Goal: Check status: Check status

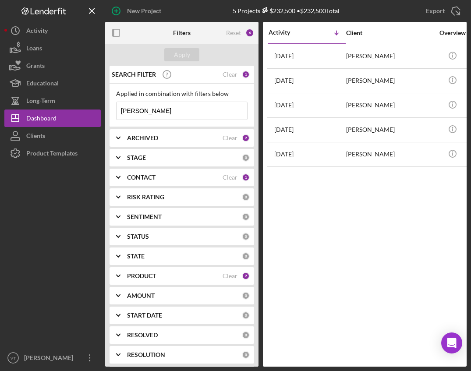
drag, startPoint x: 166, startPoint y: 115, endPoint x: 107, endPoint y: 109, distance: 59.1
click at [107, 109] on div "SEARCH FILTER Clear 1 Applied in combination with filters below vanessa Icon/Me…" at bounding box center [181, 216] width 153 height 301
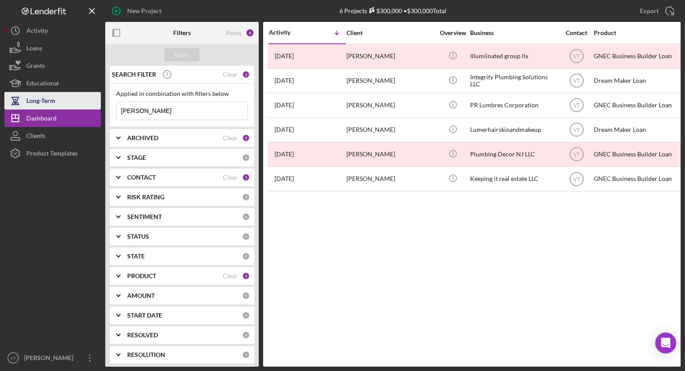
drag, startPoint x: 152, startPoint y: 110, endPoint x: 72, endPoint y: 109, distance: 79.8
click at [72, 109] on div "New Project 6 Projects $300,000 • $300,000 Total vanessa Export Icon/Export Fil…" at bounding box center [342, 183] width 676 height 367
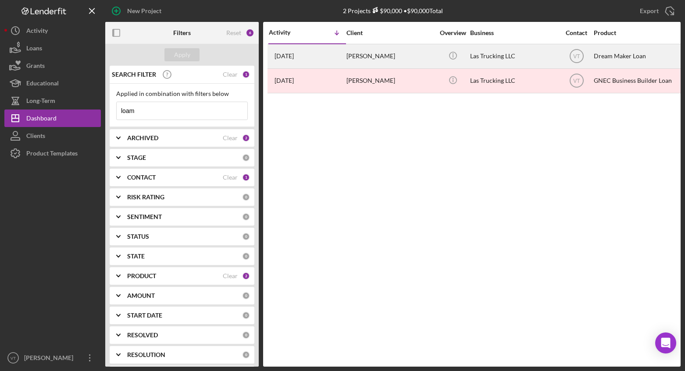
type input "loam"
click at [351, 58] on div "[PERSON_NAME]" at bounding box center [390, 56] width 88 height 23
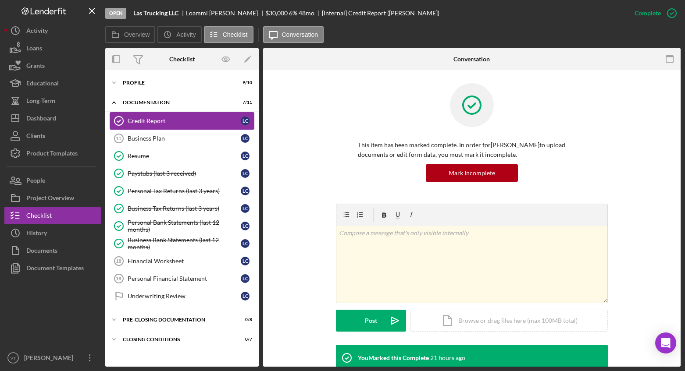
click at [136, 125] on link "Credit Report Credit Report L C" at bounding box center [182, 121] width 145 height 18
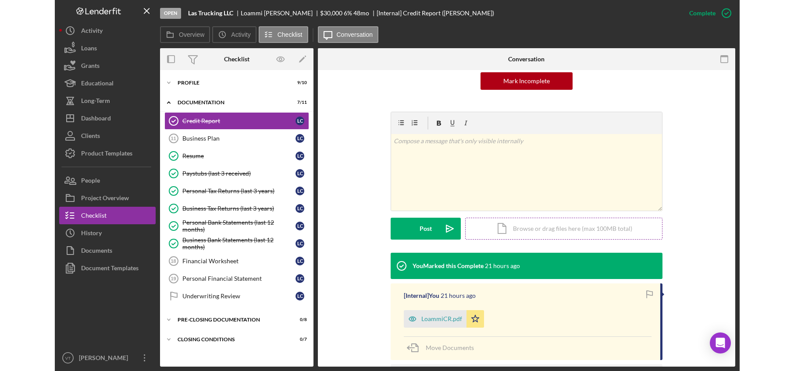
scroll to position [131, 0]
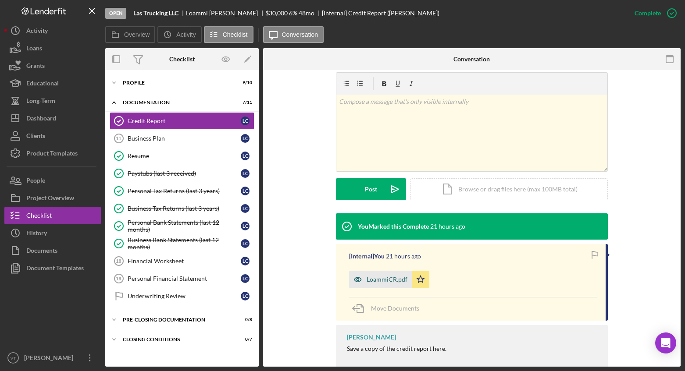
click at [395, 281] on div "LoammiCR.pdf" at bounding box center [386, 279] width 41 height 7
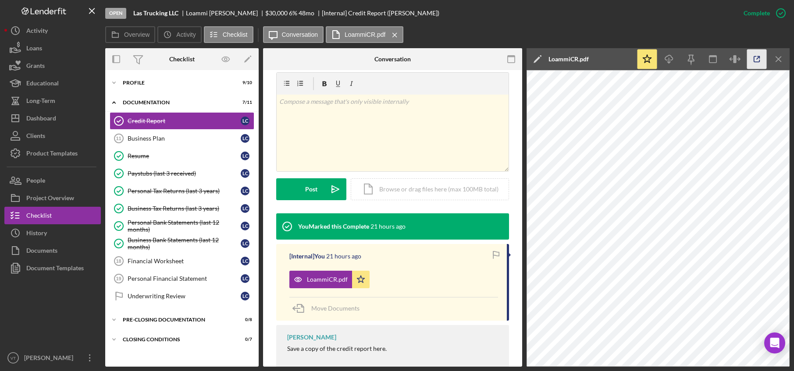
click at [471, 60] on icon "button" at bounding box center [757, 60] width 6 height 6
click at [116, 86] on icon "Icon/Expander" at bounding box center [114, 83] width 18 height 18
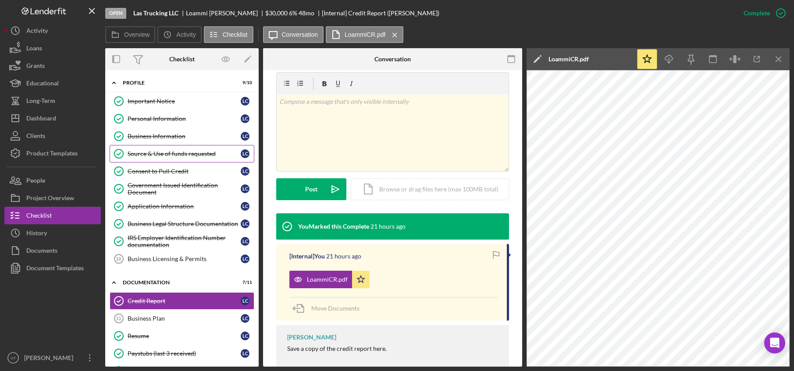
click at [161, 153] on div "Source & Use of funds requested" at bounding box center [184, 153] width 113 height 7
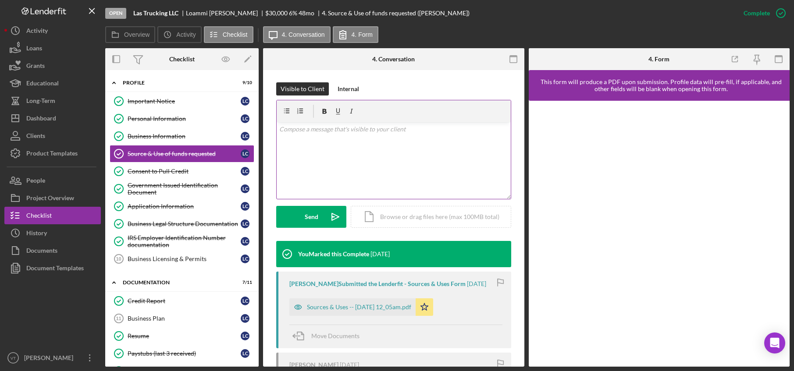
scroll to position [219, 0]
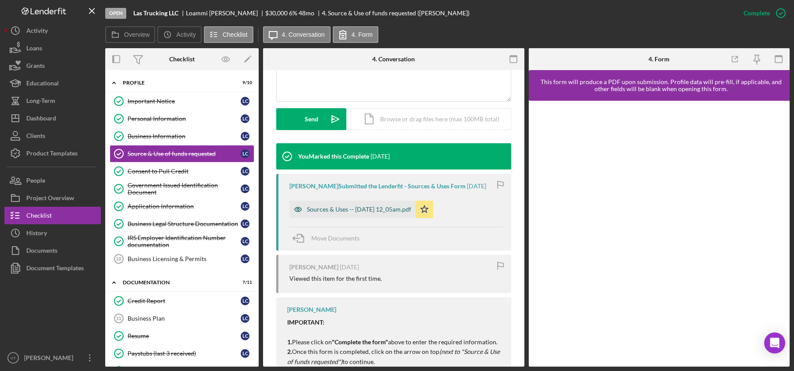
click at [349, 215] on div "Sources & Uses -- [DATE] 12_05am.pdf" at bounding box center [352, 210] width 126 height 18
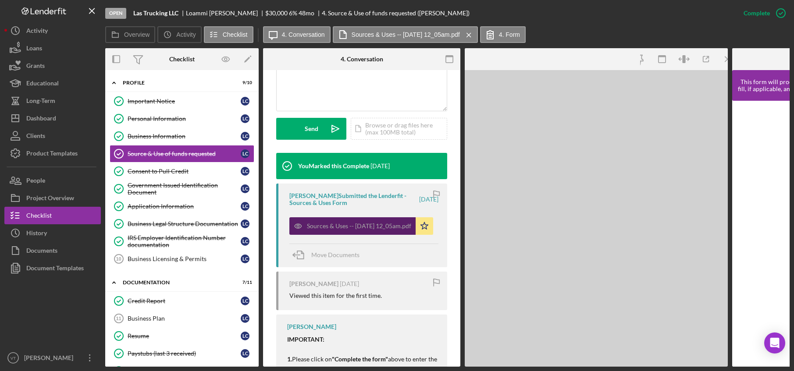
scroll to position [229, 0]
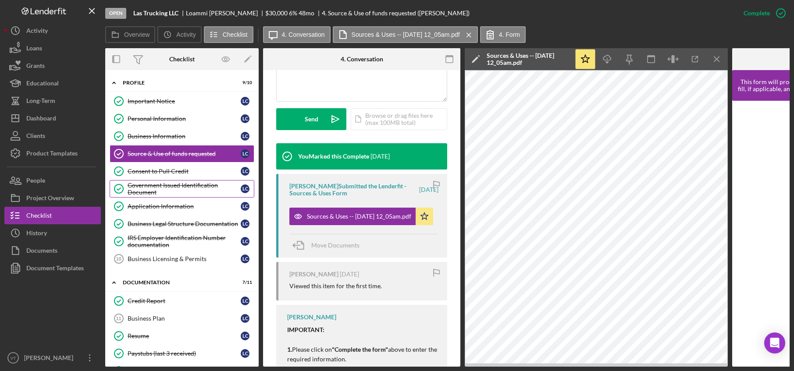
click at [155, 193] on div "Government Issued Identification Document" at bounding box center [184, 189] width 113 height 14
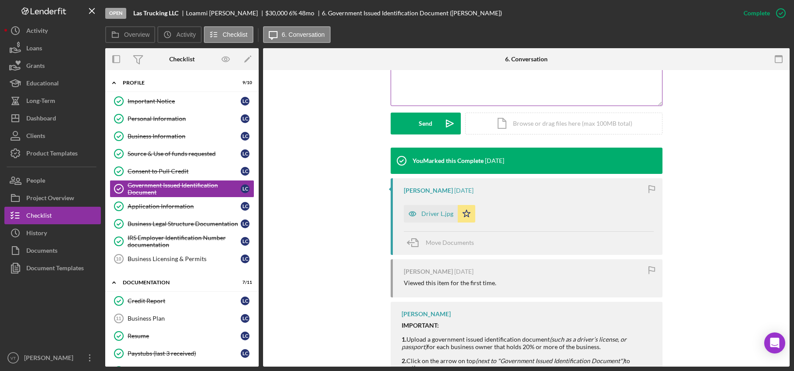
scroll to position [219, 0]
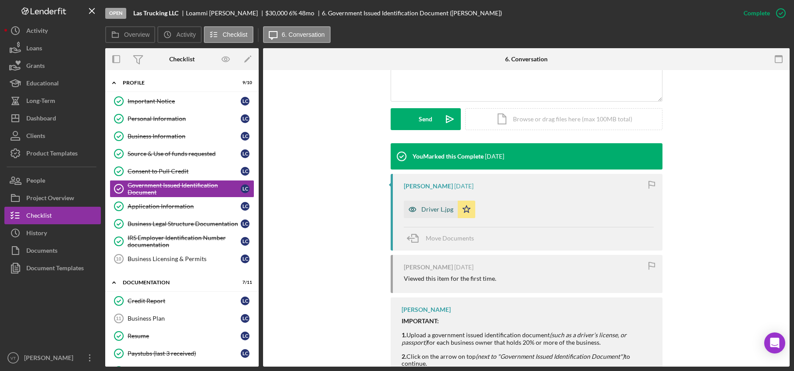
click at [429, 209] on div "Driver L.jpg" at bounding box center [437, 209] width 32 height 7
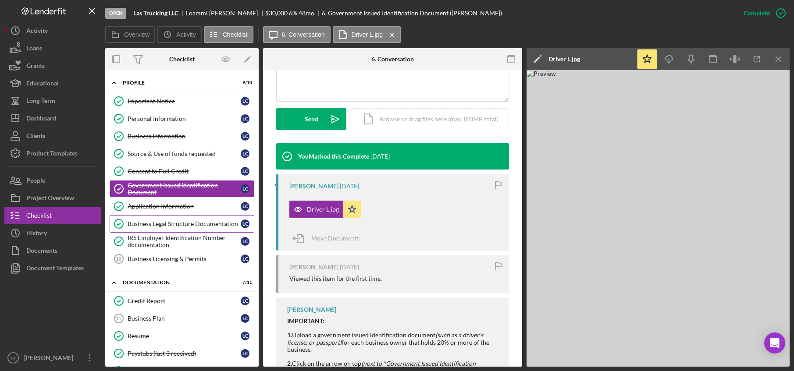
click at [163, 221] on div "Business Legal Structure Documentation" at bounding box center [184, 223] width 113 height 7
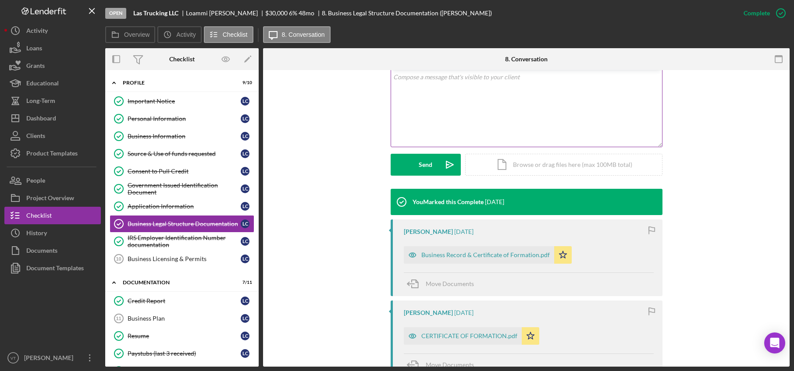
scroll to position [263, 0]
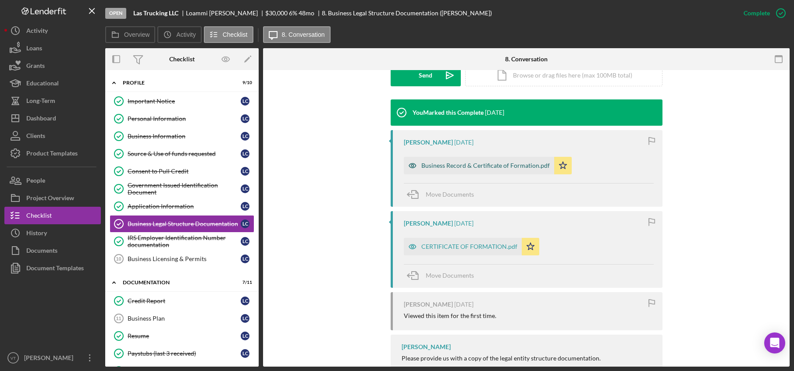
click at [458, 164] on div "Business Record & Certificate of Formation.pdf" at bounding box center [485, 165] width 128 height 7
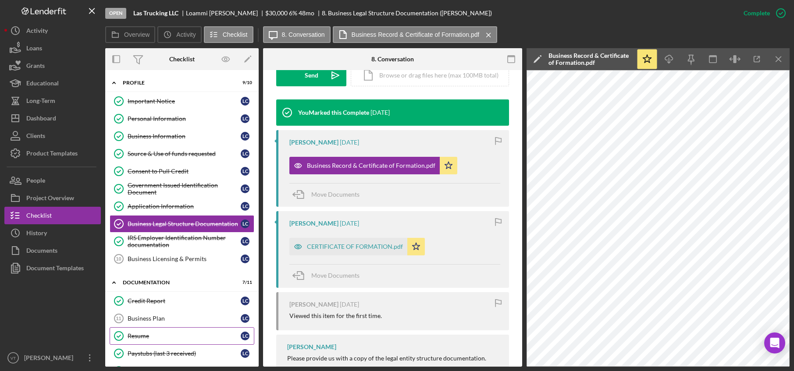
click at [151, 333] on div "Resume" at bounding box center [184, 336] width 113 height 7
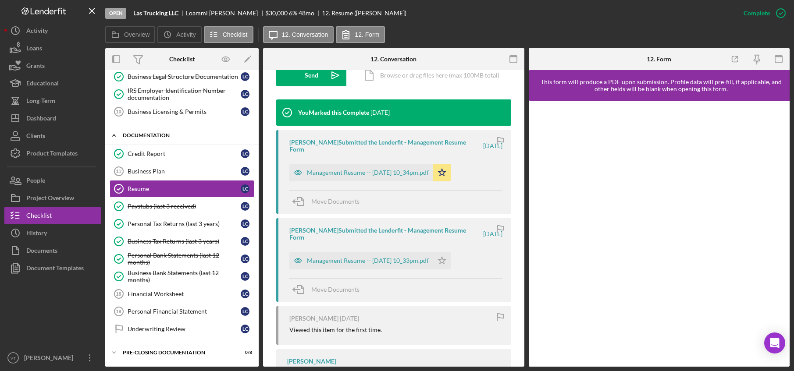
scroll to position [167, 0]
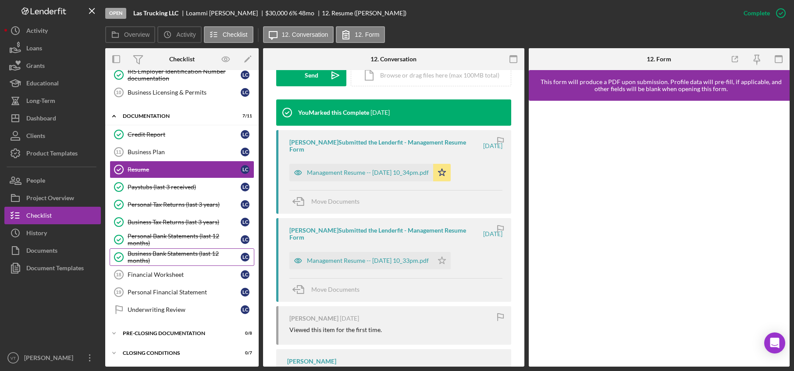
click at [160, 252] on div "Business Bank Statements (last 12 months)" at bounding box center [184, 257] width 113 height 14
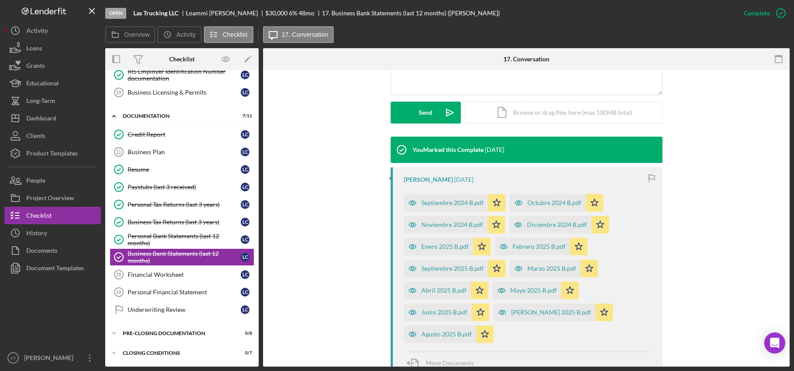
scroll to position [307, 0]
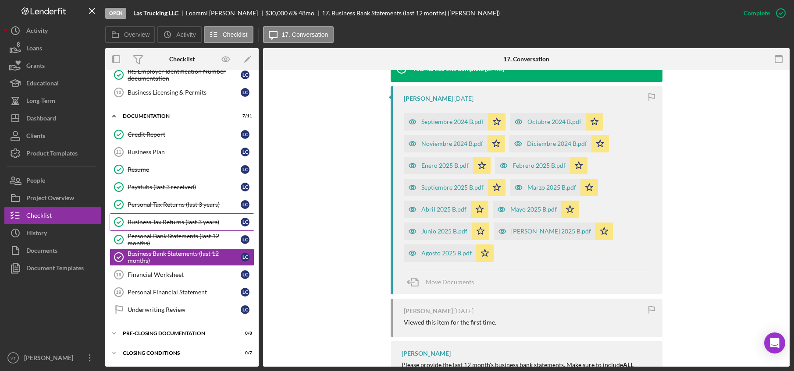
click at [151, 221] on div "Business Tax Returns (last 3 years)" at bounding box center [184, 222] width 113 height 7
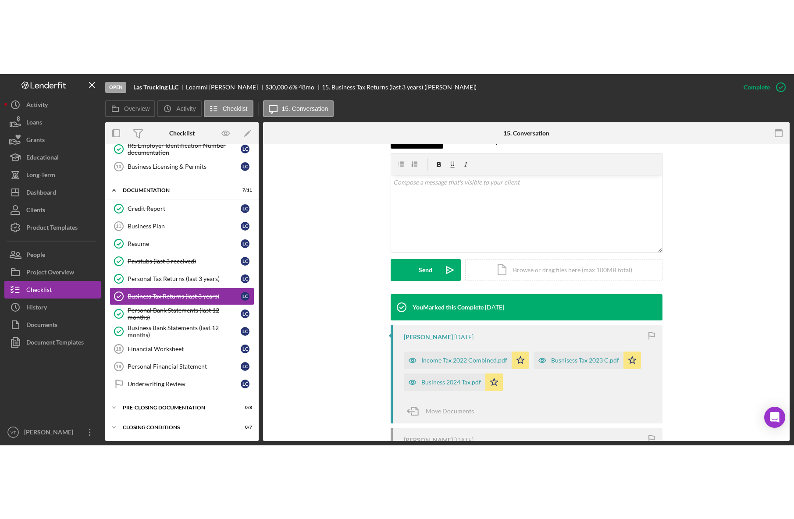
scroll to position [242, 0]
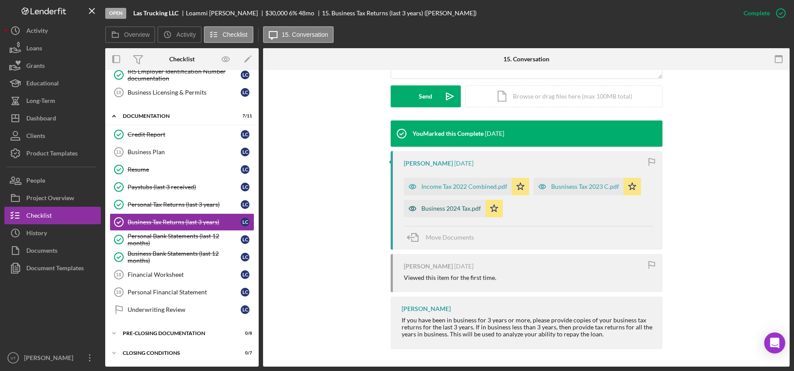
click at [445, 210] on div "Business 2024 Tax.pdf" at bounding box center [451, 208] width 60 height 7
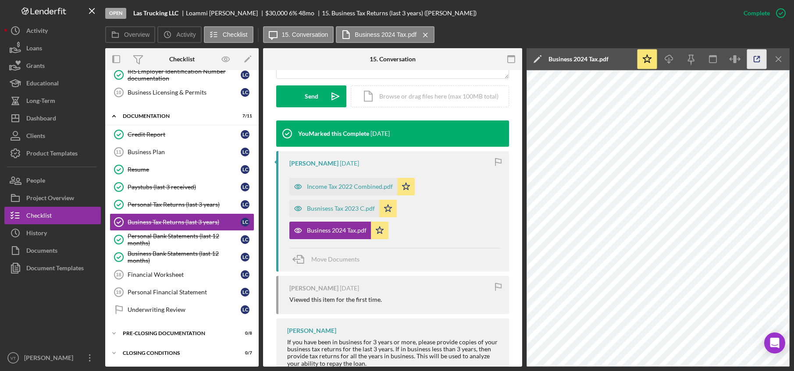
click at [471, 62] on icon "button" at bounding box center [757, 60] width 20 height 20
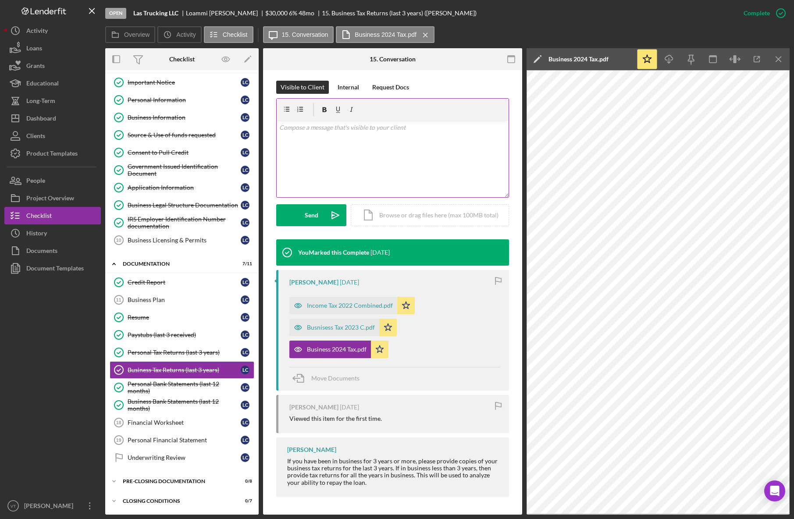
scroll to position [123, 0]
click at [155, 371] on div "Business Bank Statements (last 12 months)" at bounding box center [184, 405] width 113 height 14
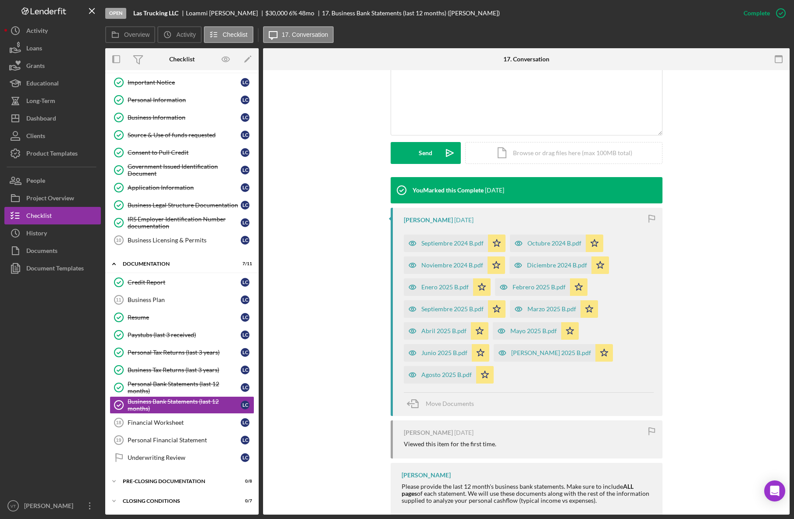
scroll to position [204, 0]
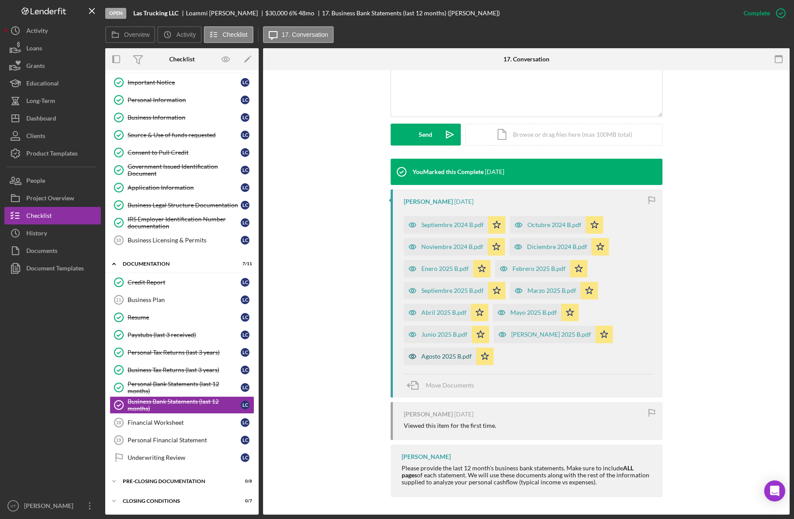
click at [442, 359] on div "Agosto 2025 B.pdf" at bounding box center [446, 356] width 50 height 7
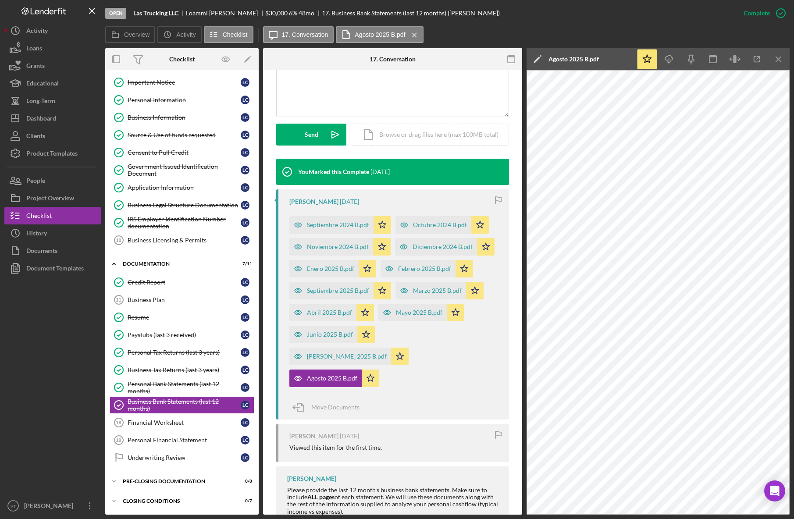
click at [52, 371] on div at bounding box center [52, 387] width 96 height 220
click at [387, 353] on div "[PERSON_NAME] 2025 B.pdf" at bounding box center [347, 356] width 80 height 7
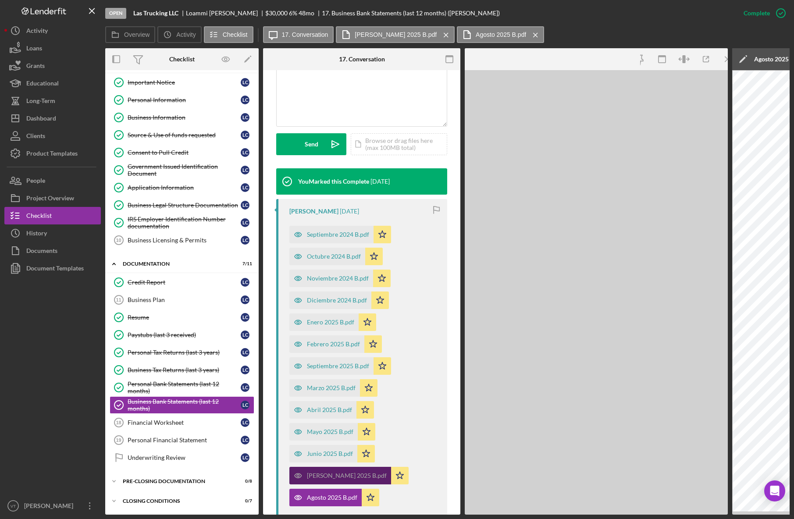
scroll to position [213, 0]
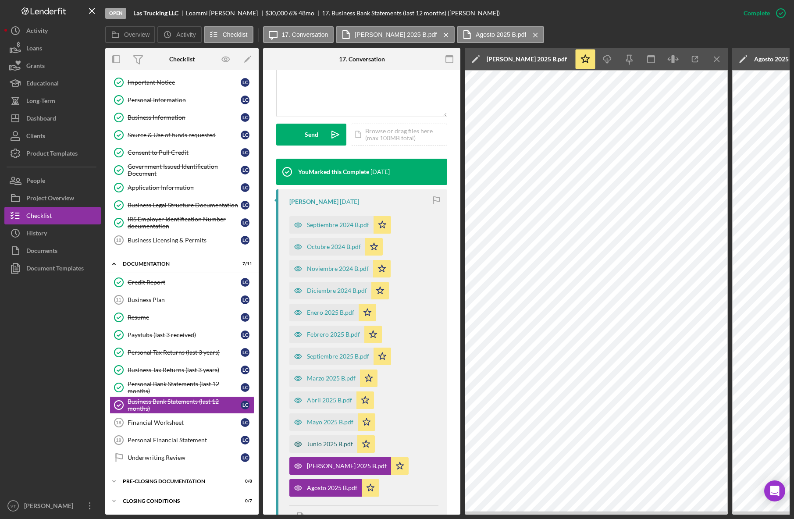
click at [307, 371] on div "Junio 2025 B.pdf" at bounding box center [330, 444] width 46 height 7
click at [320, 371] on div "Mayo 2025 B.pdf" at bounding box center [330, 422] width 46 height 7
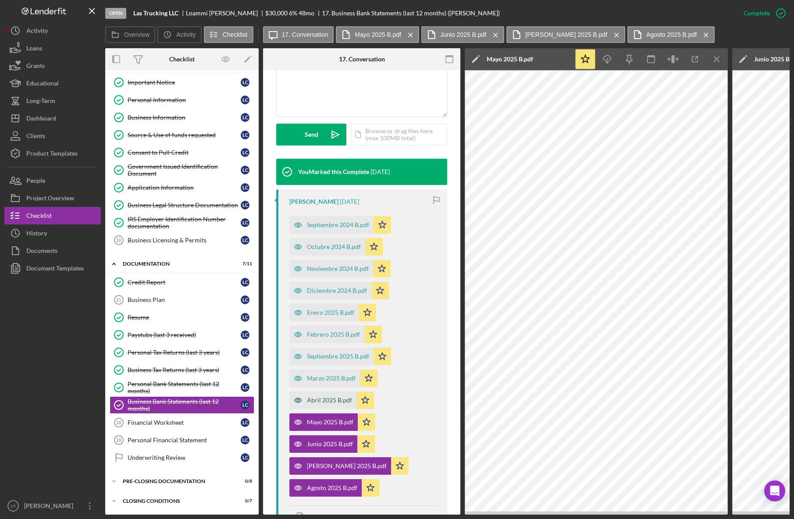
click at [327, 371] on div "Abril 2025 B.pdf" at bounding box center [329, 400] width 45 height 7
click at [327, 371] on div "Marzo 2025 B.pdf" at bounding box center [331, 378] width 49 height 7
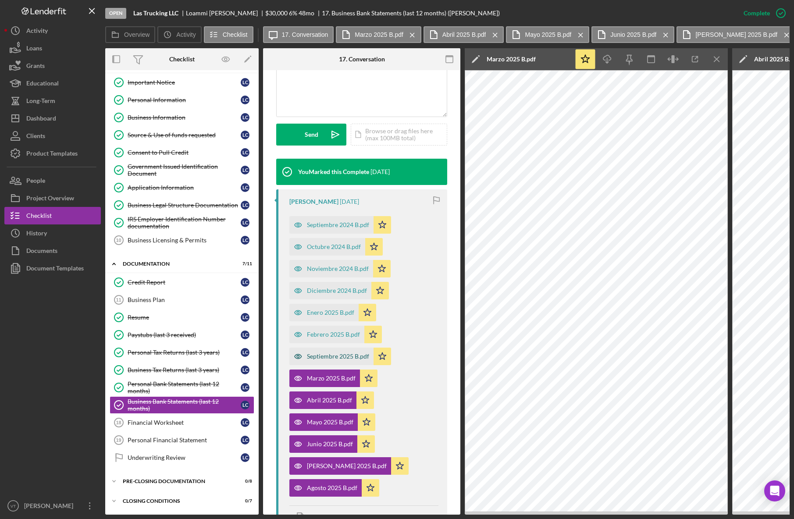
click at [327, 355] on div "Septiembre 2025 B.pdf" at bounding box center [338, 356] width 62 height 7
click at [342, 335] on div "Febrero 2025 B.pdf" at bounding box center [333, 334] width 53 height 7
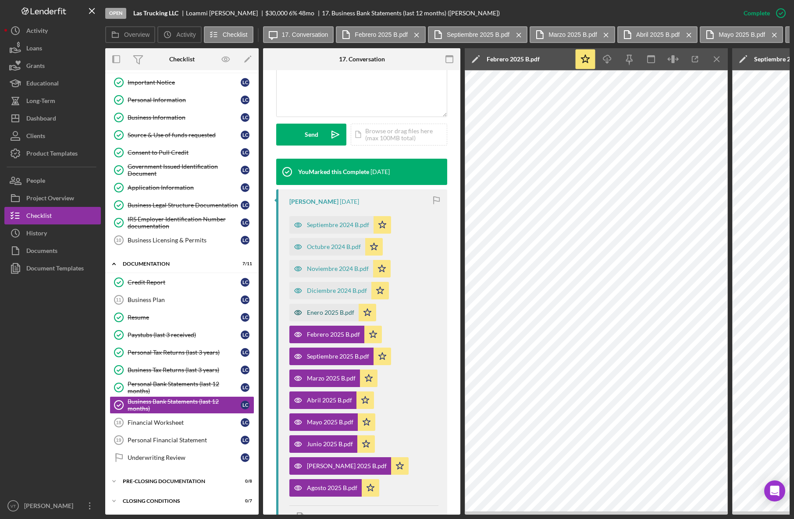
click at [320, 310] on div "Enero 2025 B.pdf" at bounding box center [330, 312] width 47 height 7
click at [338, 356] on div "Septiembre 2025 B.pdf" at bounding box center [338, 356] width 62 height 7
click at [330, 292] on div "Diciembre 2024 B.pdf" at bounding box center [337, 290] width 60 height 7
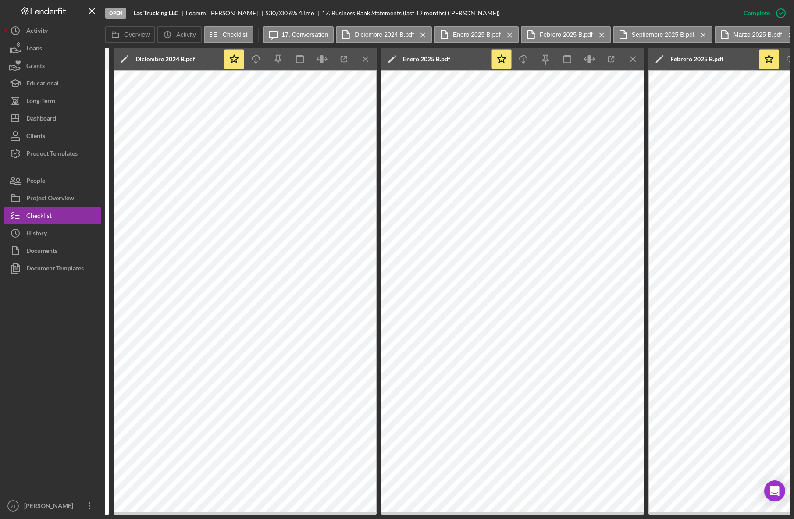
scroll to position [0, 373]
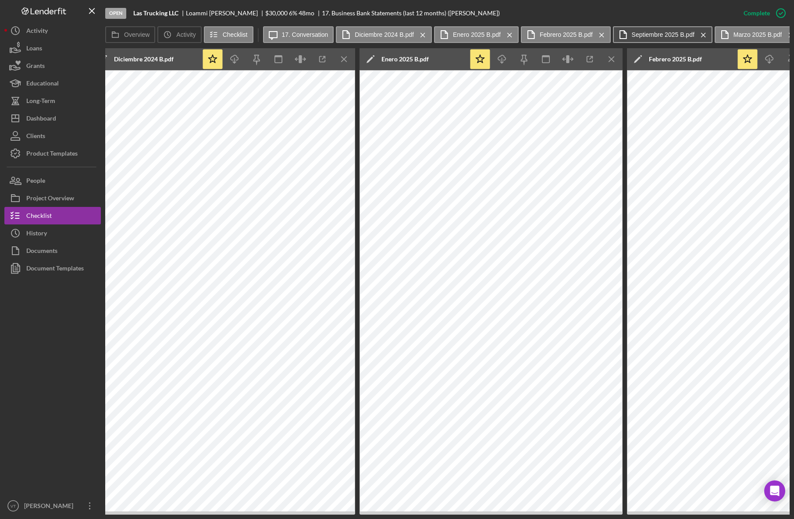
click at [471, 33] on label "Septiembre 2025 B.pdf" at bounding box center [663, 34] width 63 height 7
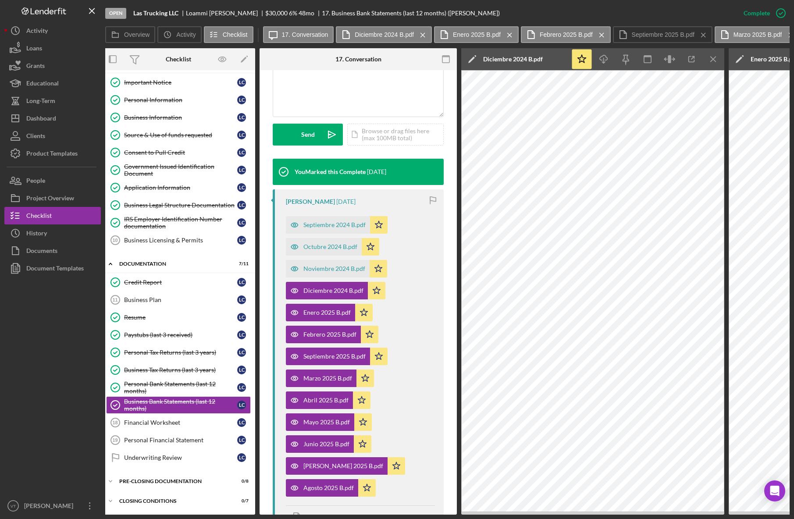
scroll to position [0, 0]
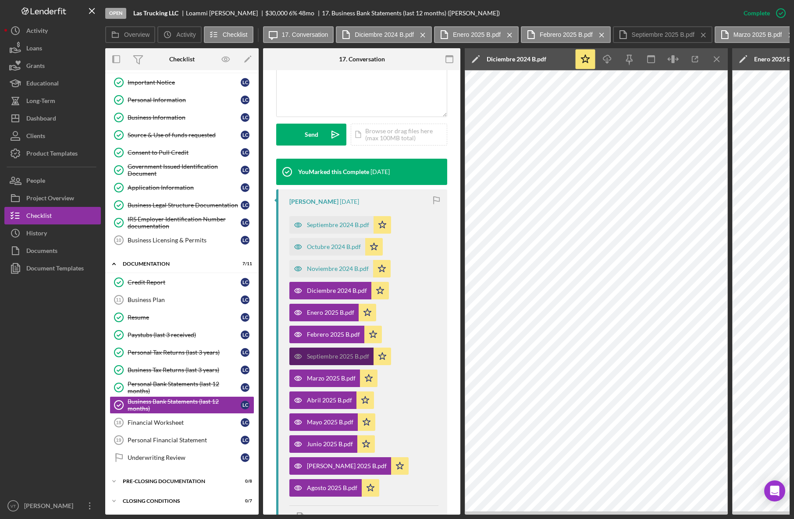
click at [332, 357] on div "Septiembre 2025 B.pdf" at bounding box center [338, 356] width 62 height 7
click at [471, 36] on label "Septiembre 2025 B.pdf" at bounding box center [663, 34] width 63 height 7
click at [471, 33] on label "Septiembre 2025 B.pdf" at bounding box center [663, 34] width 63 height 7
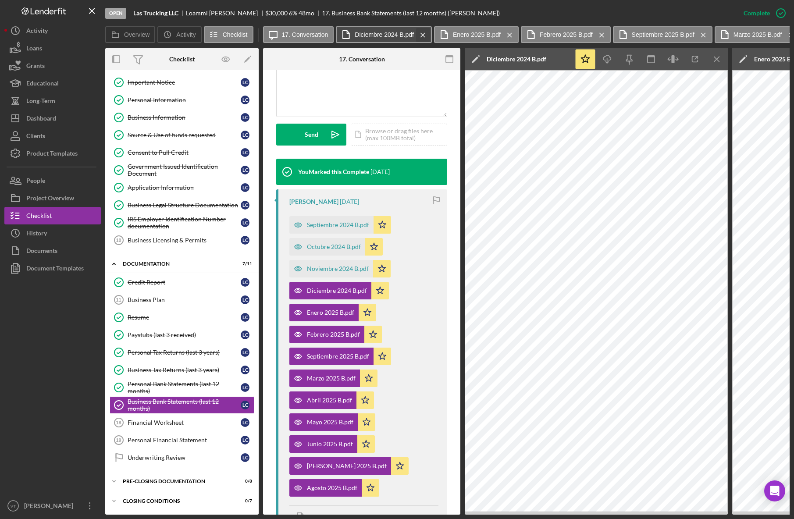
click at [423, 34] on icon "Icon/Menu Close" at bounding box center [422, 35] width 15 height 22
click at [412, 34] on icon "Icon/Menu Close" at bounding box center [411, 35] width 15 height 22
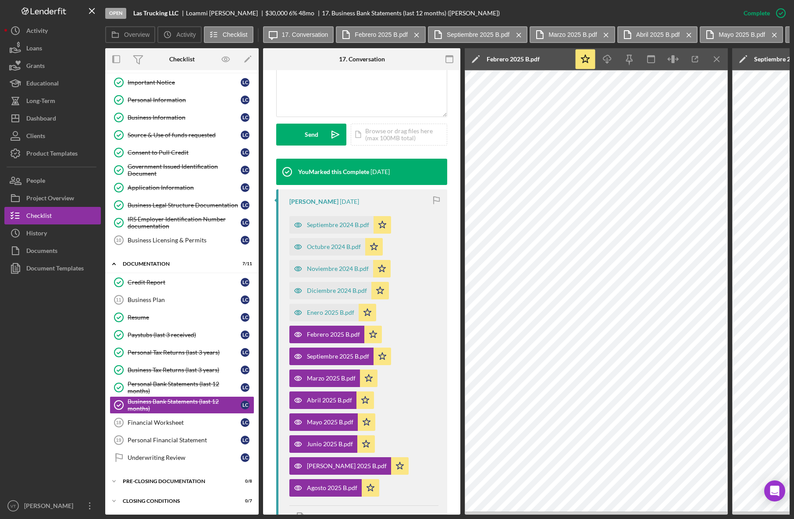
click at [412, 34] on icon "Icon/Menu Close" at bounding box center [416, 35] width 15 height 22
click at [384, 33] on label "Septiembre 2025 B.pdf" at bounding box center [386, 34] width 63 height 7
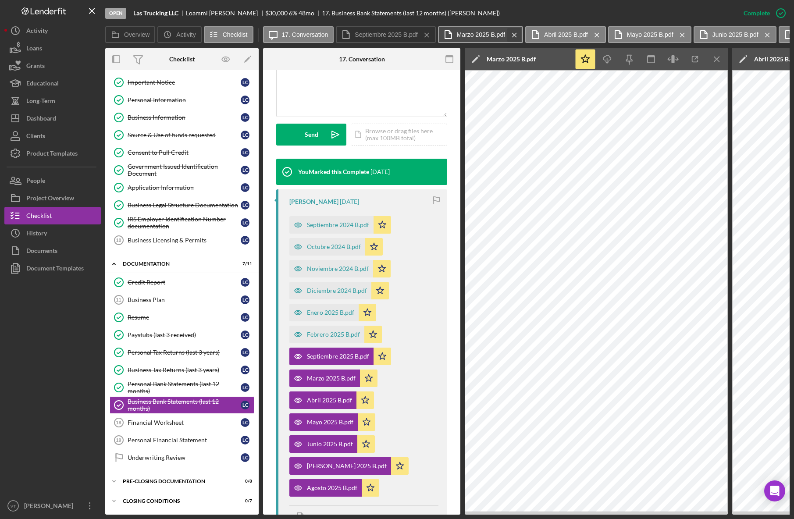
click at [471, 34] on icon "Icon/Menu Close" at bounding box center [514, 35] width 15 height 22
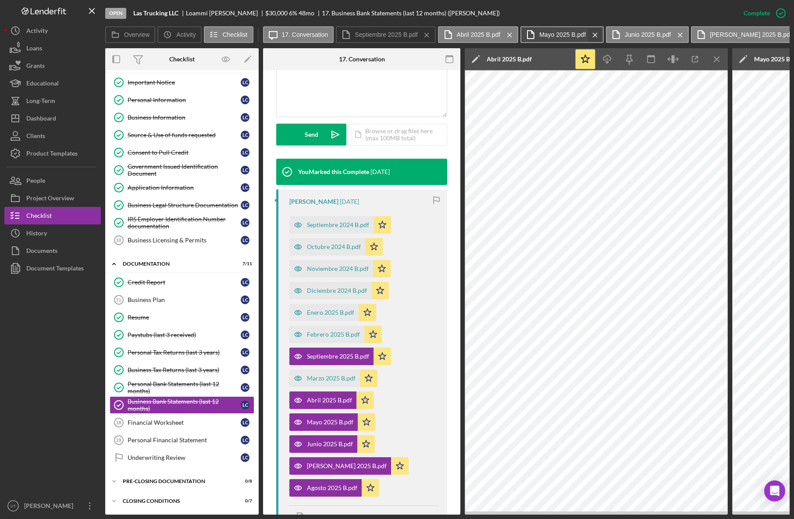
click at [471, 36] on icon "Icon/Menu Close" at bounding box center [594, 35] width 15 height 22
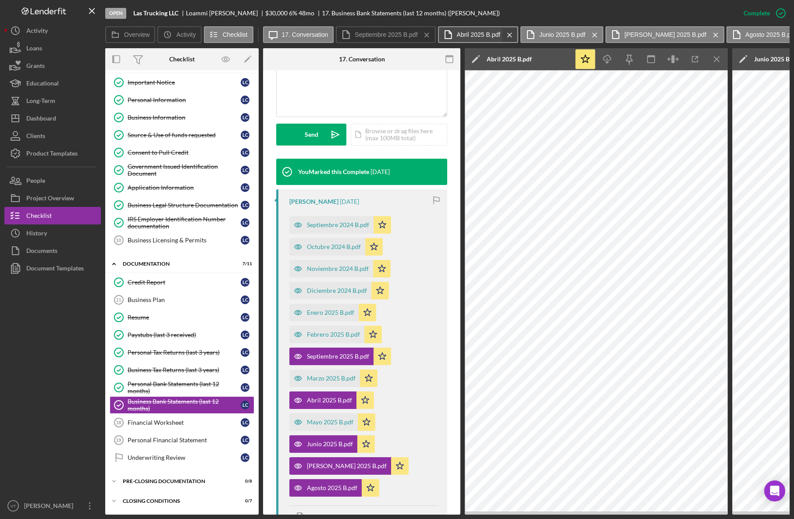
click at [471, 32] on icon "Icon/Menu Close" at bounding box center [509, 35] width 15 height 22
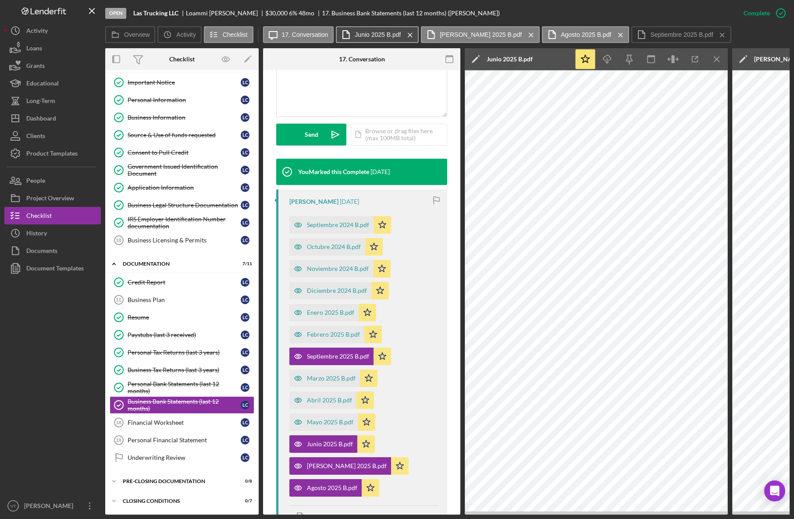
click at [386, 31] on button "Junio 2025 B.pdf Icon/Menu Close" at bounding box center [377, 34] width 83 height 17
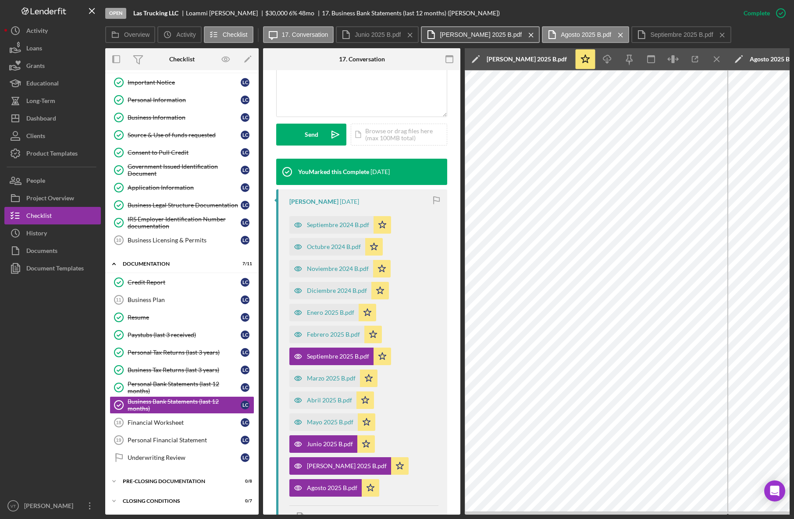
click at [464, 35] on label "[PERSON_NAME] 2025 B.pdf" at bounding box center [481, 34] width 82 height 7
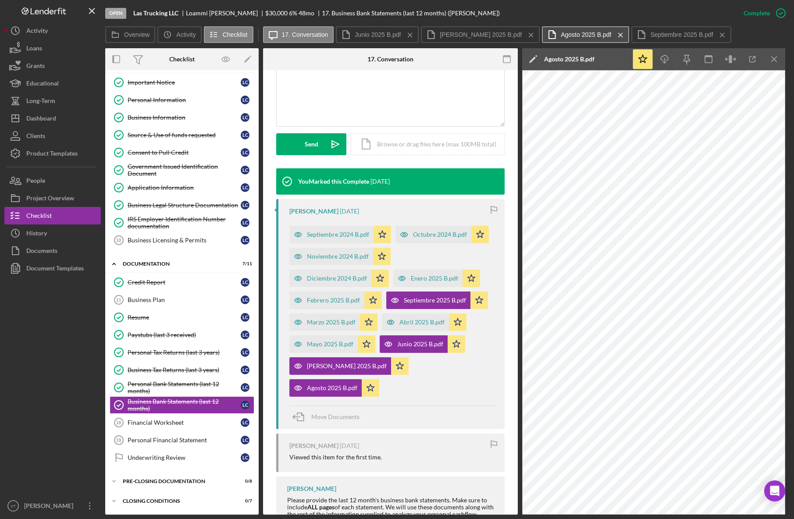
click at [471, 32] on label "Agosto 2025 B.pdf" at bounding box center [586, 34] width 50 height 7
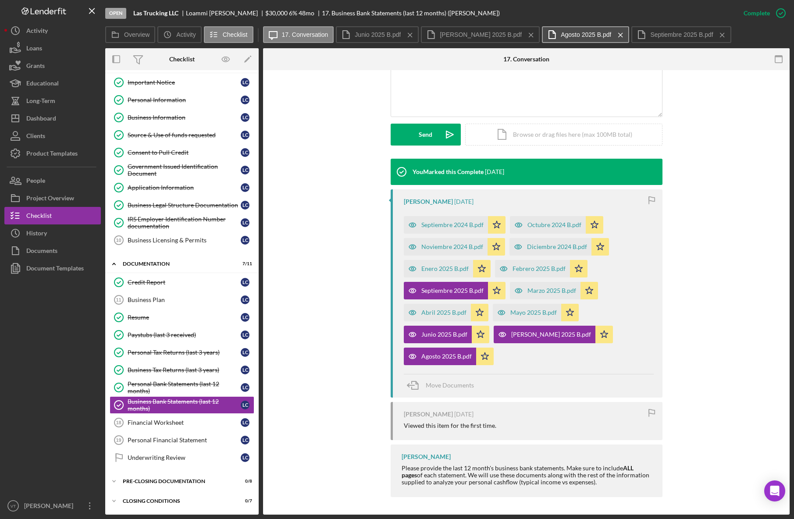
click at [471, 34] on label "Agosto 2025 B.pdf" at bounding box center [586, 34] width 50 height 7
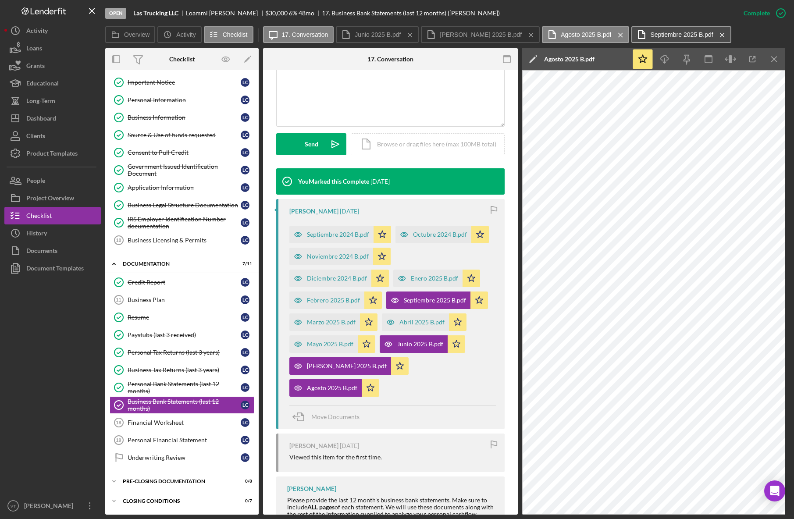
click at [471, 33] on label "Septiembre 2025 B.pdf" at bounding box center [681, 34] width 63 height 7
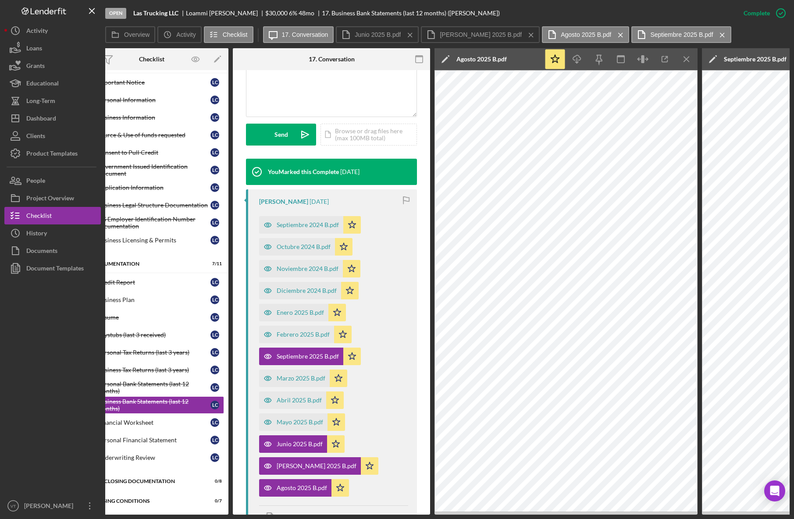
scroll to position [0, 0]
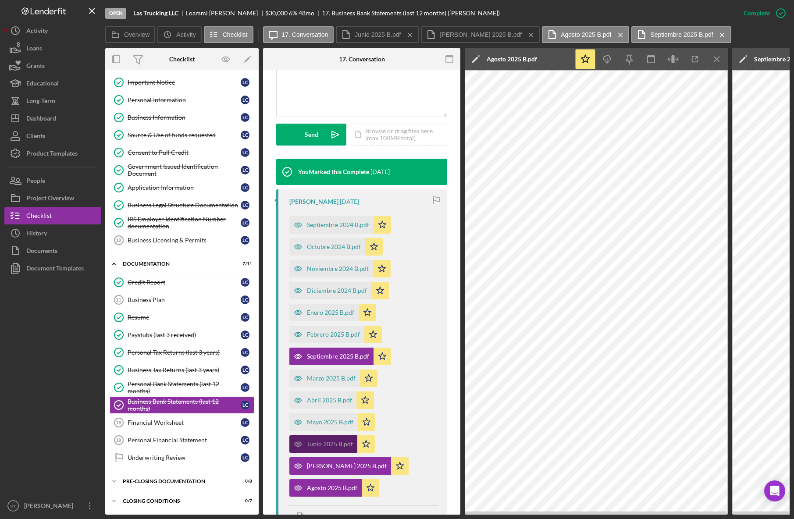
click at [323, 371] on div "Junio 2025 B.pdf" at bounding box center [330, 444] width 46 height 7
click at [471, 61] on icon "Icon/Menu Close" at bounding box center [717, 60] width 20 height 20
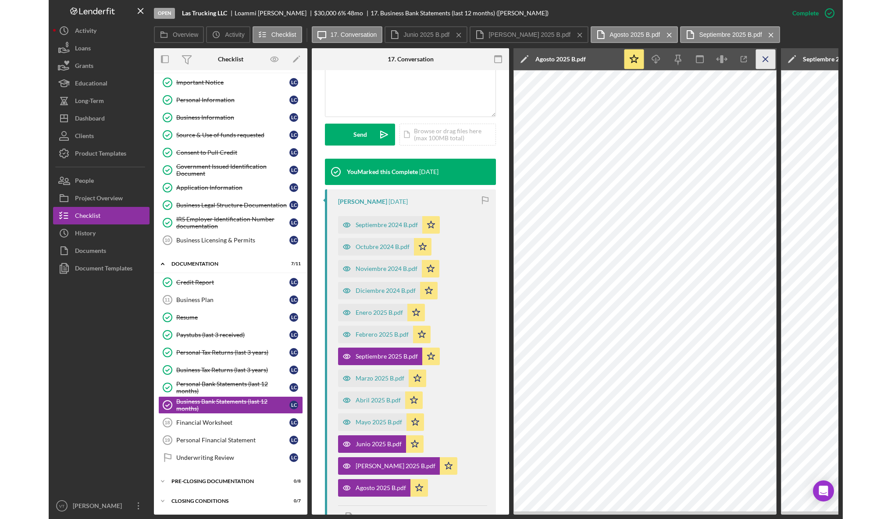
scroll to position [204, 0]
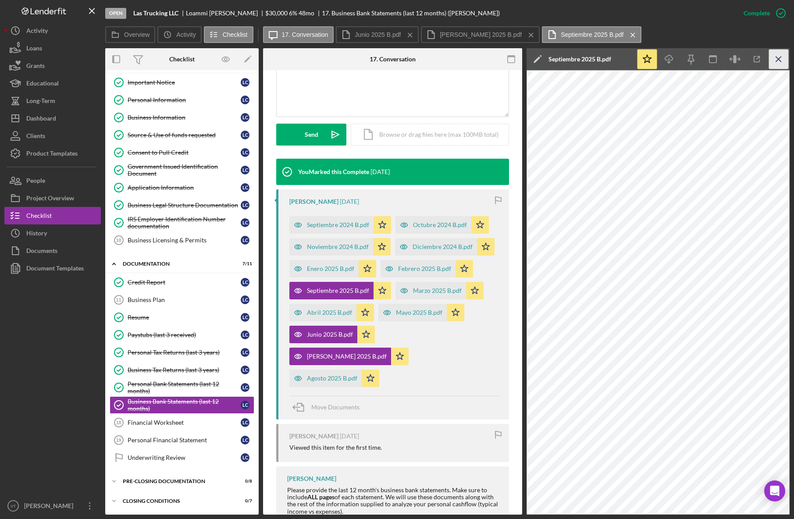
click at [471, 64] on icon "Icon/Menu Close" at bounding box center [779, 60] width 20 height 20
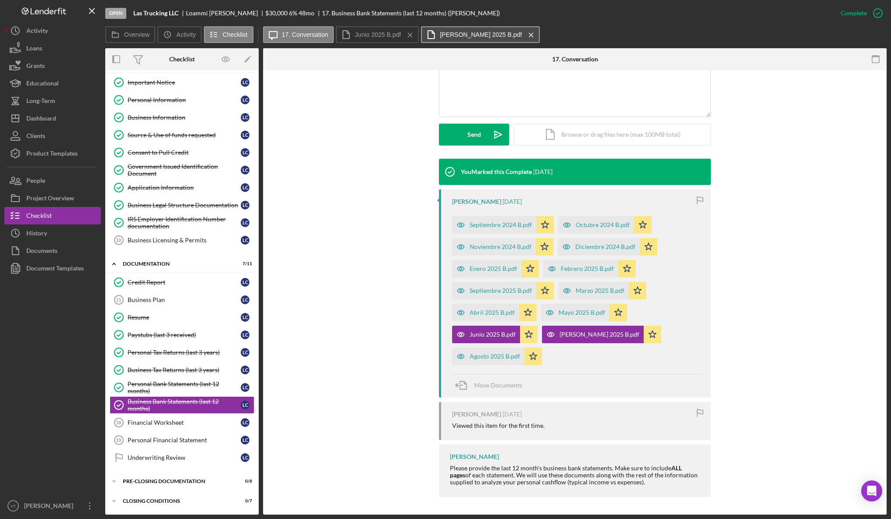
click at [448, 34] on label "[PERSON_NAME] 2025 B.pdf" at bounding box center [481, 34] width 82 height 7
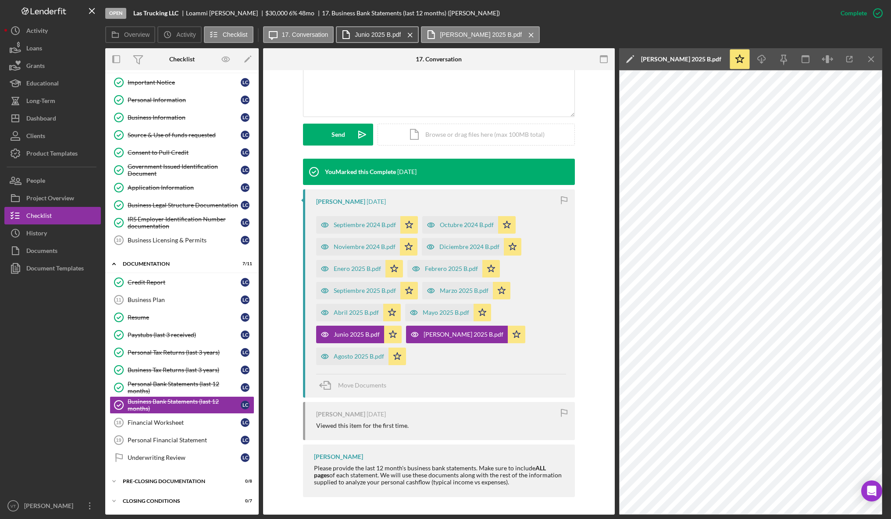
click at [388, 36] on label "Junio 2025 B.pdf" at bounding box center [378, 34] width 46 height 7
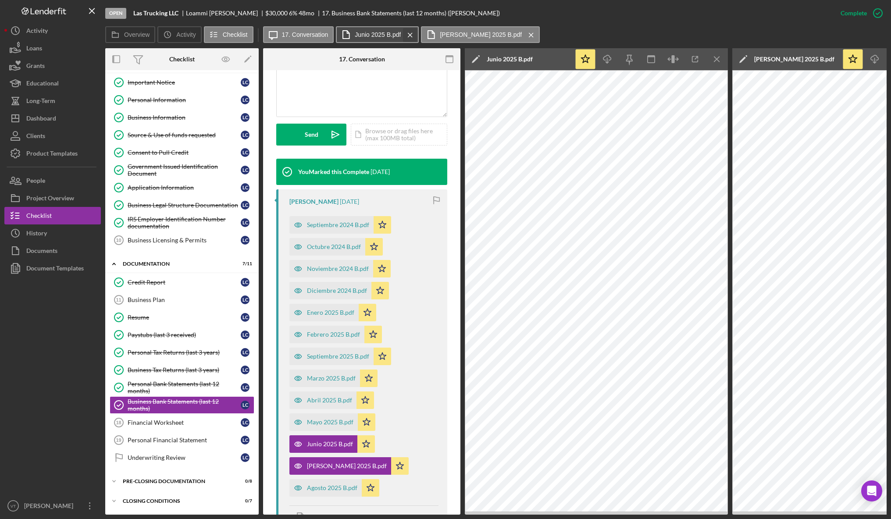
click at [411, 36] on icon "Icon/Menu Close" at bounding box center [409, 35] width 15 height 22
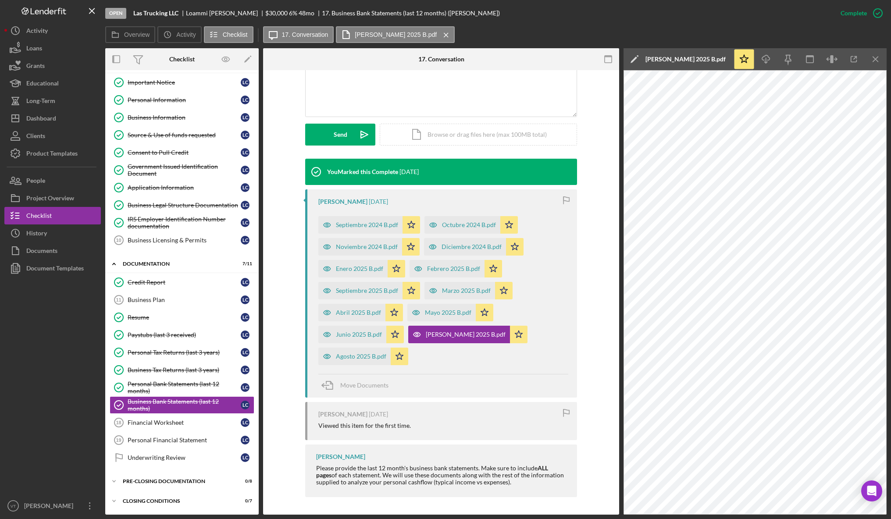
click at [438, 36] on icon "Icon/Menu Close" at bounding box center [445, 35] width 15 height 22
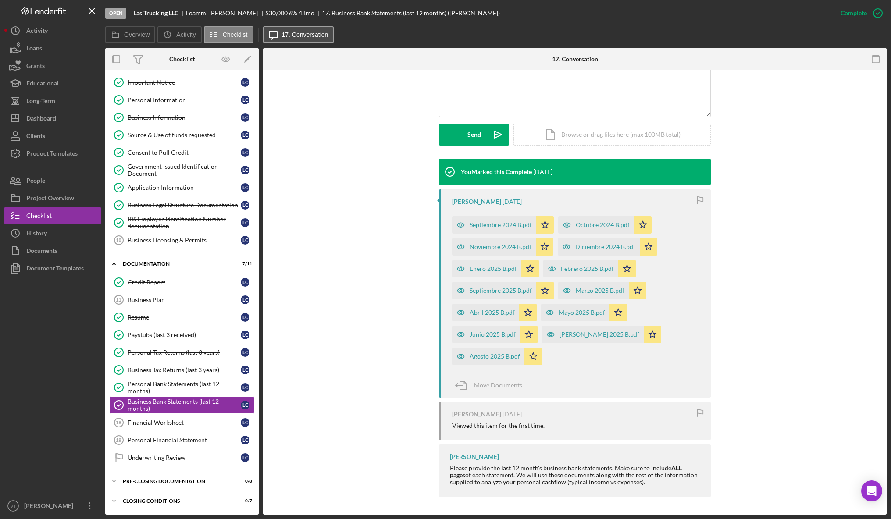
click at [302, 35] on label "17. Conversation" at bounding box center [305, 34] width 46 height 7
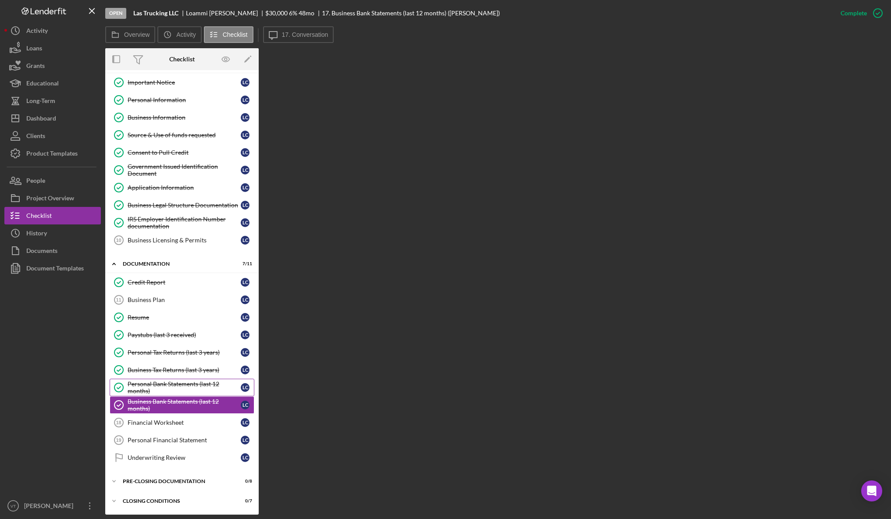
click at [146, 371] on div "Personal Bank Statements (last 12 months)" at bounding box center [184, 387] width 113 height 14
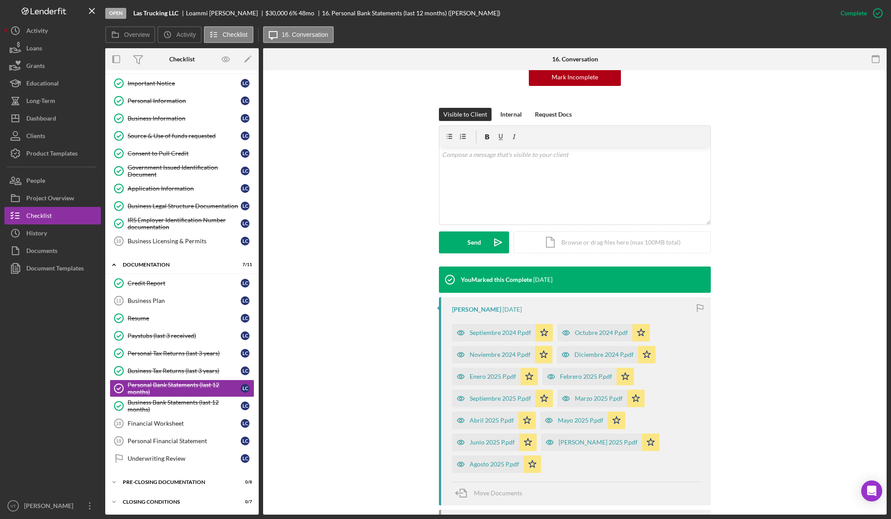
scroll to position [204, 0]
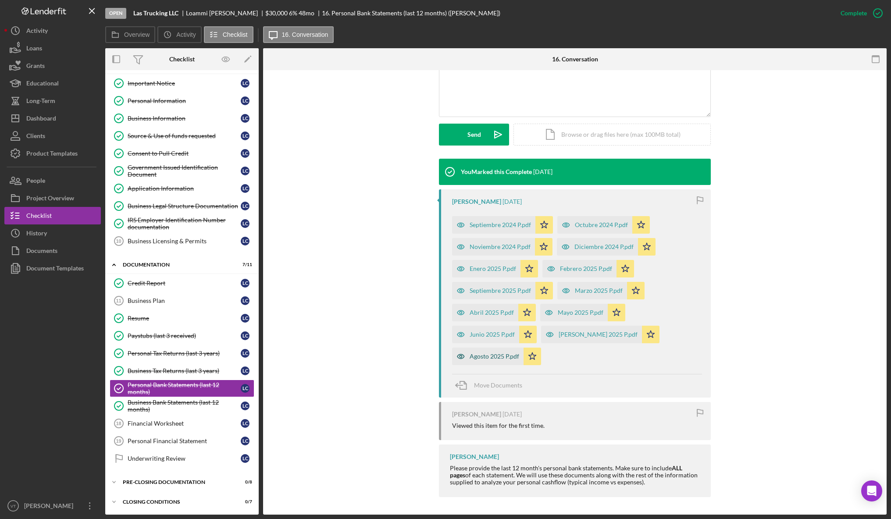
click at [471, 358] on div "Agosto 2025 P.pdf" at bounding box center [494, 356] width 50 height 7
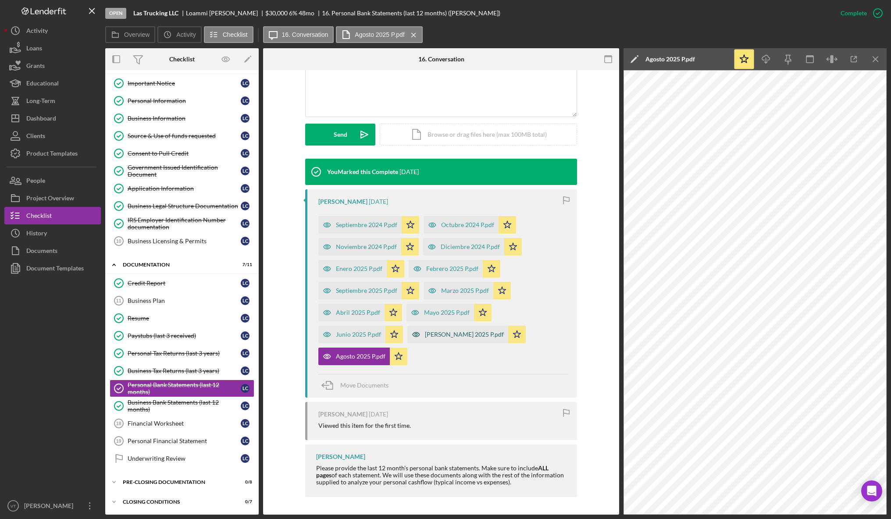
click at [431, 338] on div "[PERSON_NAME] 2025 P.pdf" at bounding box center [464, 334] width 79 height 7
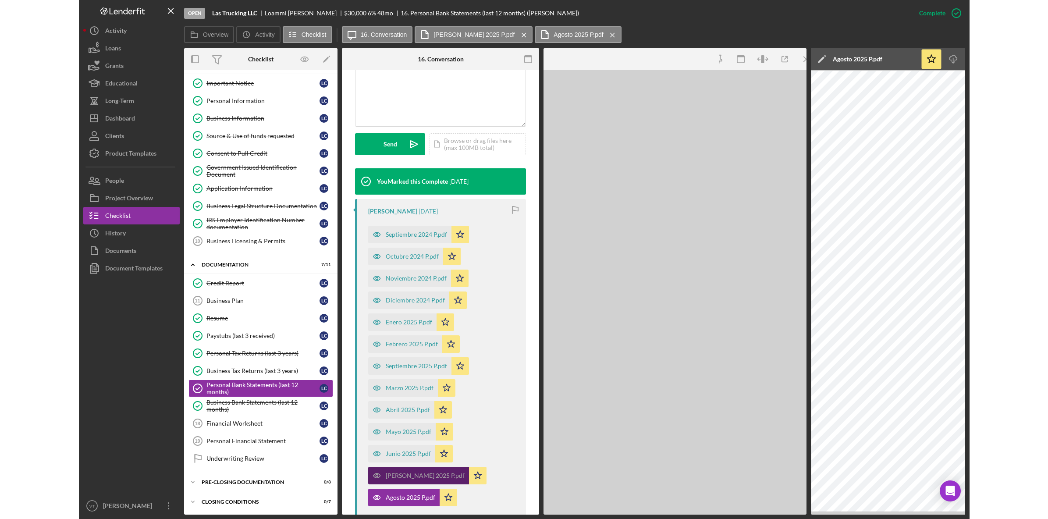
scroll to position [213, 0]
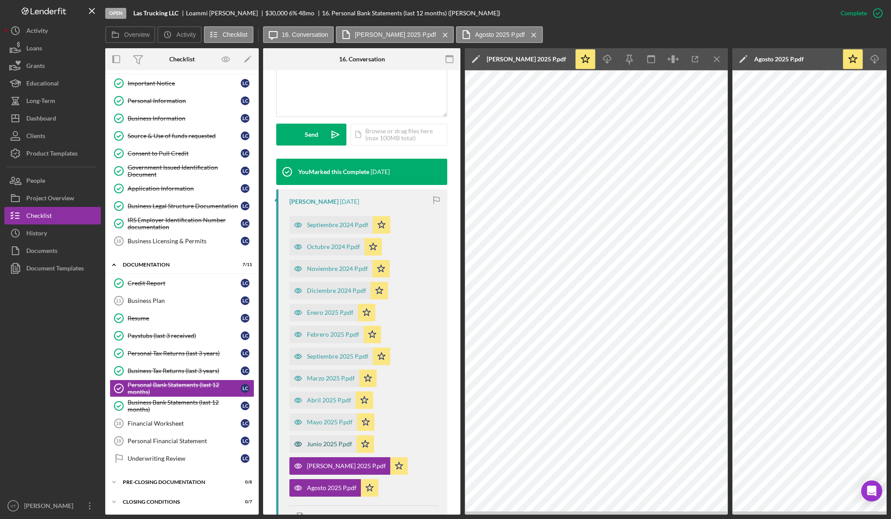
click at [326, 371] on div "Junio 2025 P.pdf" at bounding box center [322, 444] width 67 height 18
click at [314, 371] on div "Mayo 2025 P.pdf" at bounding box center [330, 422] width 46 height 7
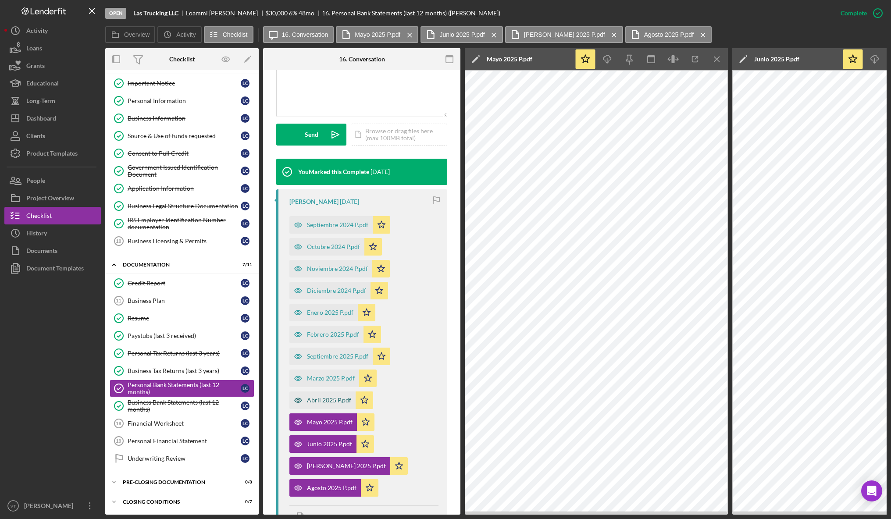
click at [315, 371] on div "Abril 2025 P.pdf" at bounding box center [329, 400] width 44 height 7
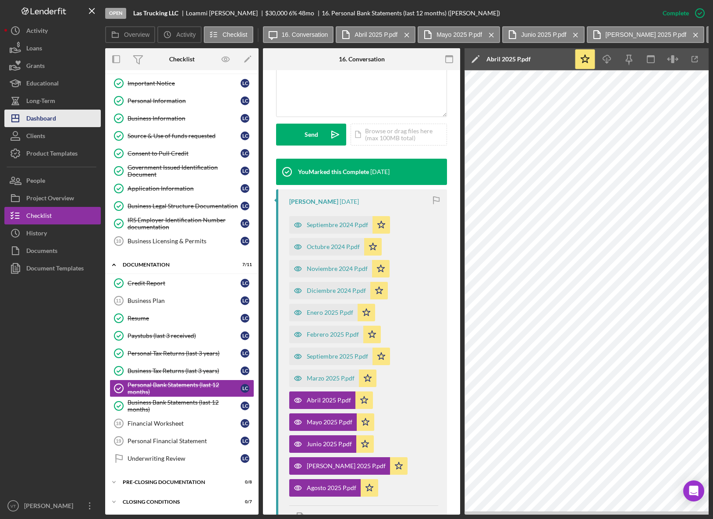
click at [55, 120] on div "Dashboard" at bounding box center [41, 120] width 30 height 20
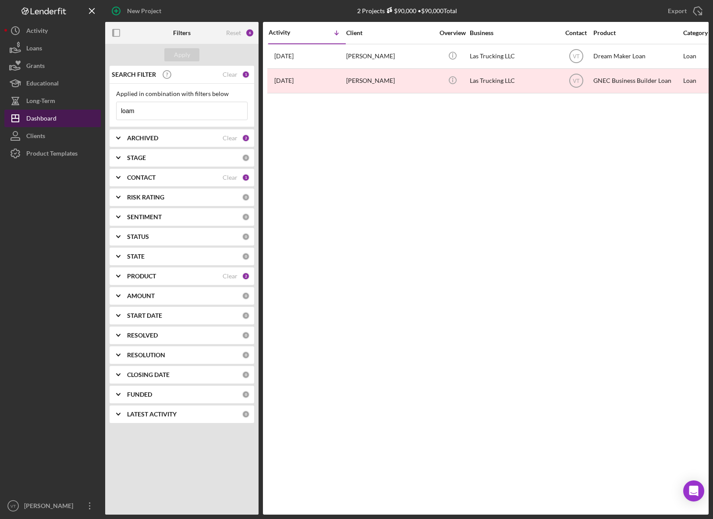
drag, startPoint x: 180, startPoint y: 112, endPoint x: 90, endPoint y: 111, distance: 89.9
click at [90, 111] on div "New Project 2 Projects $90,000 • $90,000 Total loam Export Icon/Export Filters …" at bounding box center [356, 257] width 704 height 515
click at [183, 56] on div "Apply" at bounding box center [182, 54] width 16 height 13
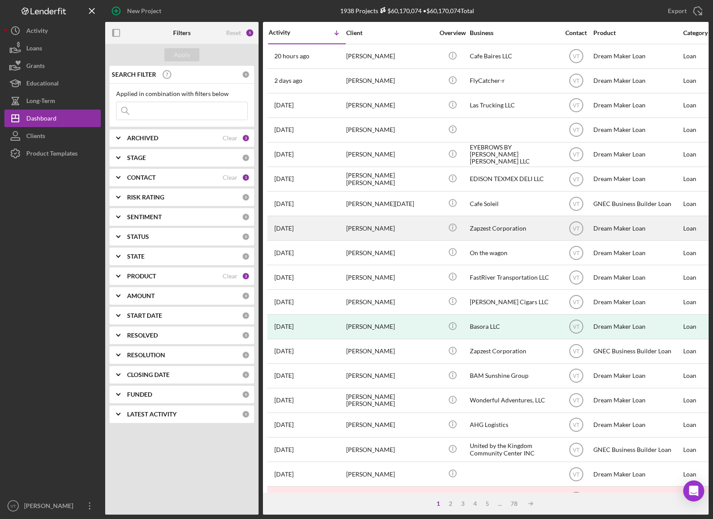
click at [356, 222] on div "[PERSON_NAME]" at bounding box center [390, 228] width 88 height 23
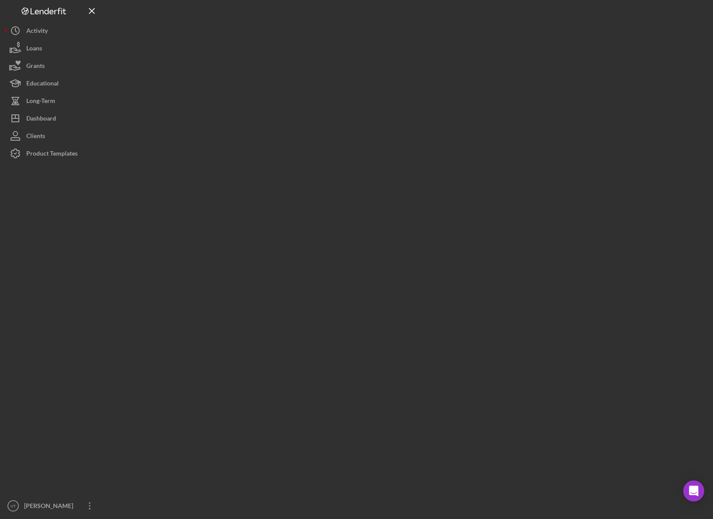
click at [356, 222] on div at bounding box center [407, 257] width 604 height 515
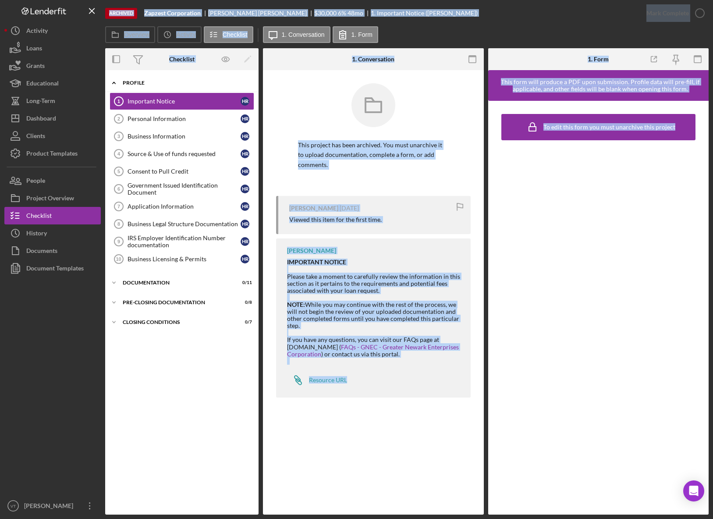
click at [114, 83] on icon "Icon/Expander" at bounding box center [114, 83] width 18 height 18
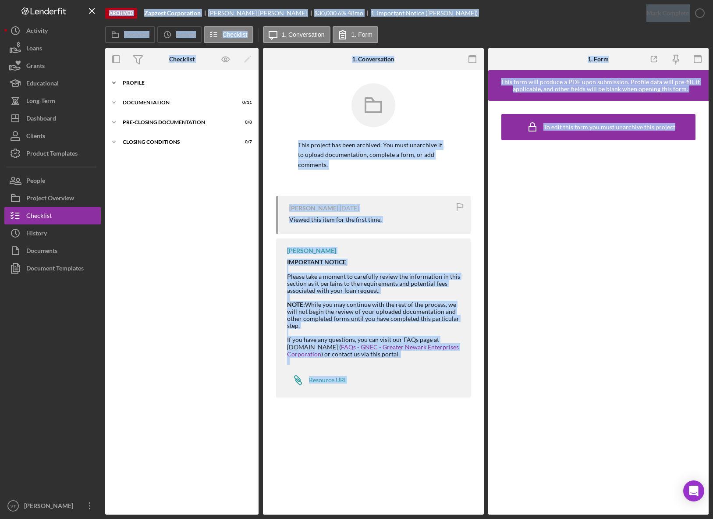
click at [114, 83] on polyline at bounding box center [114, 83] width 3 height 2
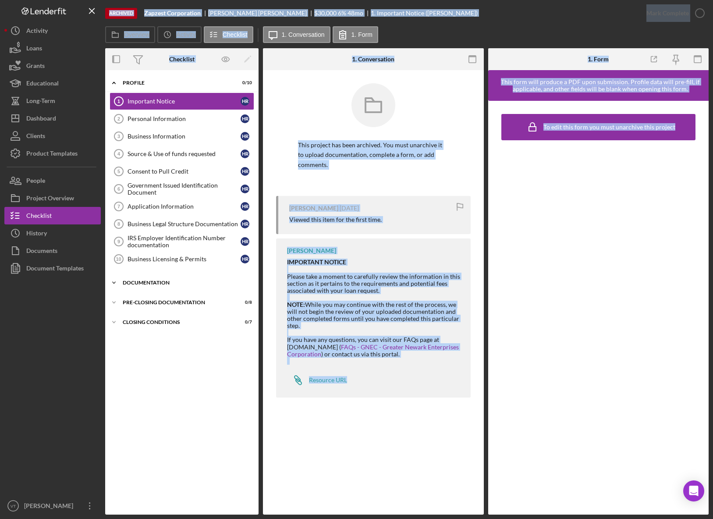
click at [113, 287] on icon "Icon/Expander" at bounding box center [114, 283] width 18 height 18
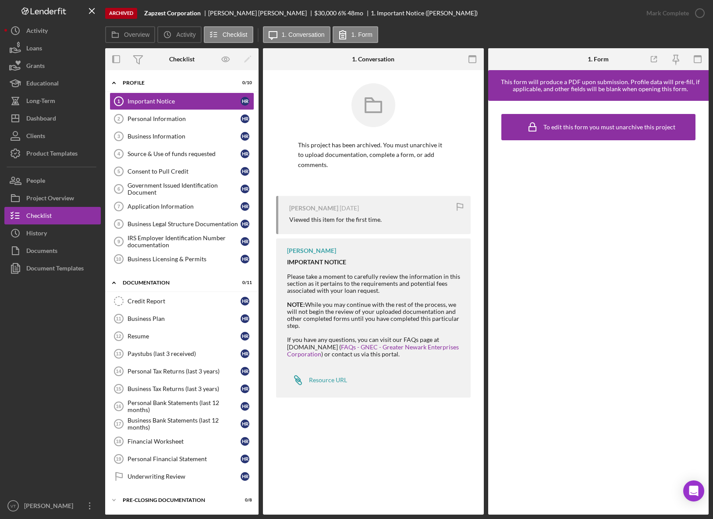
click at [67, 342] on div at bounding box center [52, 387] width 96 height 220
click at [138, 300] on div "Credit Report" at bounding box center [184, 301] width 113 height 7
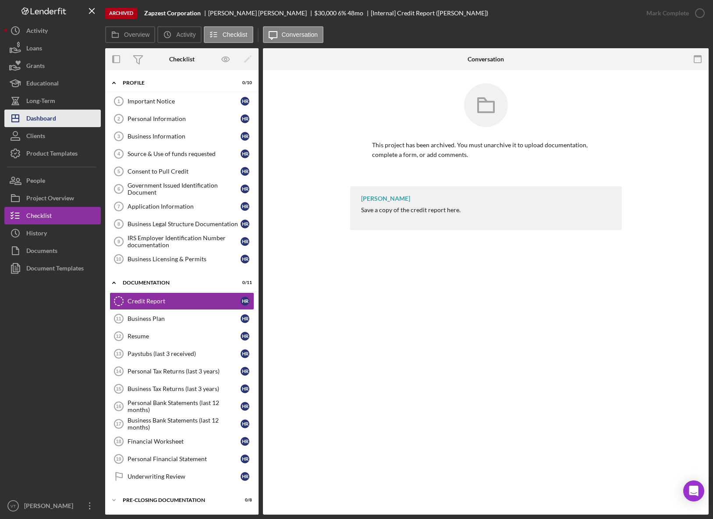
click at [43, 119] on div "Dashboard" at bounding box center [41, 120] width 30 height 20
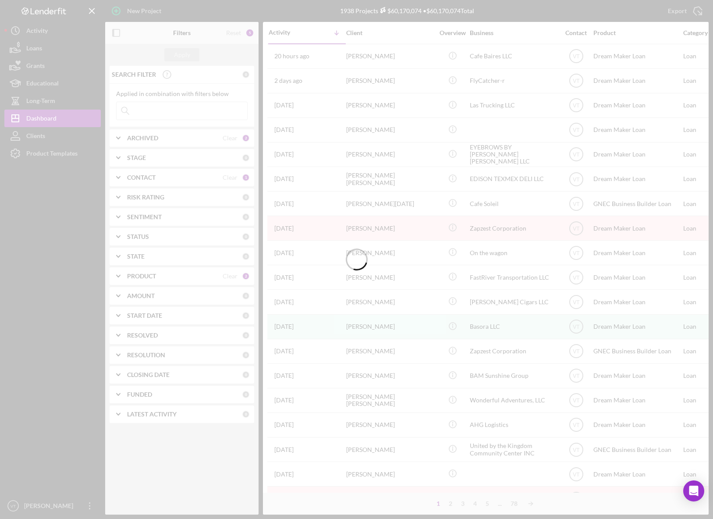
click at [153, 117] on div at bounding box center [356, 259] width 713 height 519
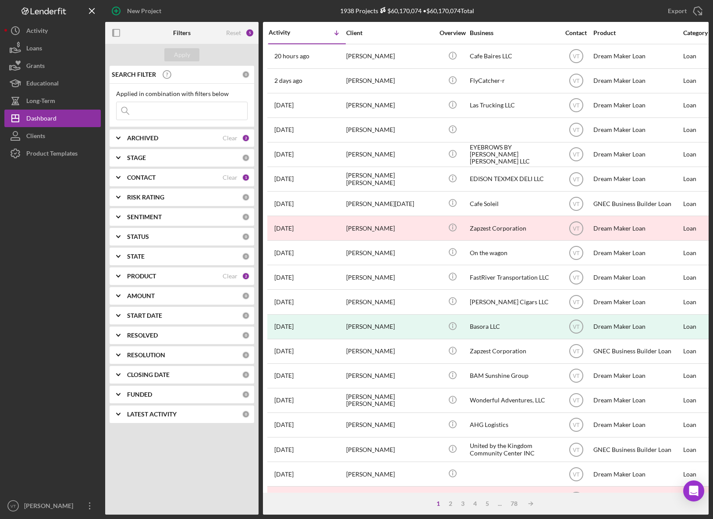
click at [153, 117] on input at bounding box center [182, 111] width 131 height 18
type input "riz"
click at [187, 61] on div "Apply" at bounding box center [181, 55] width 153 height 22
click at [187, 51] on div "Apply" at bounding box center [182, 54] width 16 height 13
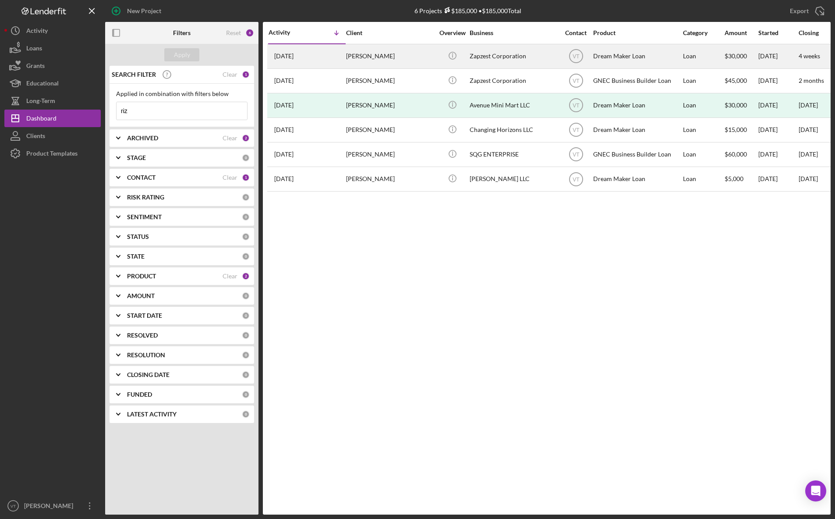
click at [363, 58] on div "[PERSON_NAME]" at bounding box center [390, 56] width 88 height 23
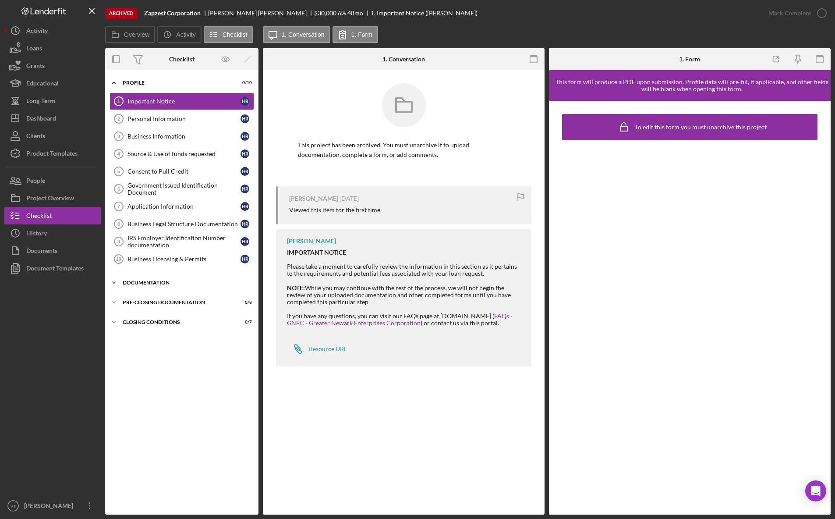
click at [126, 281] on div "Documentation" at bounding box center [185, 282] width 125 height 5
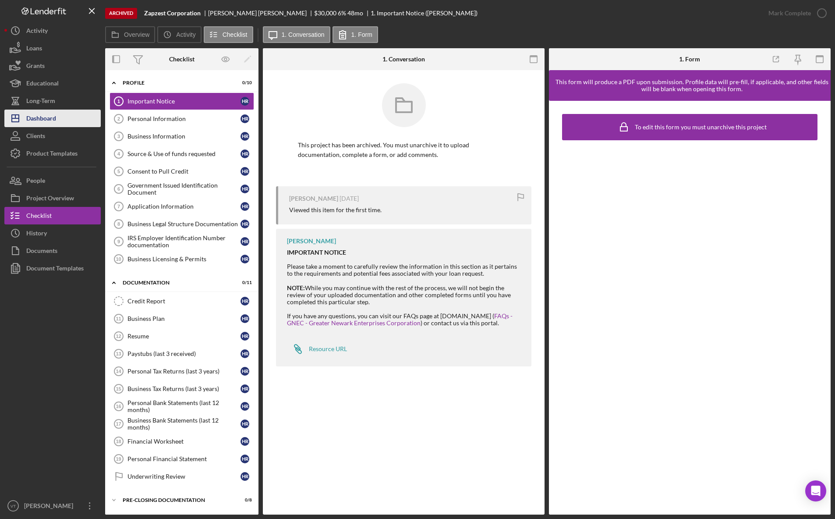
click at [44, 117] on div "Dashboard" at bounding box center [41, 120] width 30 height 20
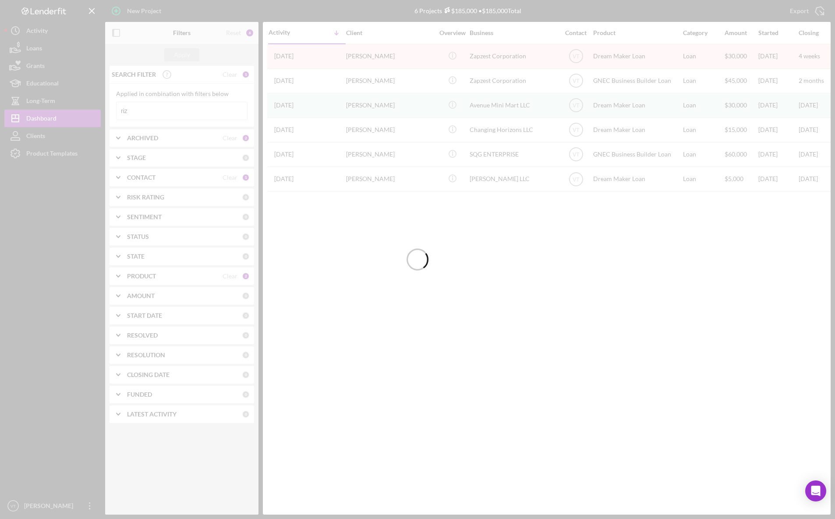
click at [164, 113] on div at bounding box center [417, 259] width 835 height 519
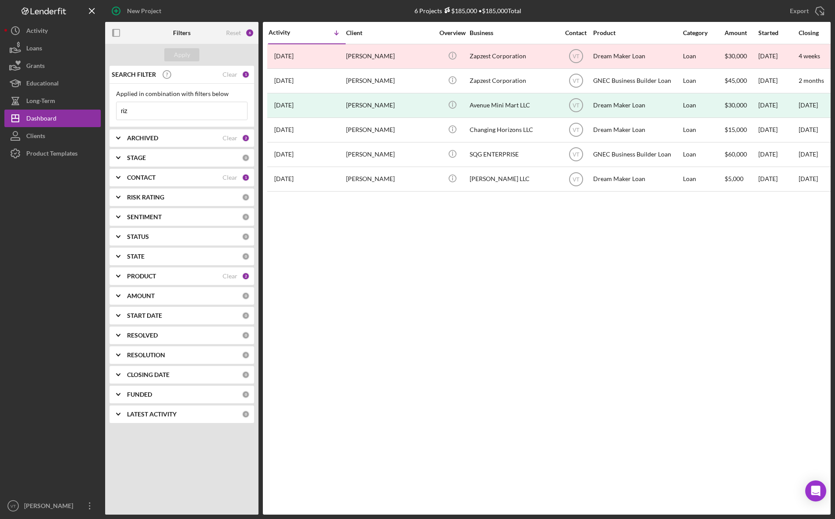
click at [164, 113] on input "riz" at bounding box center [182, 111] width 131 height 18
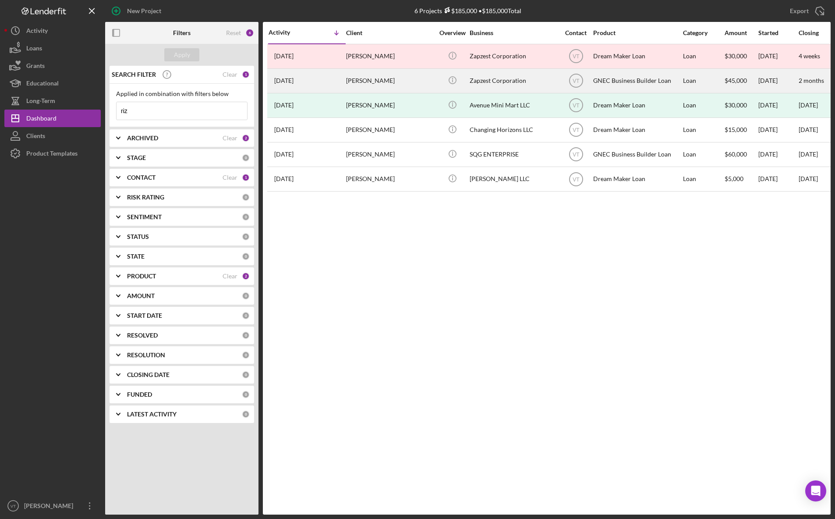
click at [349, 86] on div "[PERSON_NAME]" at bounding box center [390, 80] width 88 height 23
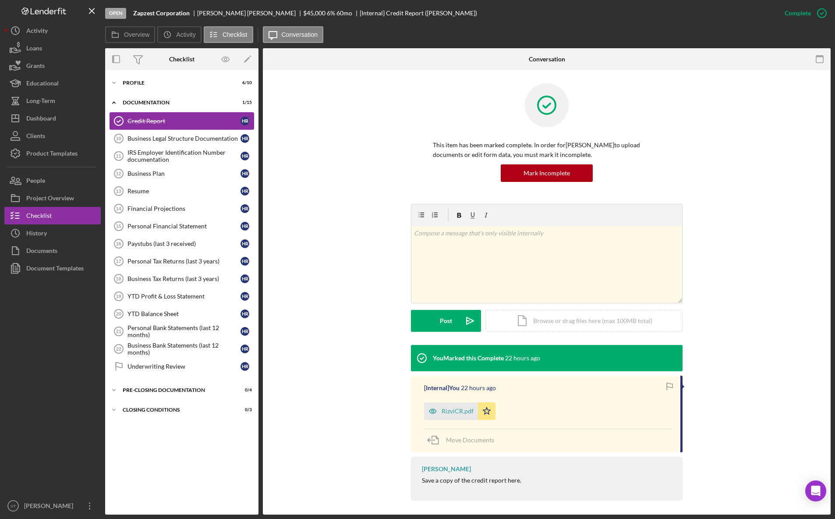
click at [132, 122] on div "Credit Report" at bounding box center [184, 120] width 113 height 7
click at [459, 371] on div "RizviCR.pdf" at bounding box center [458, 411] width 32 height 7
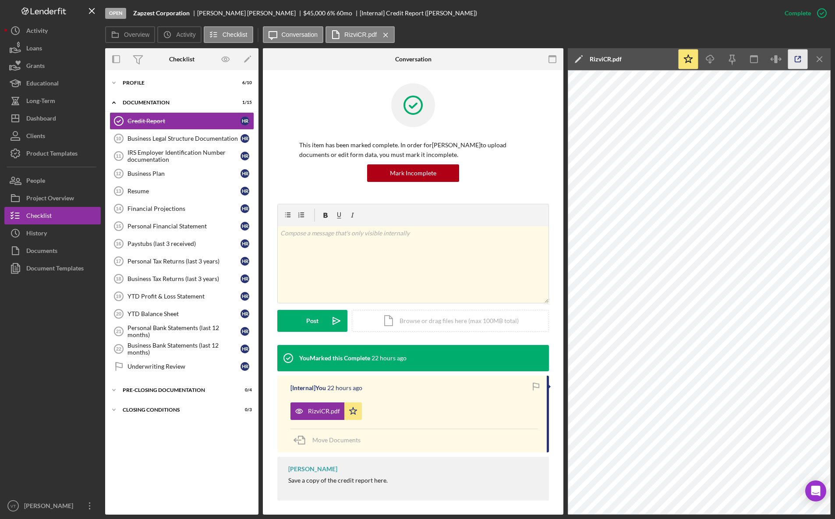
click at [471, 59] on icon "button" at bounding box center [799, 60] width 20 height 20
click at [117, 84] on icon "Icon/Expander" at bounding box center [114, 83] width 18 height 18
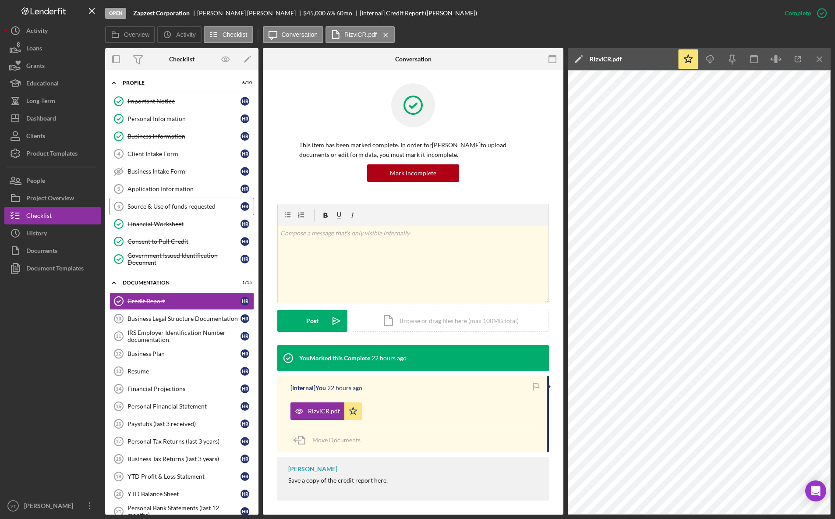
click at [159, 207] on div "Source & Use of funds requested" at bounding box center [184, 206] width 113 height 7
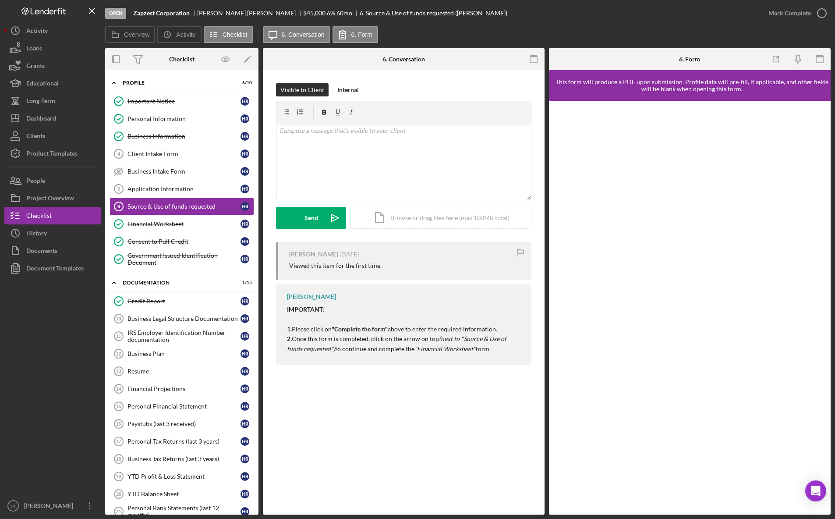
click at [146, 268] on div "Important Notice Important Notice H R Personal Information Personal Information…" at bounding box center [181, 182] width 153 height 180
click at [146, 257] on div "Government Issued Identification Document" at bounding box center [184, 259] width 113 height 14
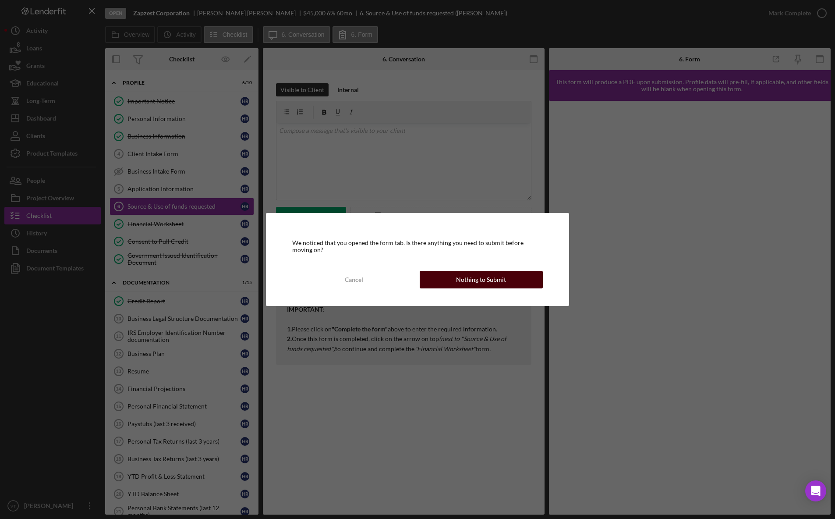
click at [453, 284] on button "Nothing to Submit" at bounding box center [481, 280] width 123 height 18
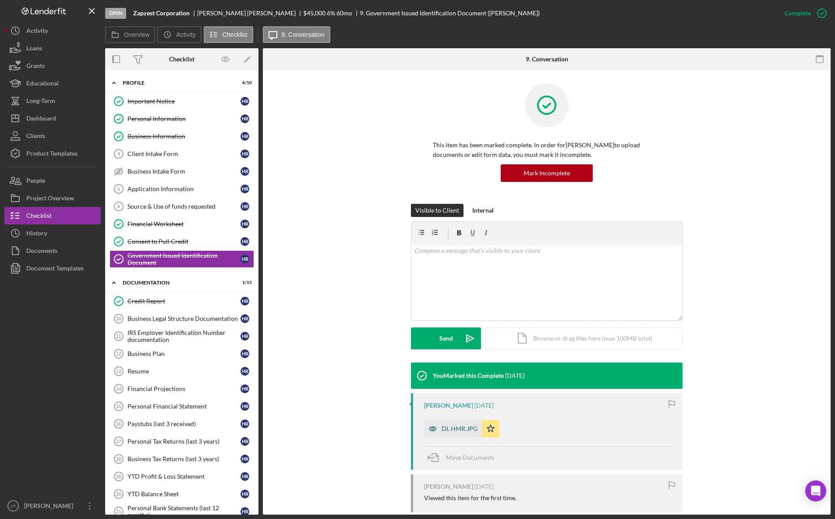
click at [466, 371] on div "DL HMR.JPG" at bounding box center [460, 428] width 36 height 7
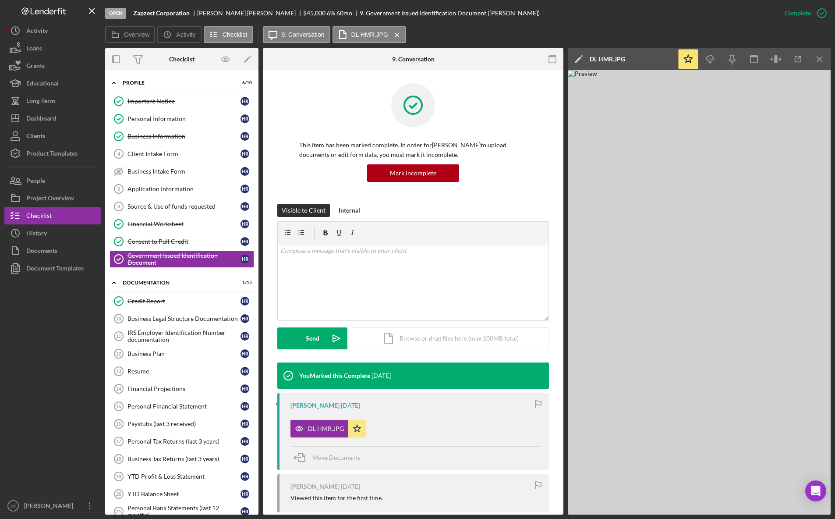
click at [38, 350] on div at bounding box center [52, 387] width 96 height 220
click at [58, 120] on button "Icon/Dashboard Dashboard" at bounding box center [52, 119] width 96 height 18
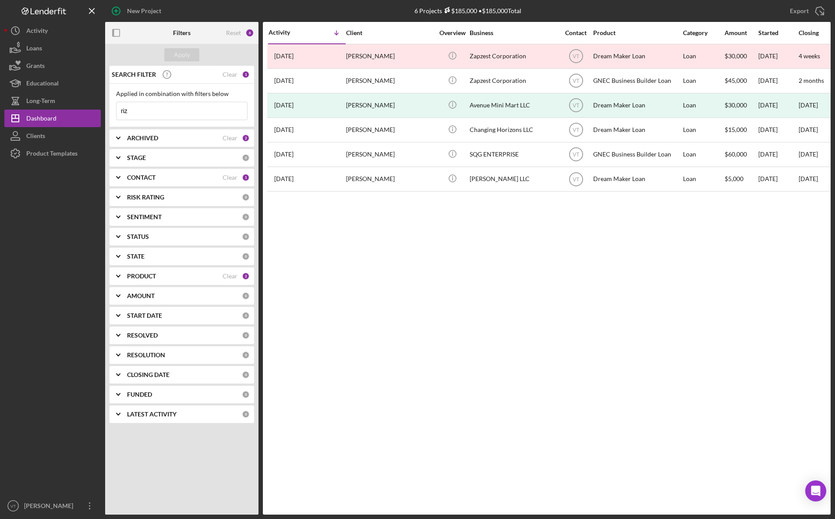
click at [169, 115] on input "riz" at bounding box center [182, 111] width 131 height 18
drag, startPoint x: 169, startPoint y: 115, endPoint x: 99, endPoint y: 113, distance: 70.2
click at [100, 114] on div "New Project 6 Projects $185,000 • $185,000 Total riz Export Icon/Export Filters…" at bounding box center [417, 257] width 827 height 515
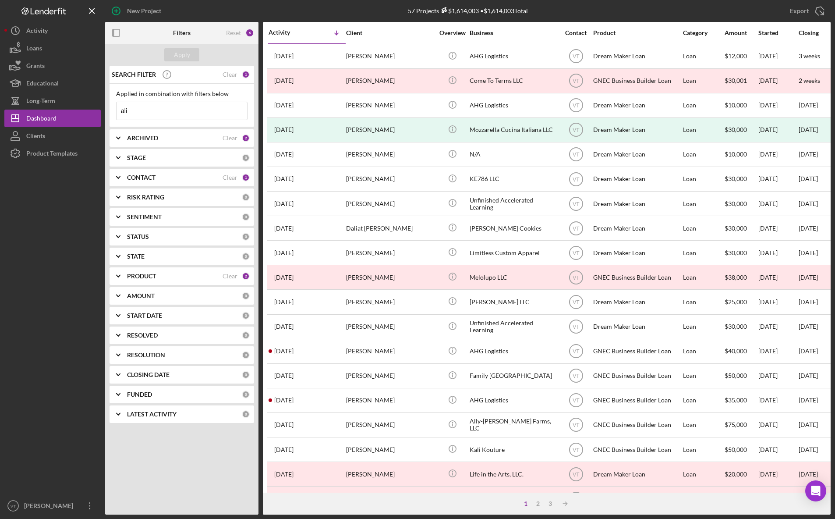
click at [146, 114] on input "ali" at bounding box center [182, 111] width 131 height 18
drag, startPoint x: 146, startPoint y: 114, endPoint x: 85, endPoint y: 110, distance: 61.4
click at [85, 110] on div "New Project 57 Projects $1,614,003 • $1,614,003 Total riz Export Icon/Export Fi…" at bounding box center [417, 257] width 827 height 515
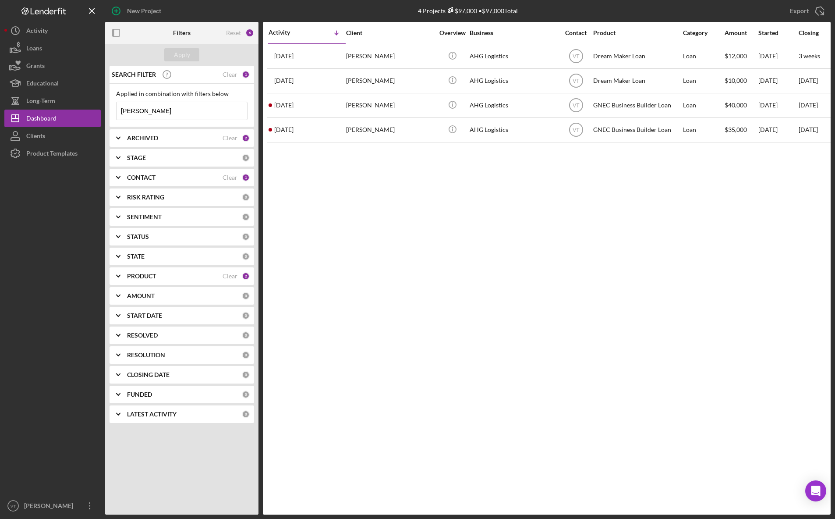
type input "[PERSON_NAME]"
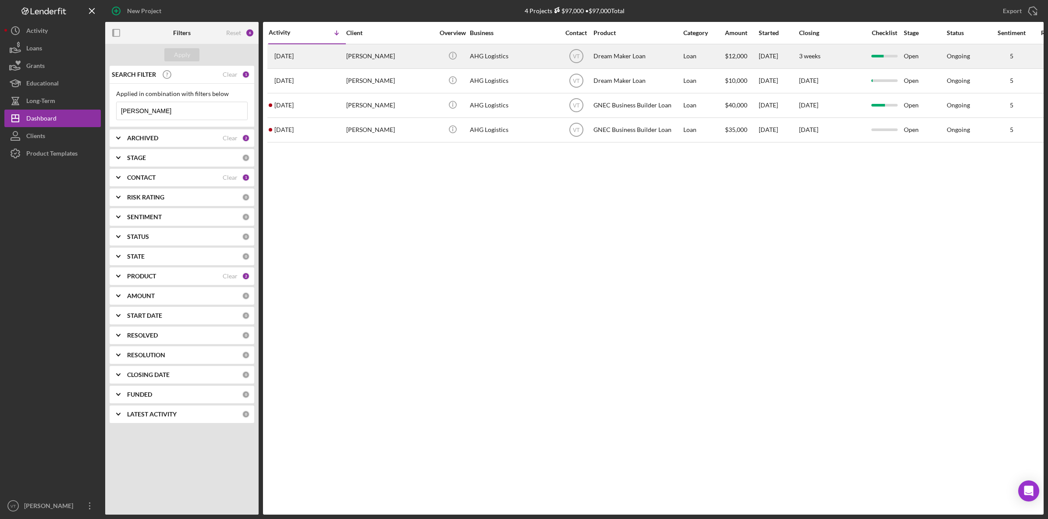
click at [385, 60] on div "[PERSON_NAME]" at bounding box center [390, 56] width 88 height 23
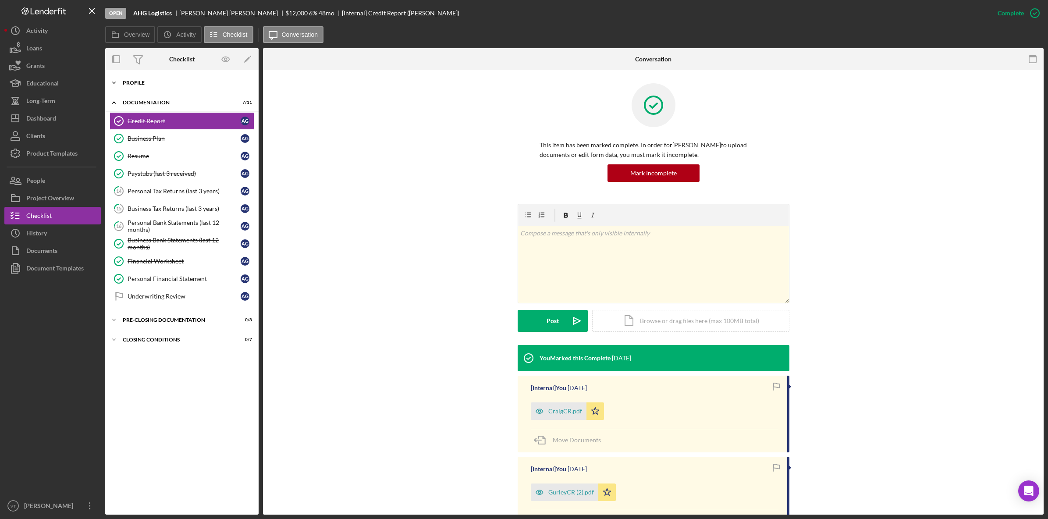
click at [115, 85] on icon "Icon/Expander" at bounding box center [114, 83] width 18 height 18
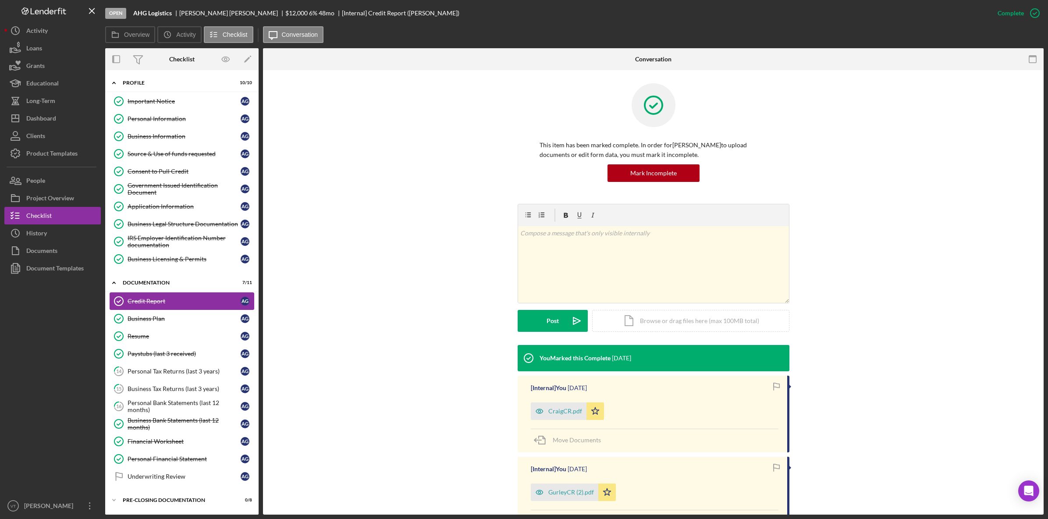
click at [158, 306] on link "Credit Report Credit Report A G" at bounding box center [182, 301] width 145 height 18
click at [471, 371] on div "CraigCR.pdf" at bounding box center [565, 411] width 34 height 7
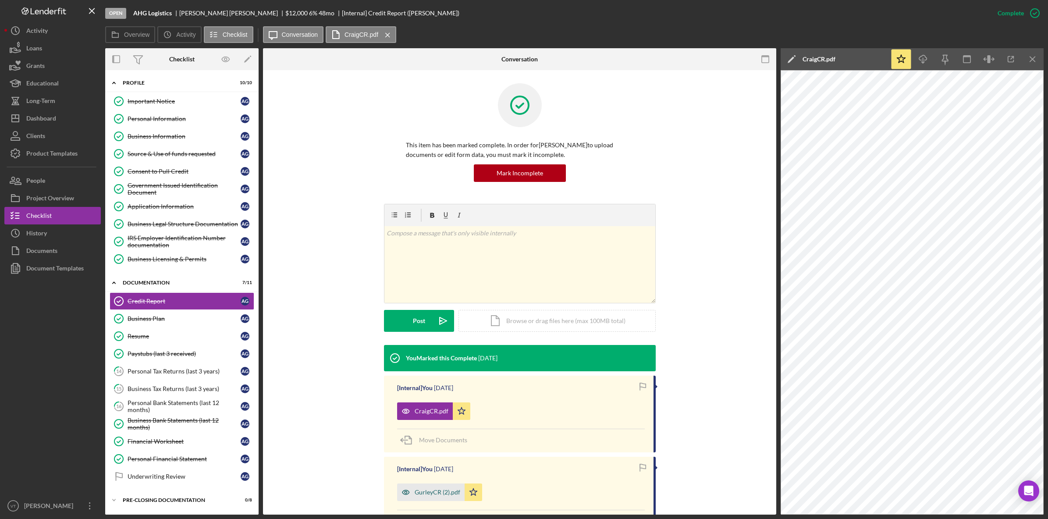
click at [426, 371] on div "GurleyCR (2).pdf" at bounding box center [438, 492] width 46 height 7
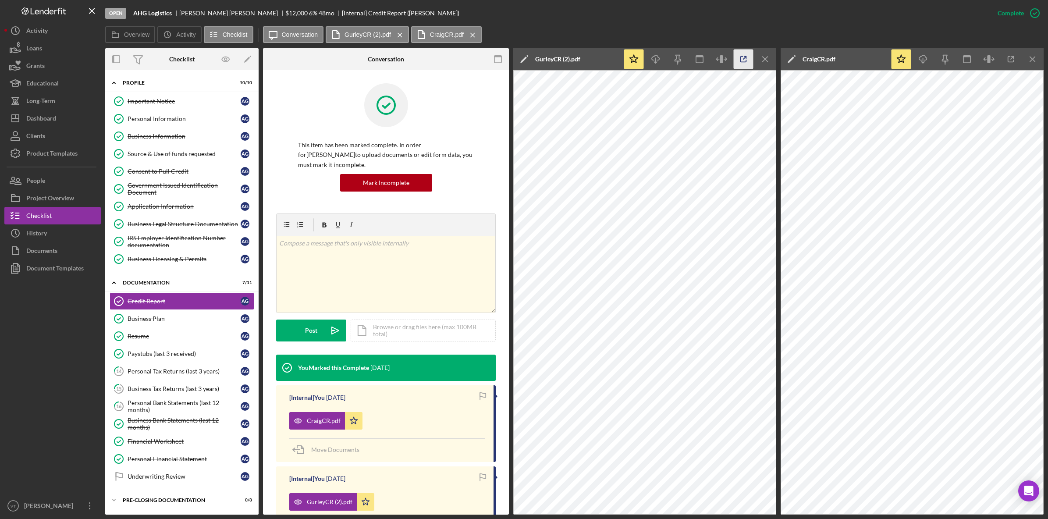
click at [471, 56] on icon "button" at bounding box center [744, 60] width 20 height 20
click at [149, 159] on link "Source & Use of funds requested Source & Use of funds requested A G" at bounding box center [182, 154] width 145 height 18
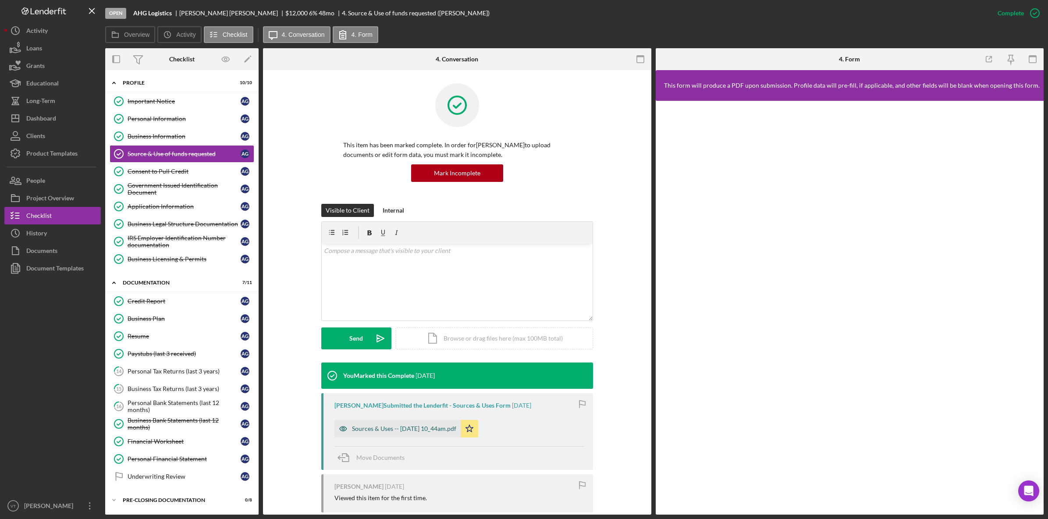
click at [406, 371] on div "Sources & Uses -- [DATE] 10_44am.pdf" at bounding box center [404, 428] width 104 height 7
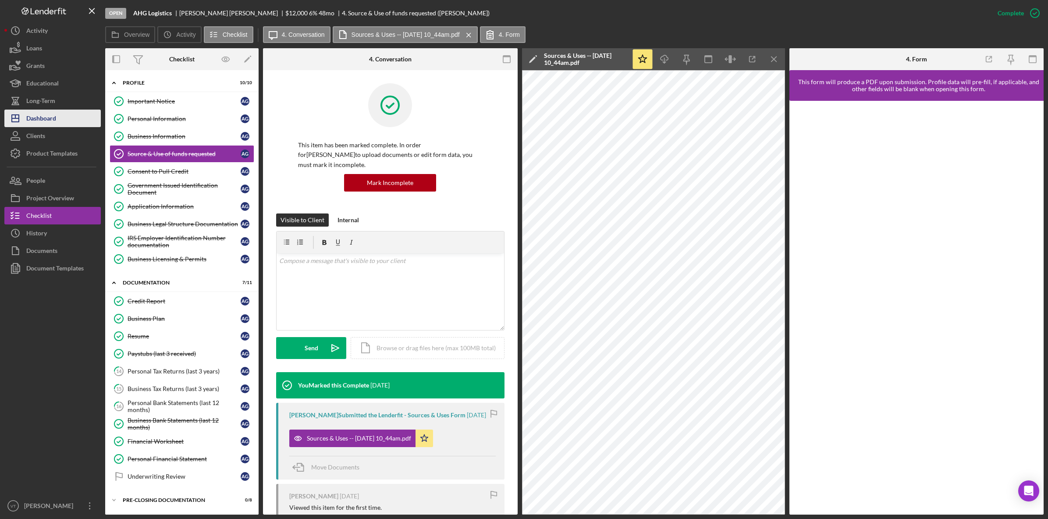
click at [49, 115] on div "Dashboard" at bounding box center [41, 120] width 30 height 20
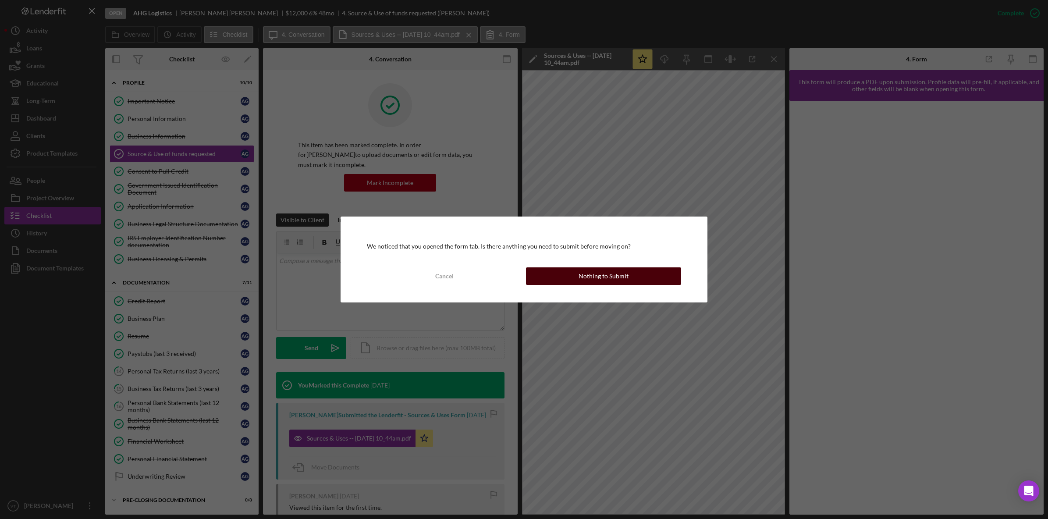
click at [471, 269] on div "Nothing to Submit" at bounding box center [604, 276] width 50 height 18
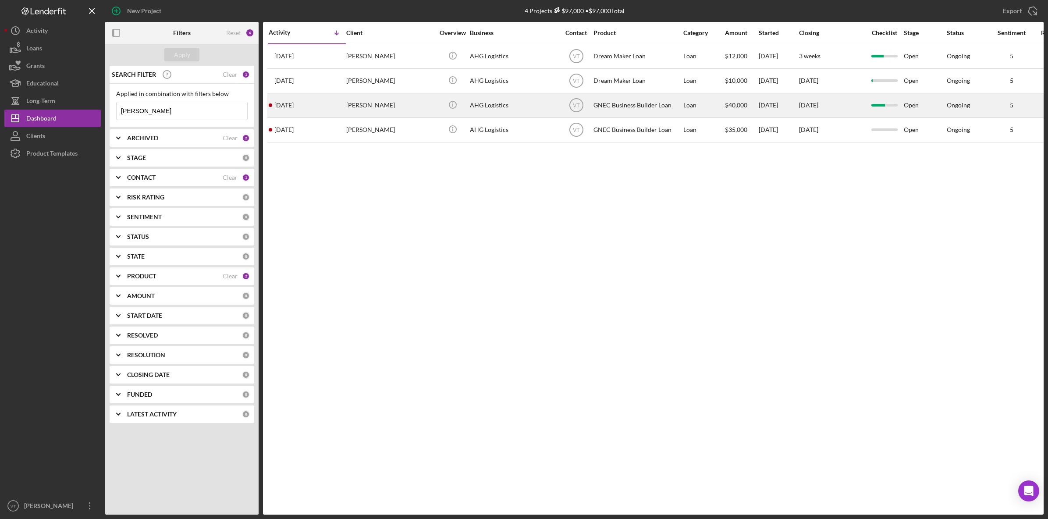
click at [308, 95] on div "[DATE] [PERSON_NAME]" at bounding box center [307, 105] width 77 height 23
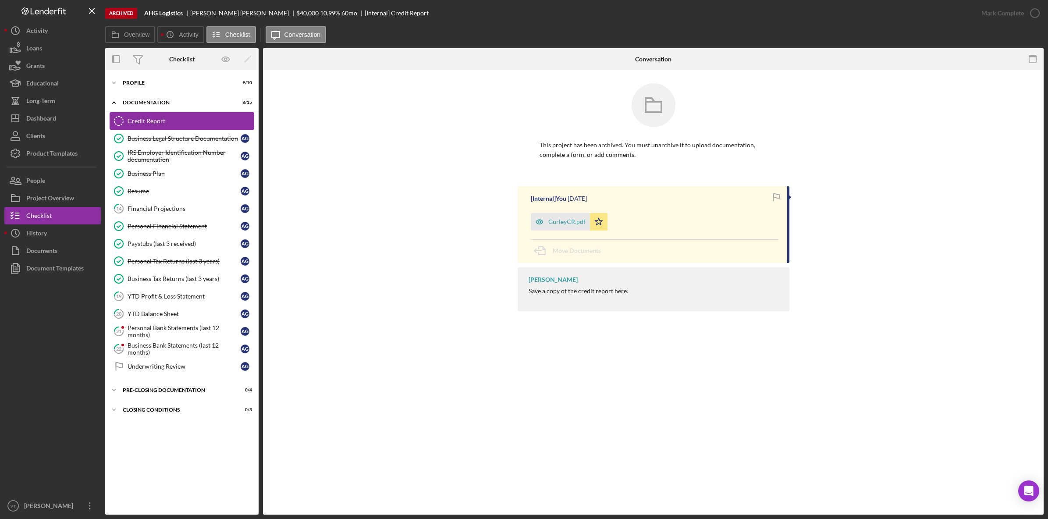
click at [139, 120] on div "Credit Report" at bounding box center [191, 120] width 126 height 7
click at [471, 222] on div "GurleyCR.pdf" at bounding box center [566, 221] width 37 height 7
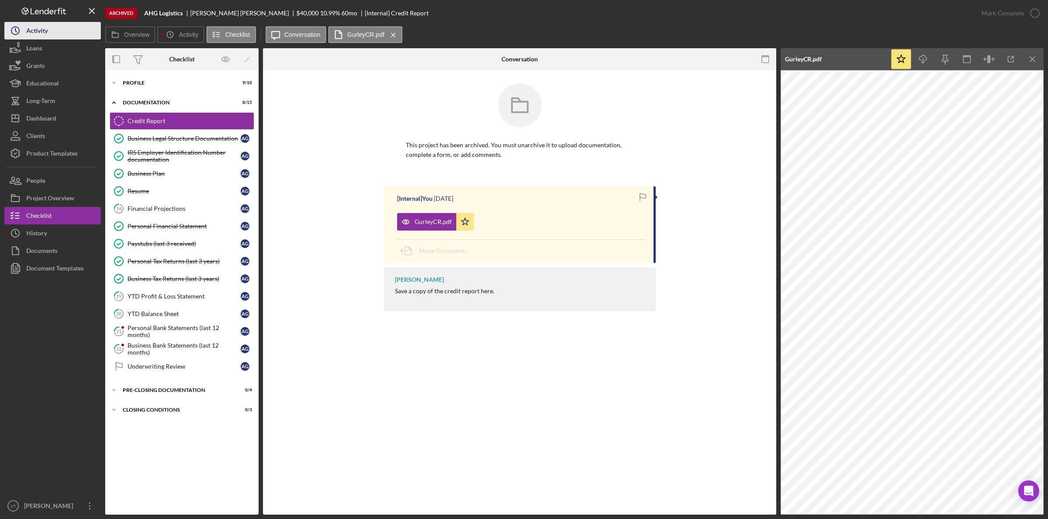
click at [21, 34] on icon "Icon/History" at bounding box center [15, 31] width 22 height 22
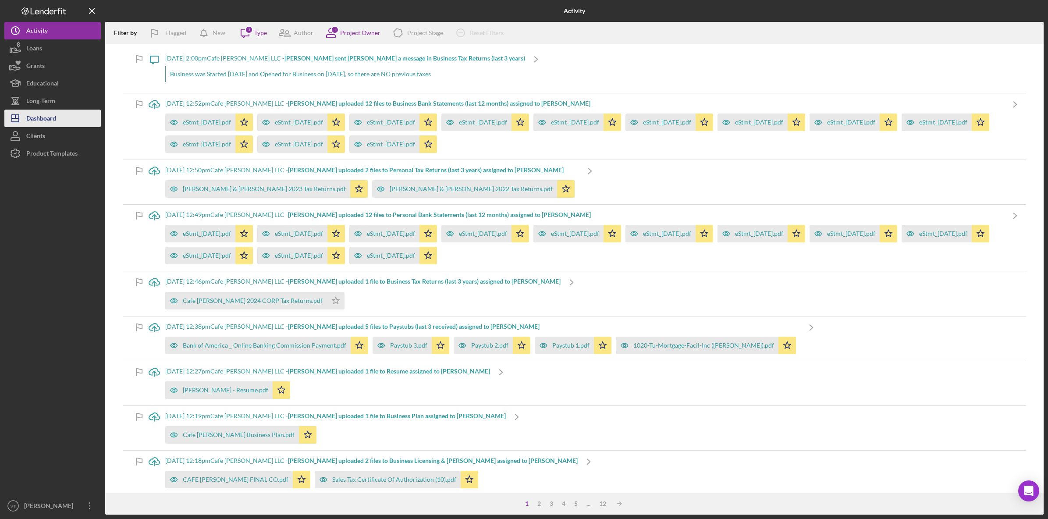
click at [45, 122] on div "Dashboard" at bounding box center [41, 120] width 30 height 20
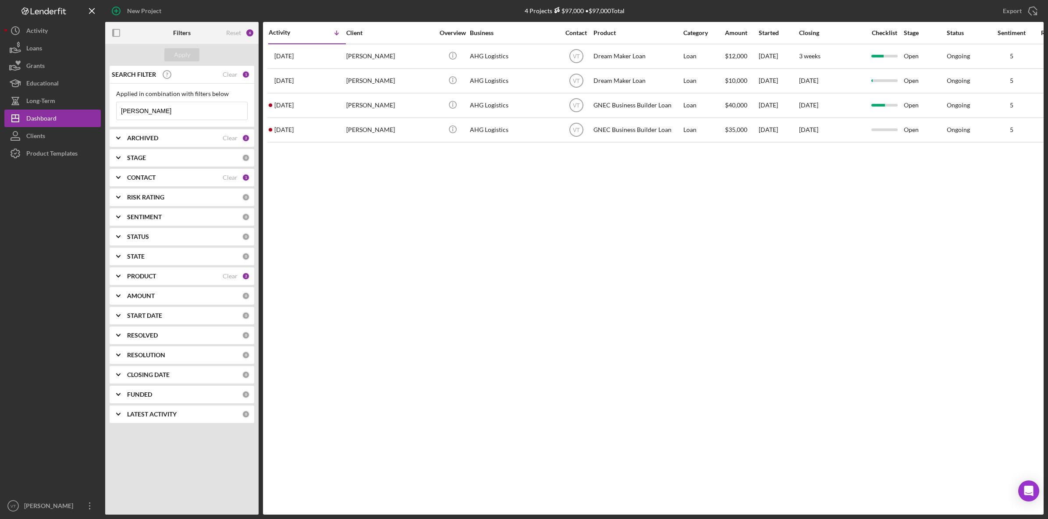
click at [164, 113] on input "[PERSON_NAME]" at bounding box center [182, 111] width 131 height 18
drag, startPoint x: 164, startPoint y: 113, endPoint x: 92, endPoint y: 113, distance: 71.9
click at [92, 113] on div "New Project 4 Projects $97,000 • $97,000 Total [PERSON_NAME] Export Icon/Export…" at bounding box center [523, 257] width 1039 height 515
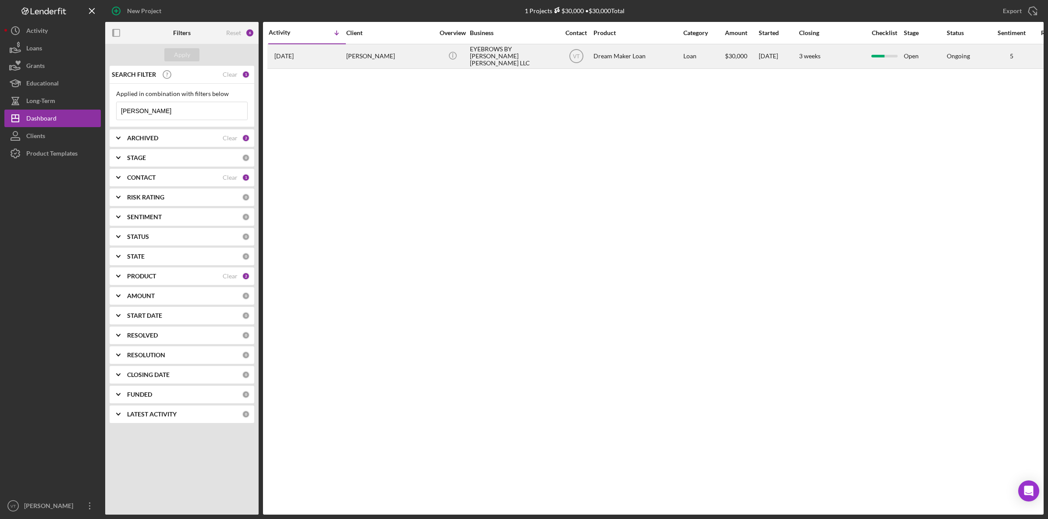
type input "[PERSON_NAME]"
click at [397, 55] on div "[PERSON_NAME]" at bounding box center [390, 56] width 88 height 23
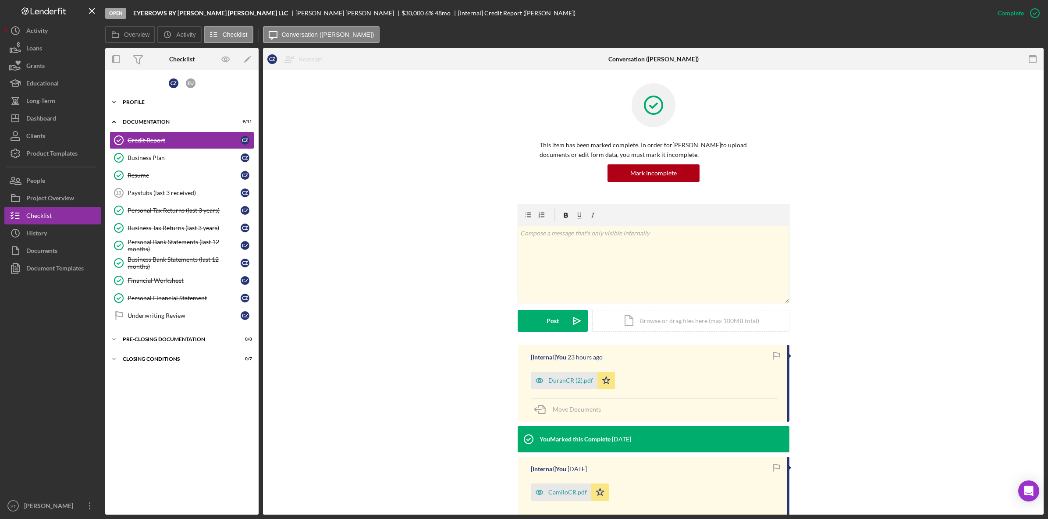
click at [112, 97] on icon "Icon/Expander" at bounding box center [114, 102] width 18 height 18
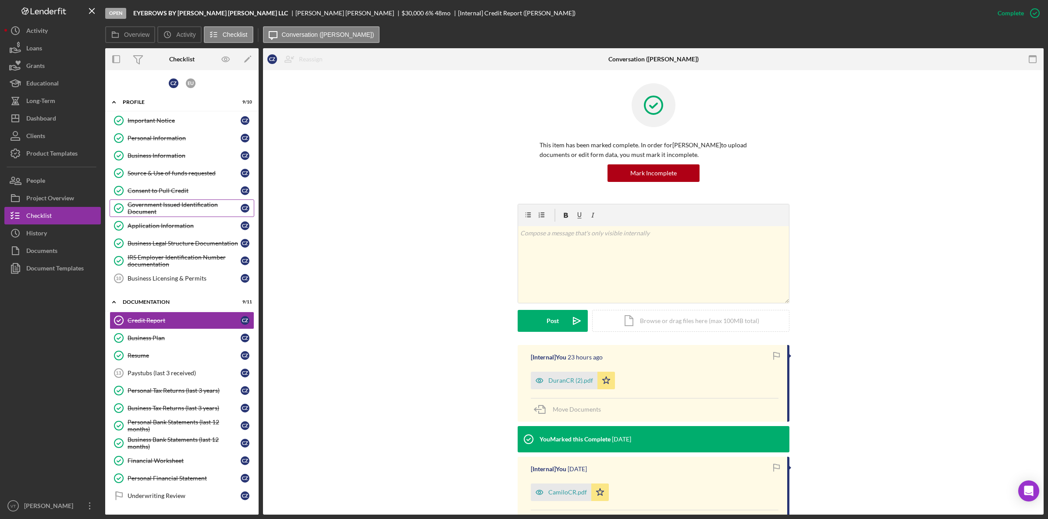
click at [167, 206] on div "Government Issued Identification Document" at bounding box center [184, 208] width 113 height 14
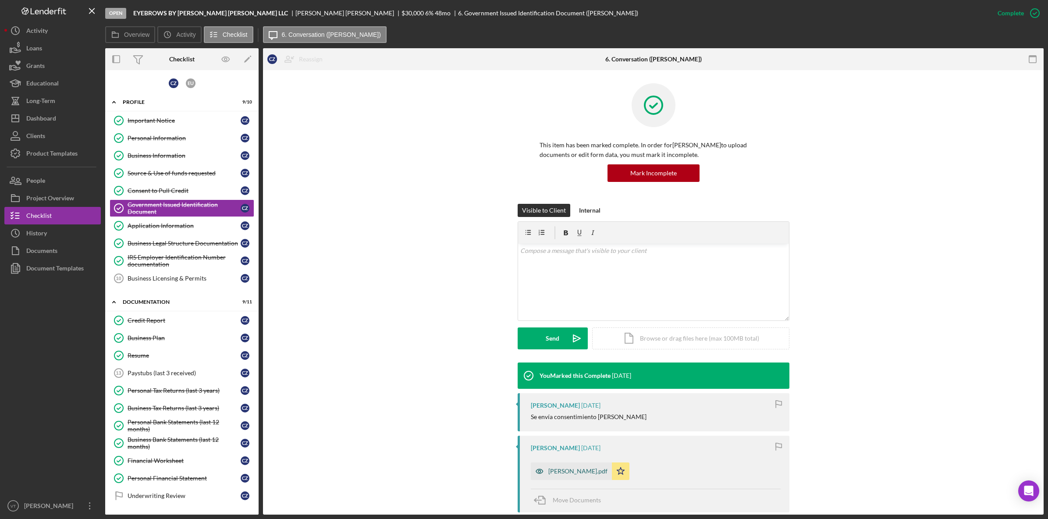
click at [471, 371] on div "[PERSON_NAME].pdf" at bounding box center [577, 471] width 59 height 7
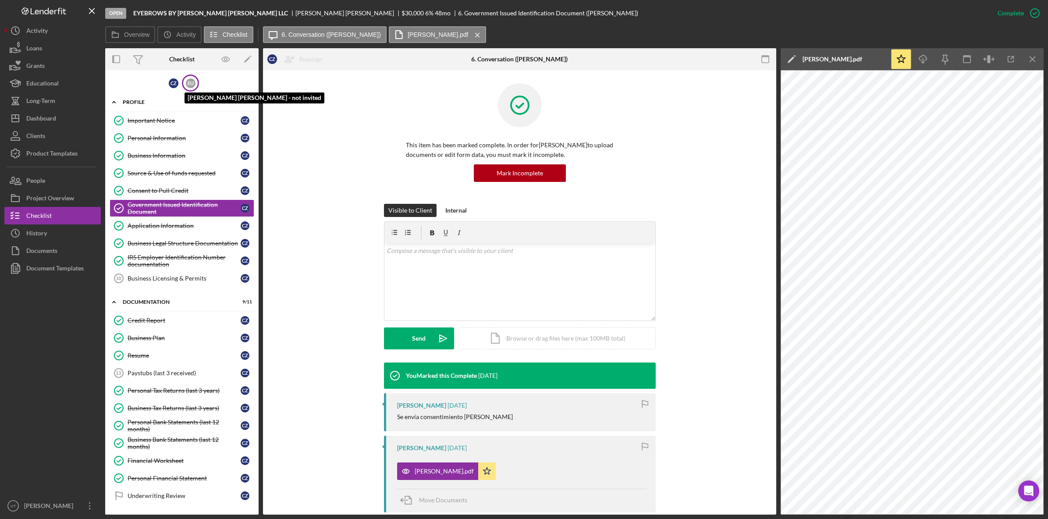
click at [190, 82] on div "E U" at bounding box center [191, 83] width 10 height 10
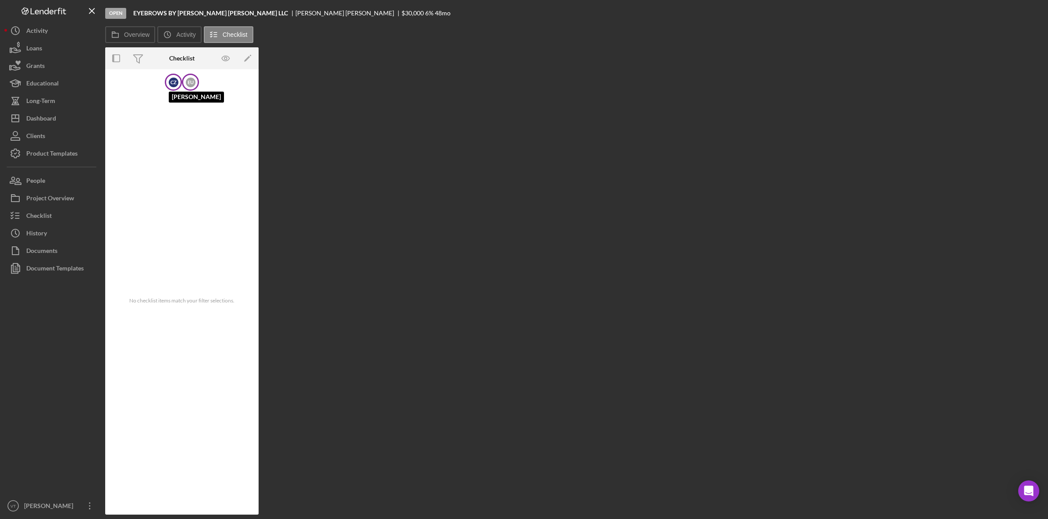
click at [170, 84] on div "C Z" at bounding box center [174, 83] width 10 height 10
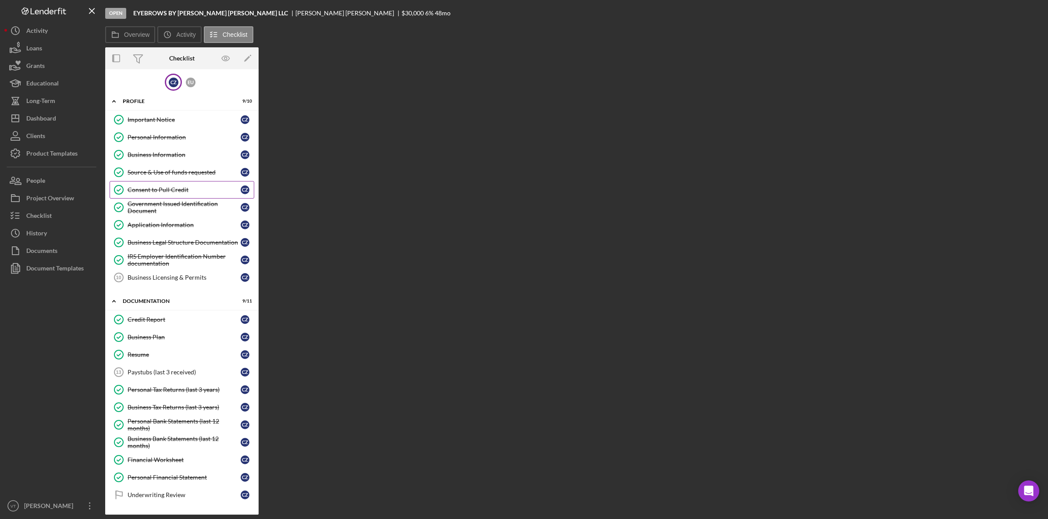
click at [167, 193] on div "Consent to Pull Credit" at bounding box center [184, 189] width 113 height 7
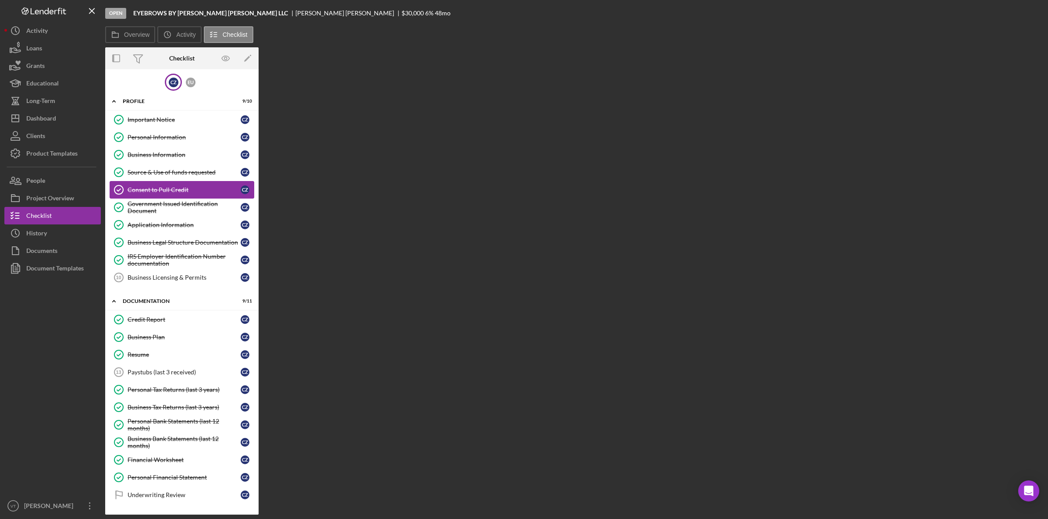
click at [163, 188] on div "Consent to Pull Credit" at bounding box center [184, 189] width 113 height 7
click at [167, 201] on div "Government Issued Identification Document" at bounding box center [184, 207] width 113 height 14
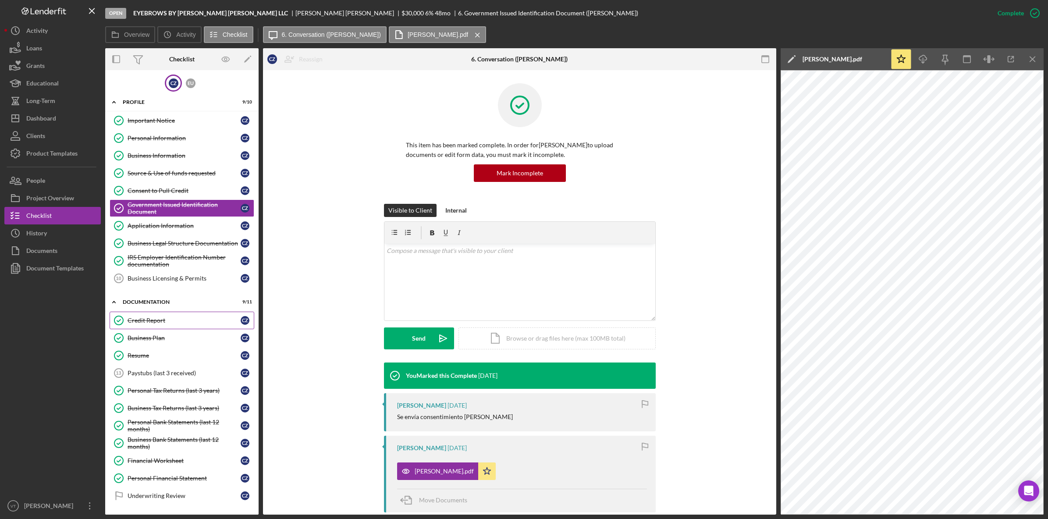
click at [161, 323] on div "Credit Report" at bounding box center [184, 320] width 113 height 7
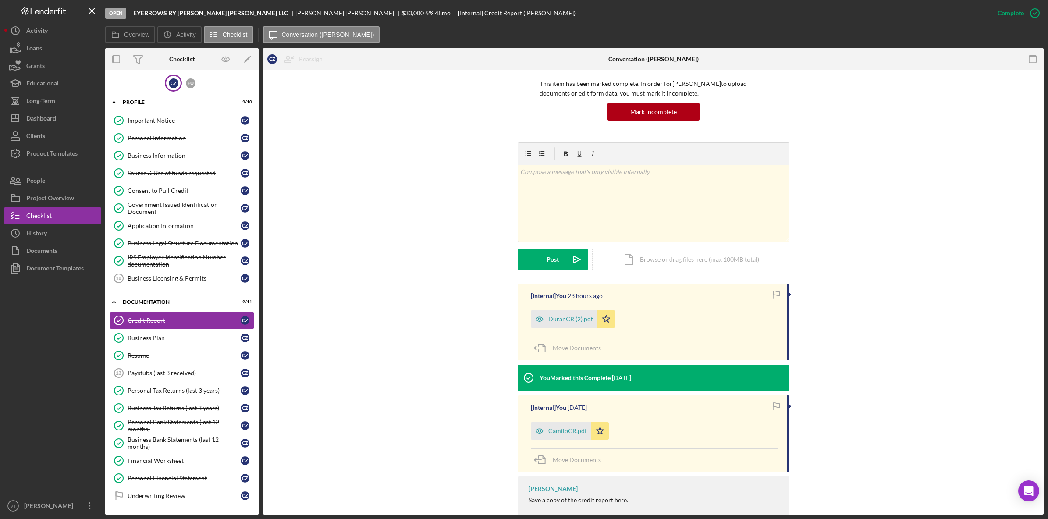
scroll to position [85, 0]
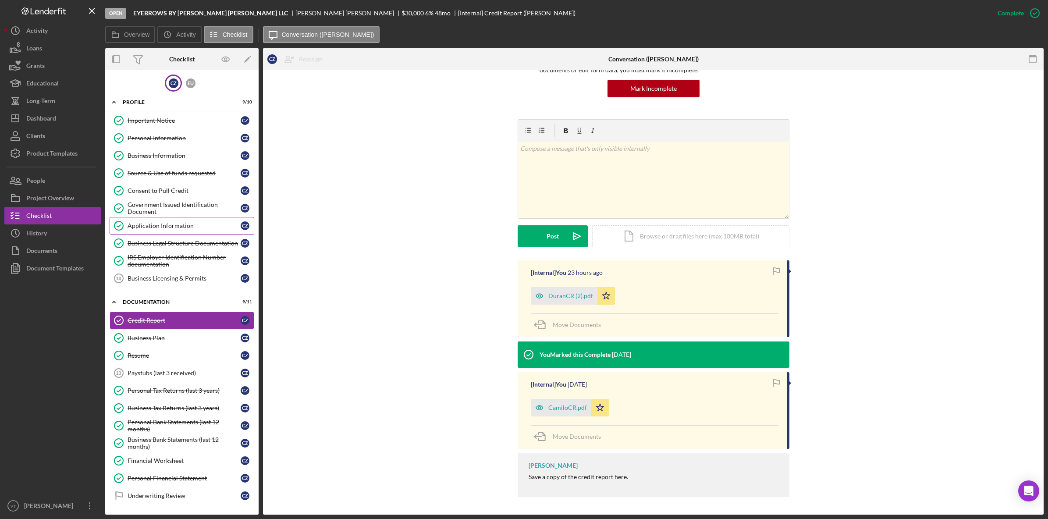
click at [159, 227] on div "Application Information" at bounding box center [184, 225] width 113 height 7
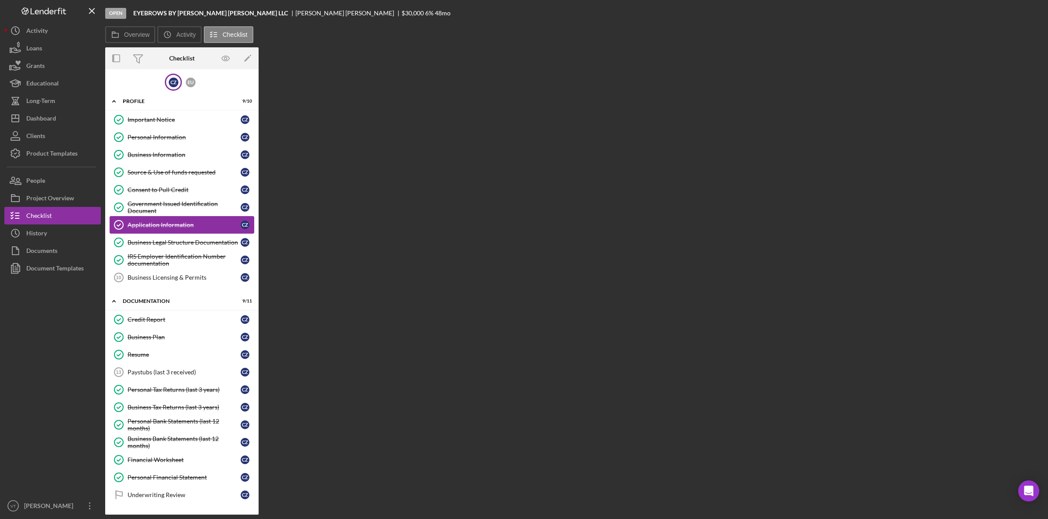
click at [159, 227] on div "Application Information" at bounding box center [184, 224] width 113 height 7
click at [183, 32] on label "Activity" at bounding box center [185, 34] width 19 height 7
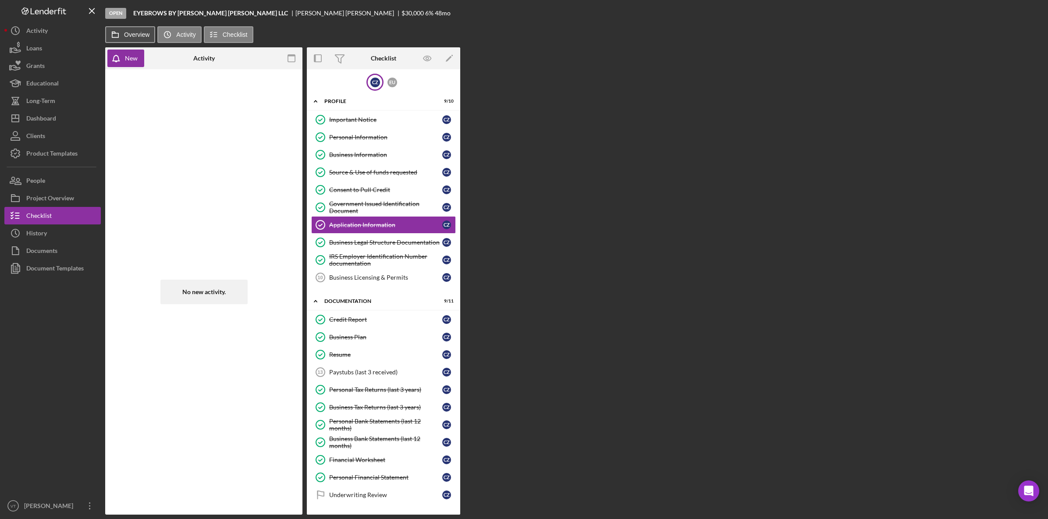
click at [131, 32] on label "Overview" at bounding box center [136, 34] width 25 height 7
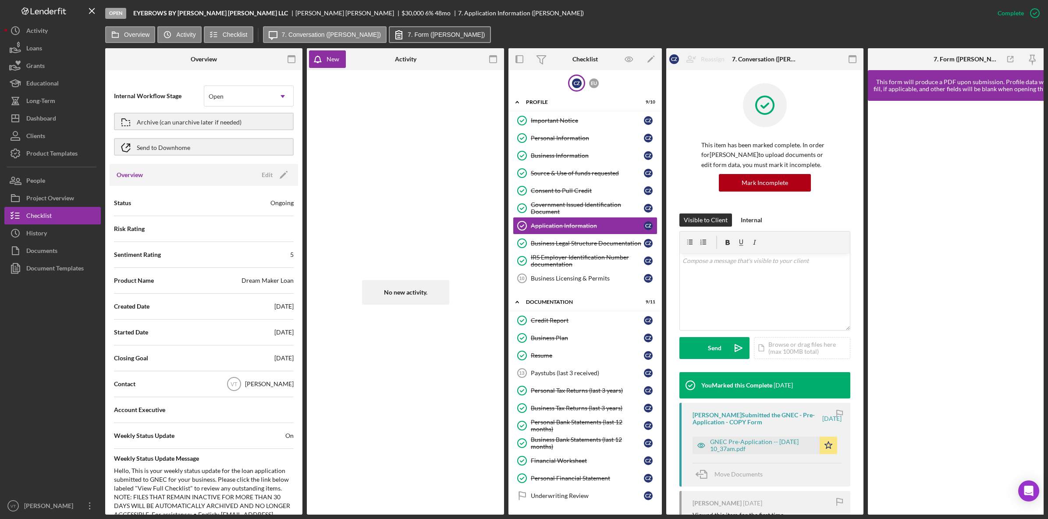
click at [408, 33] on label "7. Form ([PERSON_NAME])" at bounding box center [447, 34] width 78 height 7
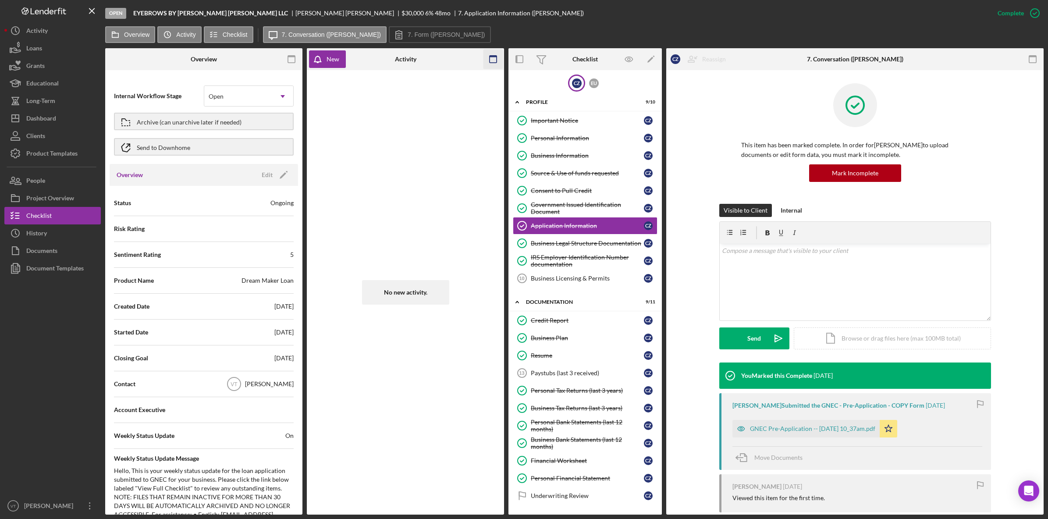
click at [471, 61] on icon "button" at bounding box center [493, 60] width 20 height 20
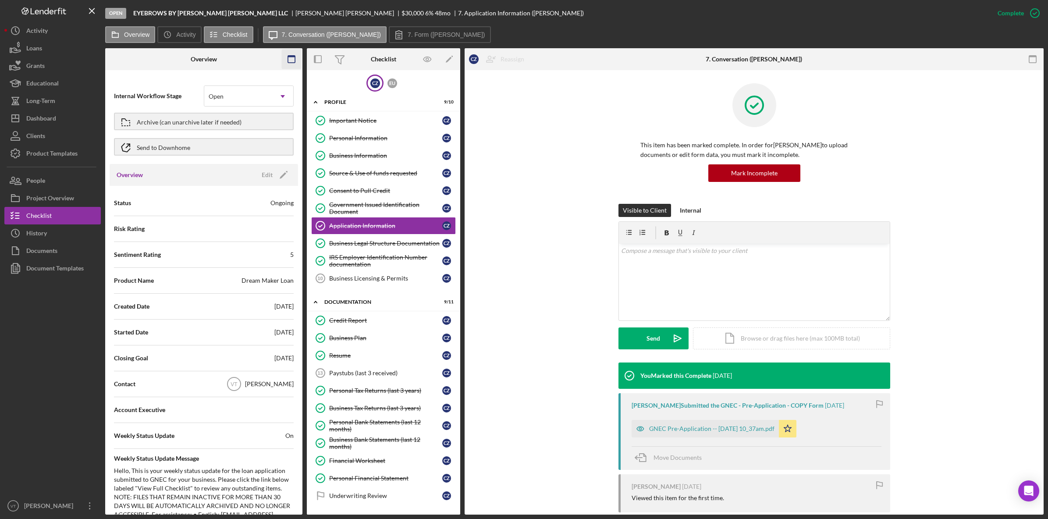
click at [290, 60] on icon "button" at bounding box center [292, 60] width 20 height 20
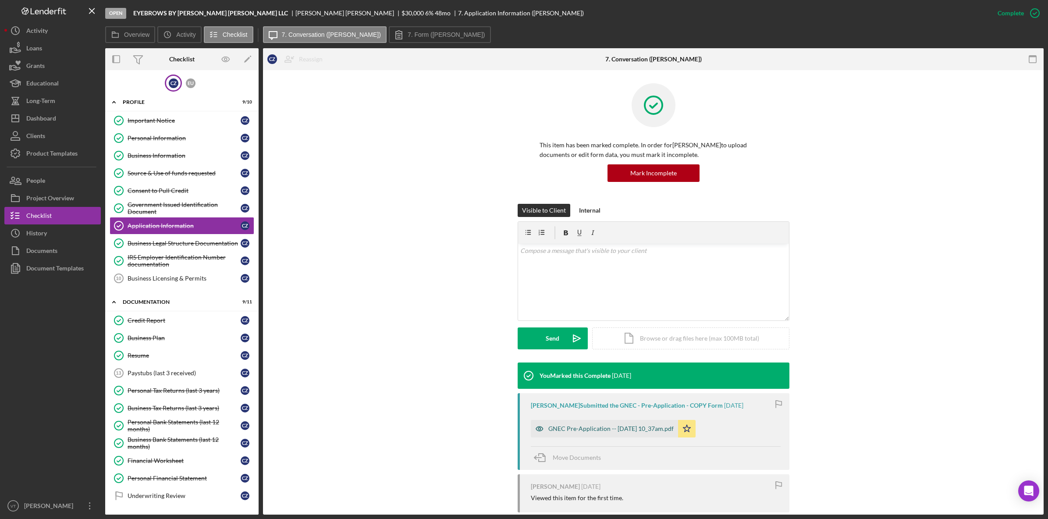
click at [471, 371] on div "GNEC Pre-Application -- [DATE] 10_37am.pdf" at bounding box center [610, 428] width 125 height 7
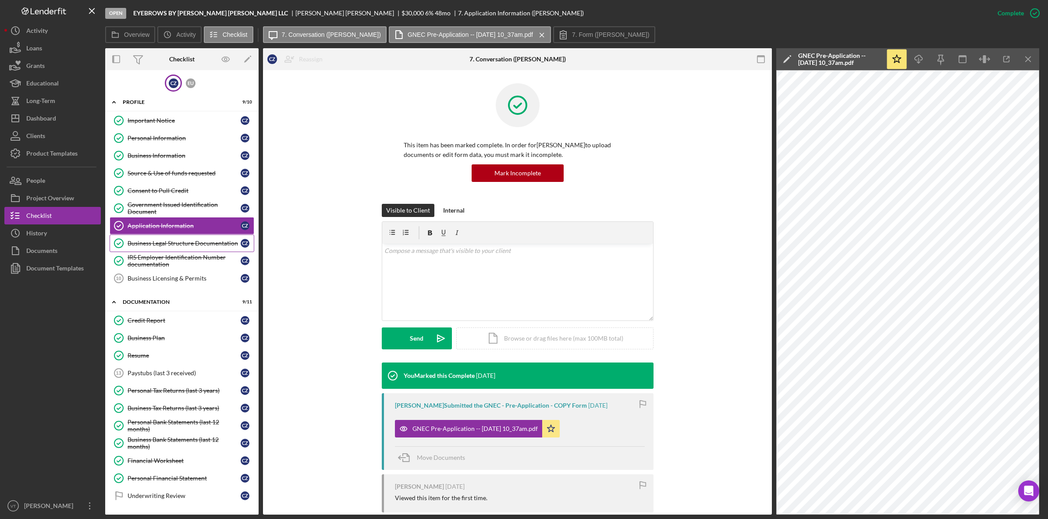
click at [173, 245] on div "Business Legal Structure Documentation" at bounding box center [184, 243] width 113 height 7
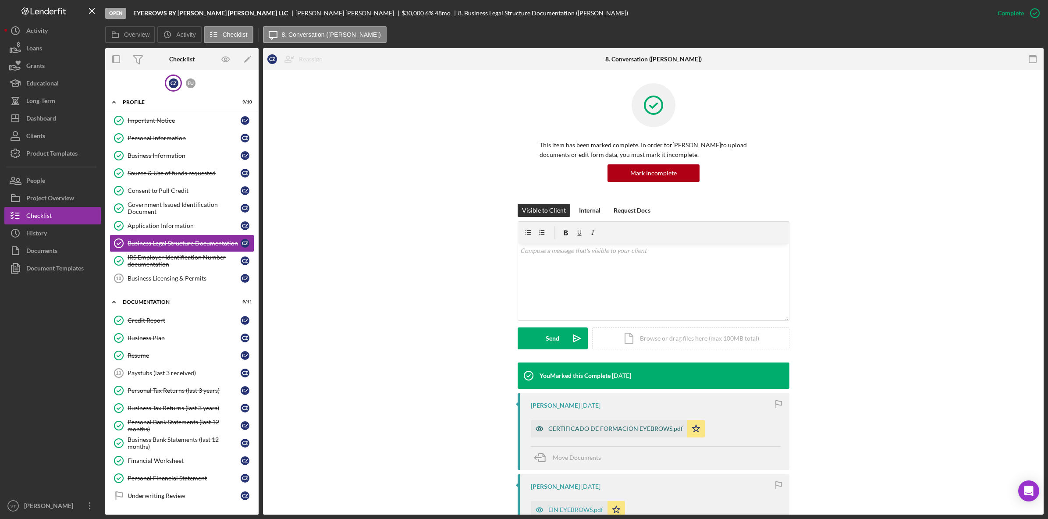
click at [471, 371] on div "CERTIFICADO DE FORMACION EYEBROWS.pdf" at bounding box center [615, 428] width 135 height 7
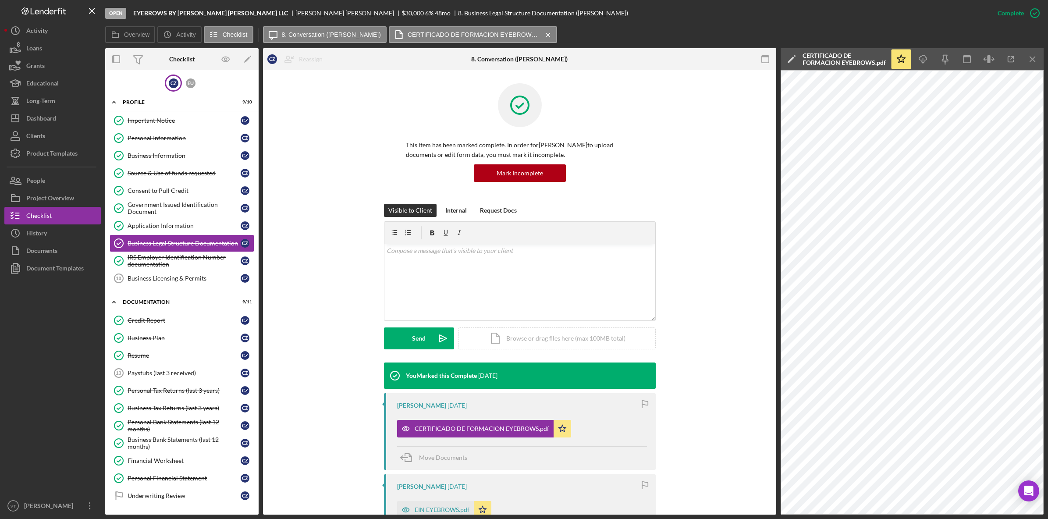
click at [79, 354] on div at bounding box center [52, 387] width 96 height 220
click at [57, 117] on button "Icon/Dashboard Dashboard" at bounding box center [52, 119] width 96 height 18
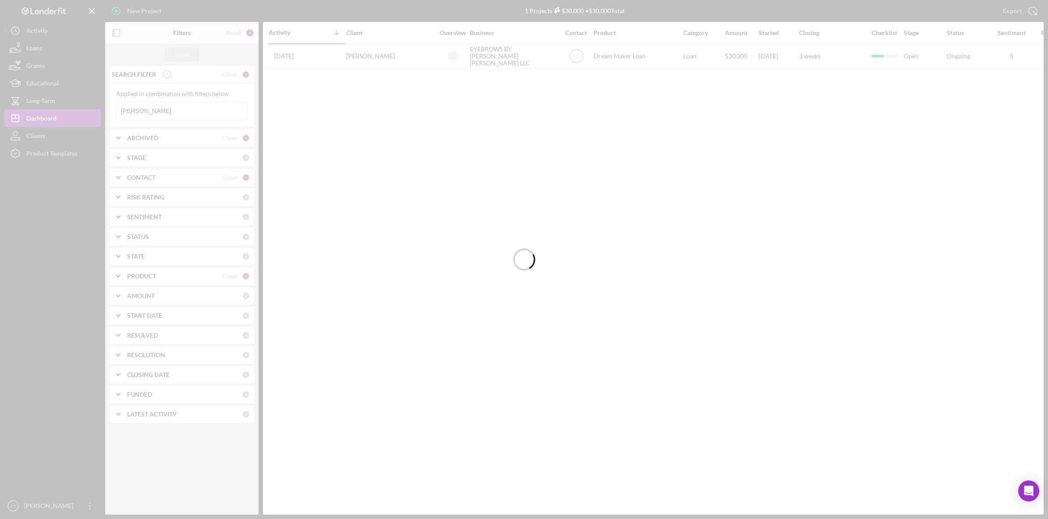
click at [176, 112] on div at bounding box center [524, 259] width 1048 height 519
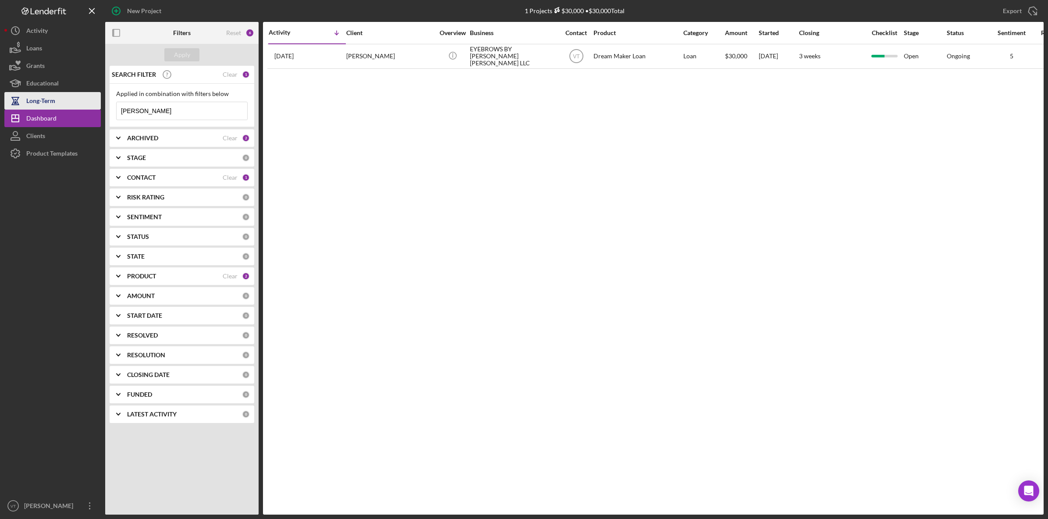
drag, startPoint x: 176, startPoint y: 112, endPoint x: 67, endPoint y: 107, distance: 108.8
click at [67, 107] on div "New Project 1 Projects $30,000 • $30,000 Total [PERSON_NAME] Export Icon/Export…" at bounding box center [523, 257] width 1039 height 515
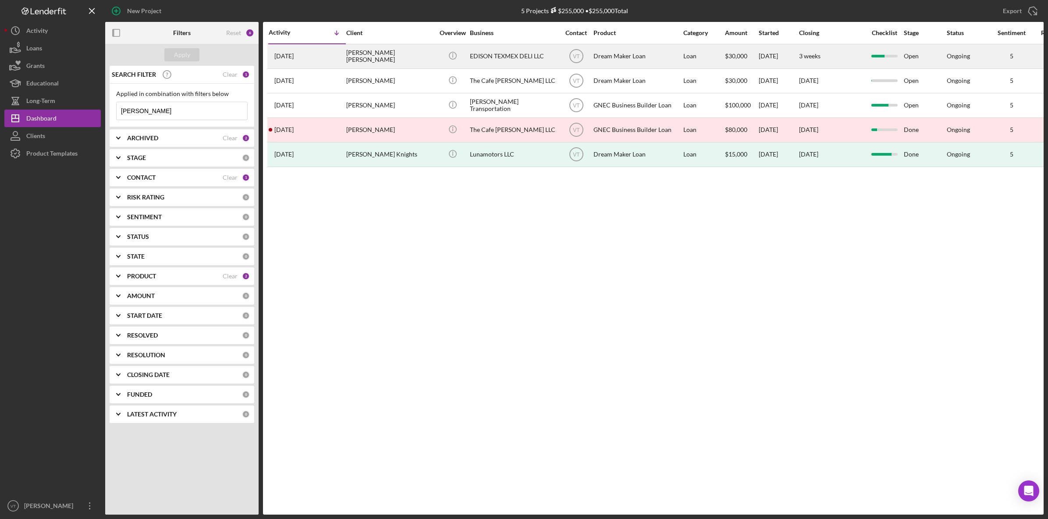
type input "[PERSON_NAME]"
click at [412, 55] on div "[PERSON_NAME] [PERSON_NAME]" at bounding box center [390, 56] width 88 height 23
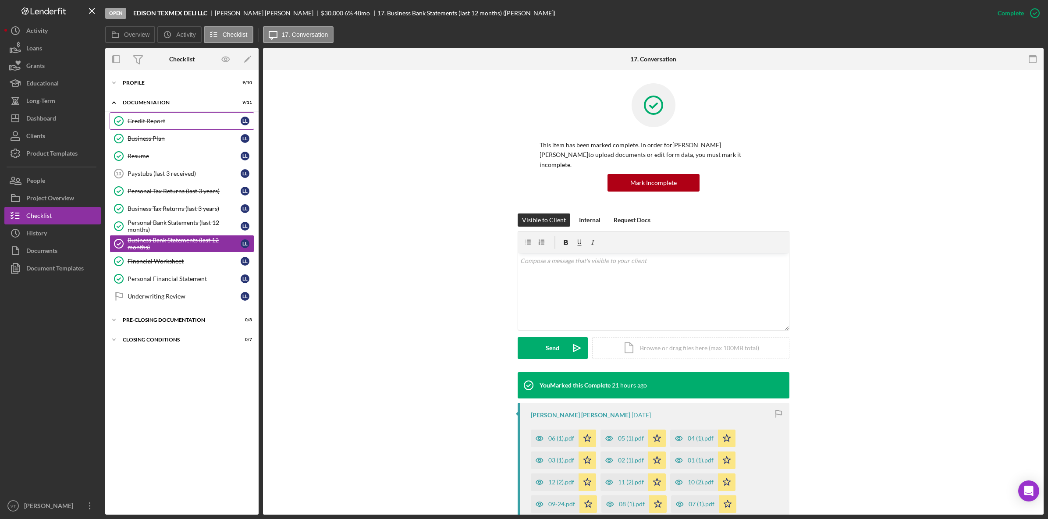
click at [160, 122] on div "Credit Report" at bounding box center [184, 120] width 113 height 7
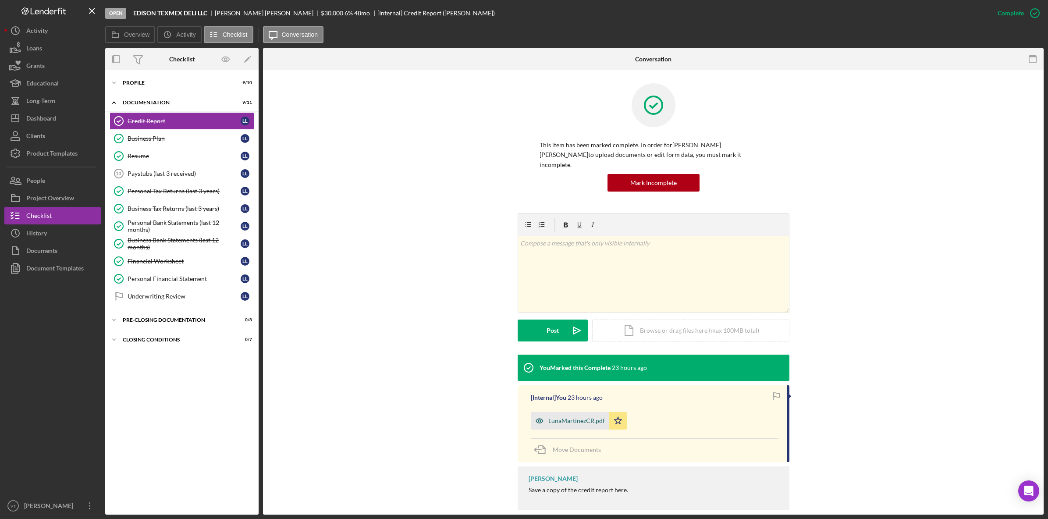
click at [471, 371] on div "LunaMartinezCR.pdf" at bounding box center [570, 421] width 78 height 18
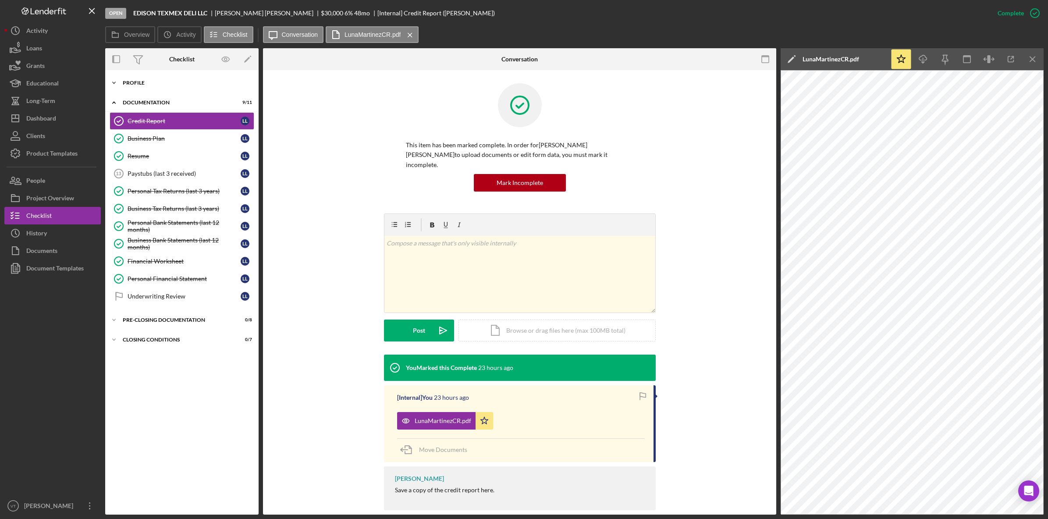
click at [114, 85] on icon "Icon/Expander" at bounding box center [114, 83] width 18 height 18
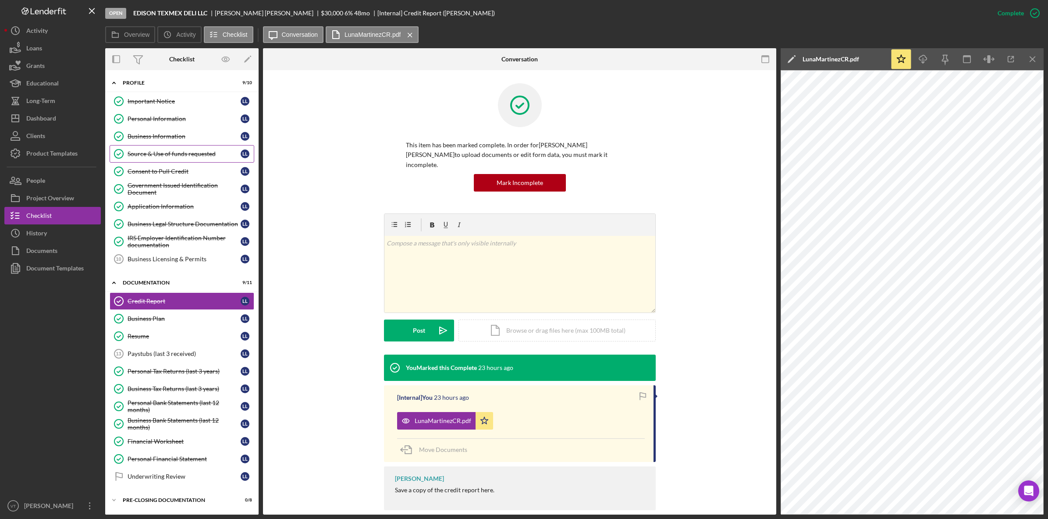
click at [154, 154] on div "Source & Use of funds requested" at bounding box center [184, 153] width 113 height 7
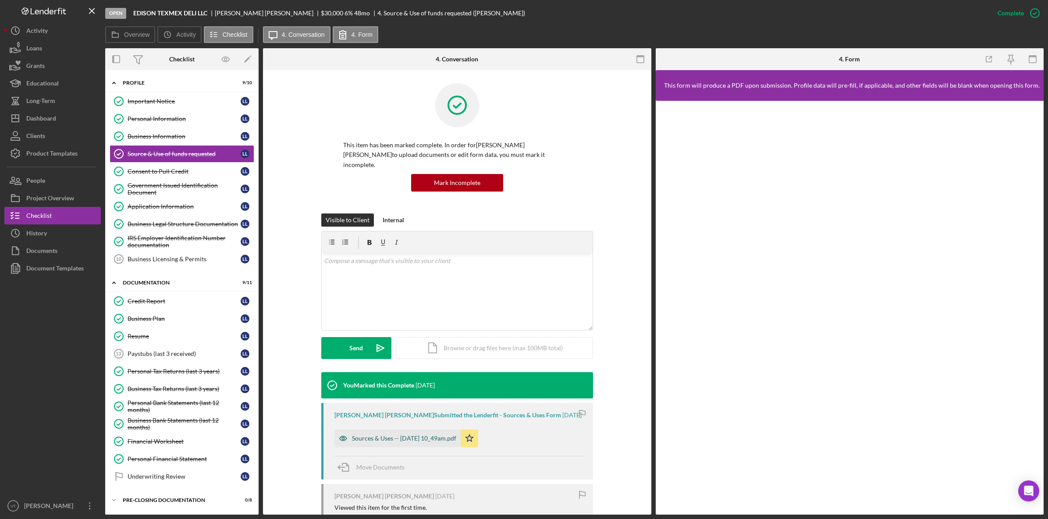
click at [414, 371] on div "Sources & Uses -- [DATE] 10_49am.pdf" at bounding box center [404, 438] width 104 height 7
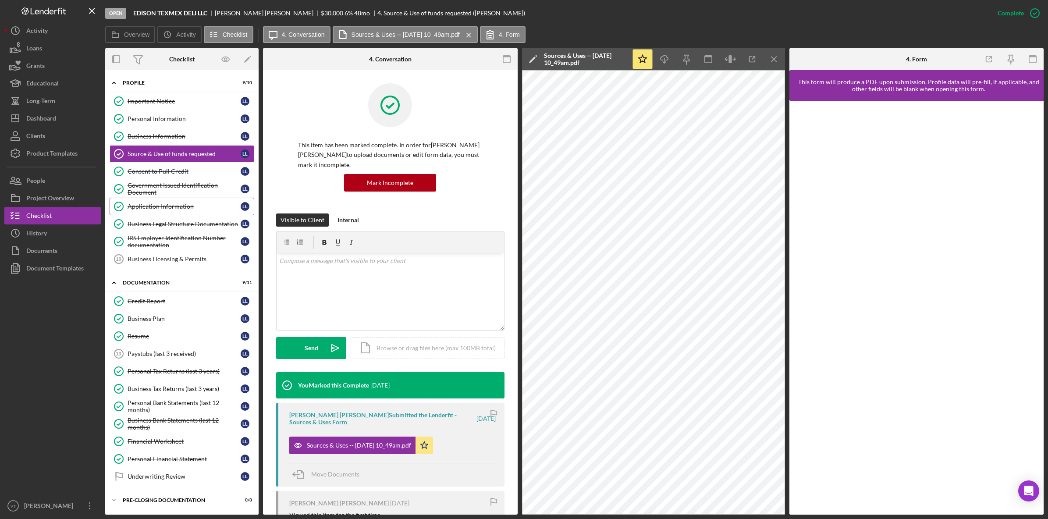
click at [157, 206] on div "Application Information" at bounding box center [184, 206] width 113 height 7
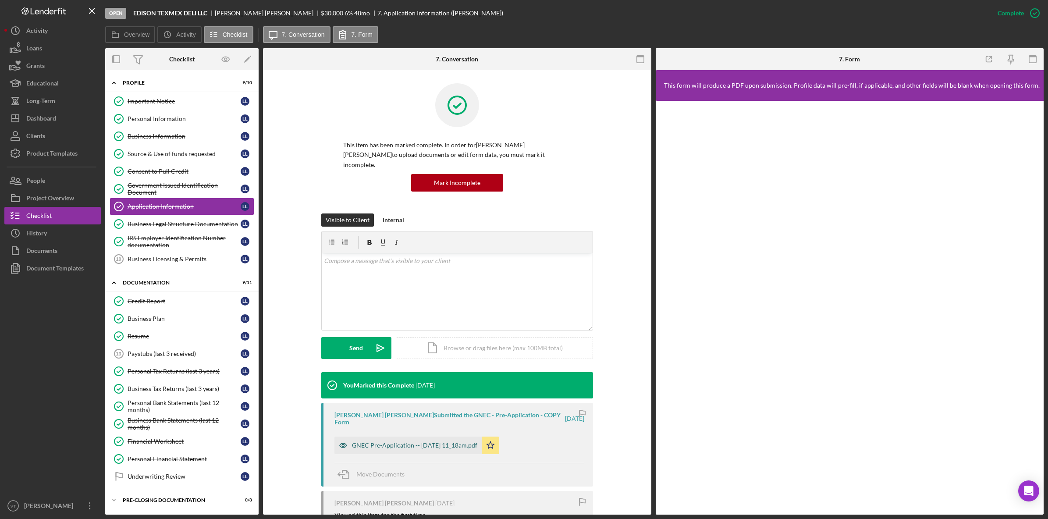
click at [414, 371] on div "GNEC Pre-Application -- [DATE] 11_18am.pdf" at bounding box center [414, 445] width 125 height 7
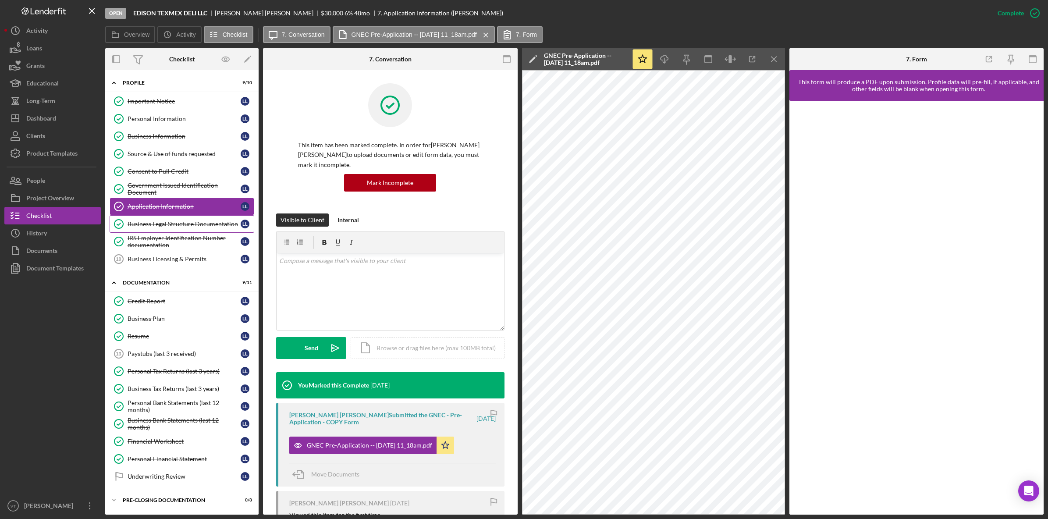
click at [168, 223] on div "Business Legal Structure Documentation" at bounding box center [184, 223] width 113 height 7
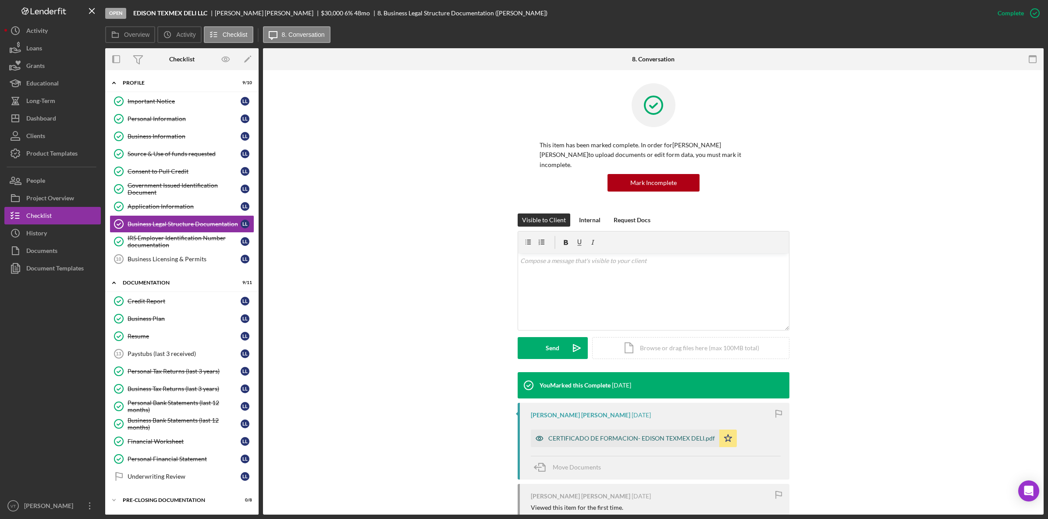
click at [471, 371] on div "CERTIFICADO DE FORMACION- EDISON TEXMEX DELI.pdf" at bounding box center [631, 438] width 167 height 7
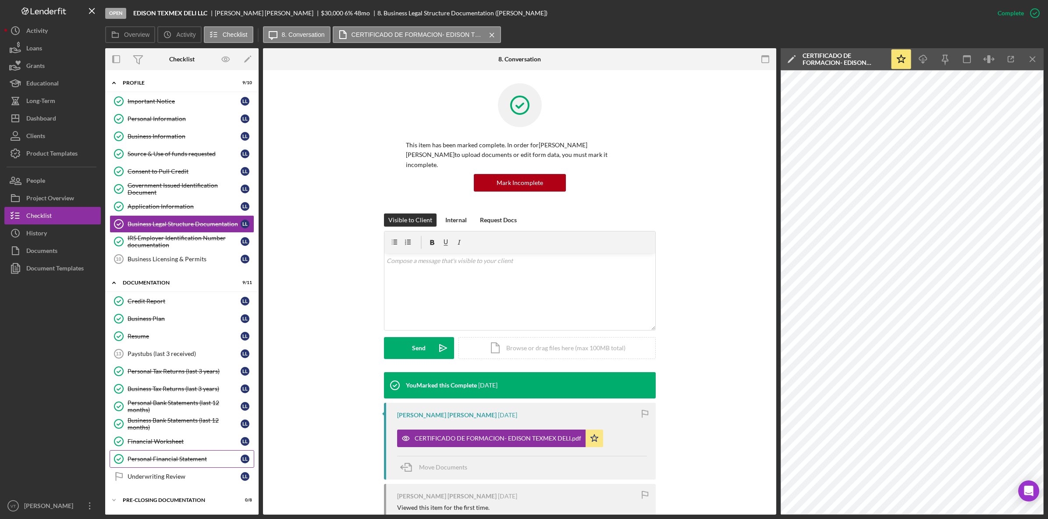
click at [167, 371] on div "Personal Financial Statement" at bounding box center [184, 458] width 113 height 7
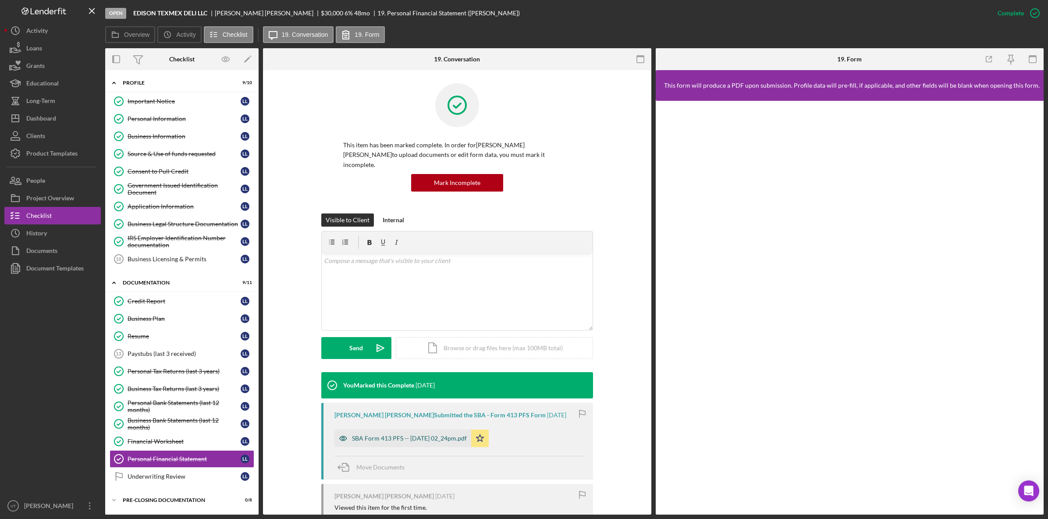
click at [396, 371] on div "SBA Form 413 PFS -- [DATE] 02_24pm.pdf" at bounding box center [402, 439] width 137 height 18
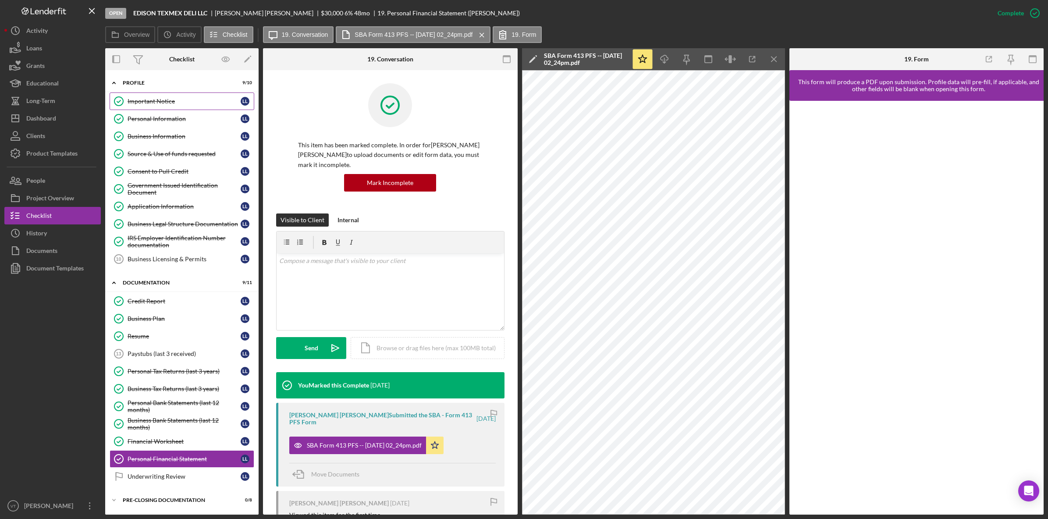
click at [138, 99] on div "Important Notice" at bounding box center [184, 101] width 113 height 7
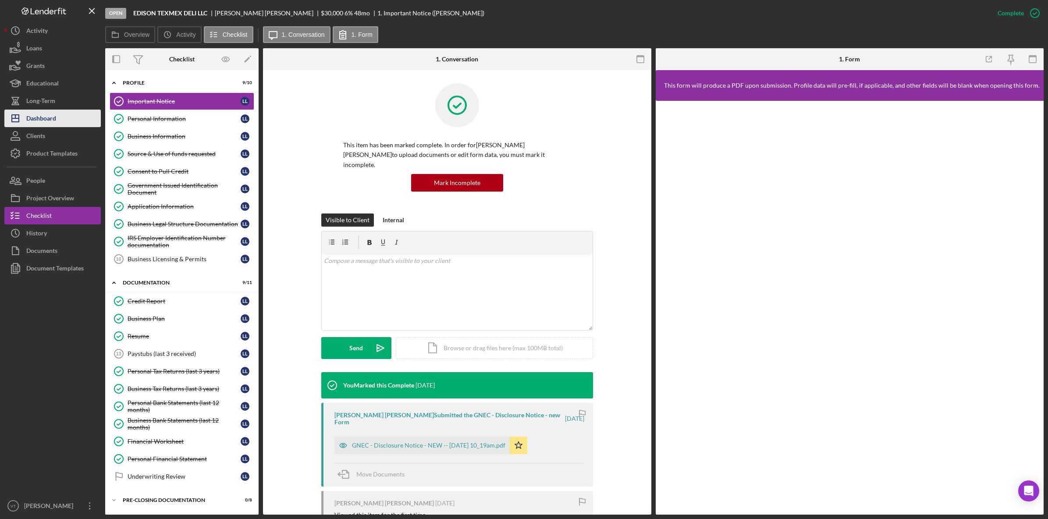
click at [56, 119] on div "Dashboard" at bounding box center [41, 120] width 30 height 20
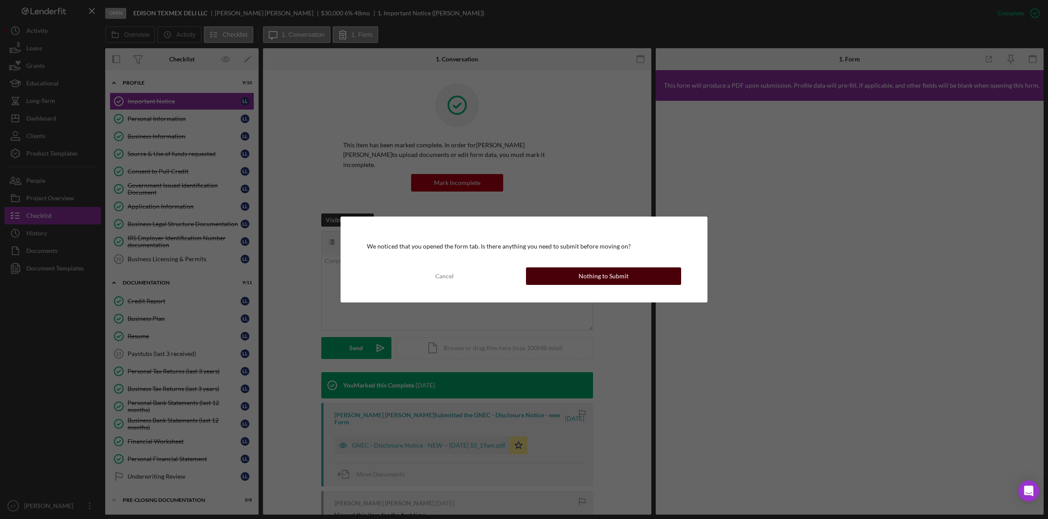
click at [471, 274] on div "Nothing to Submit" at bounding box center [604, 276] width 50 height 18
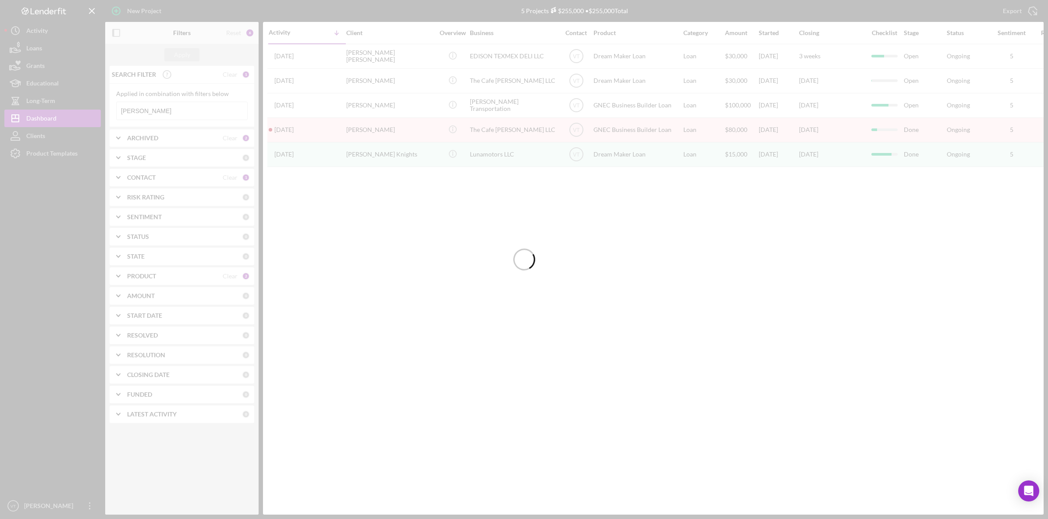
click at [173, 110] on div at bounding box center [524, 259] width 1048 height 519
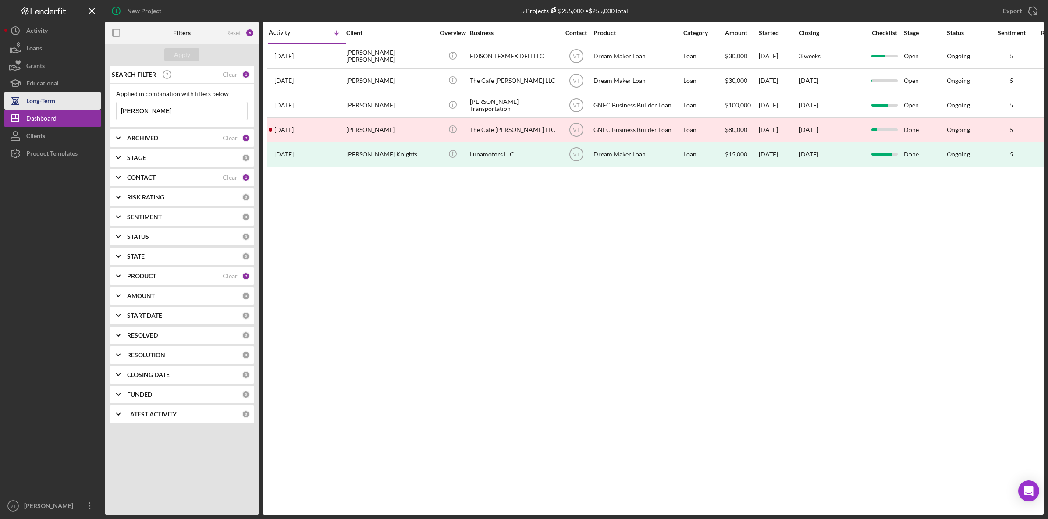
drag, startPoint x: 173, startPoint y: 110, endPoint x: 84, endPoint y: 104, distance: 89.6
click at [83, 104] on div "New Project 5 Projects $255,000 • $255,000 Total [PERSON_NAME] Export Icon/Expo…" at bounding box center [523, 257] width 1039 height 515
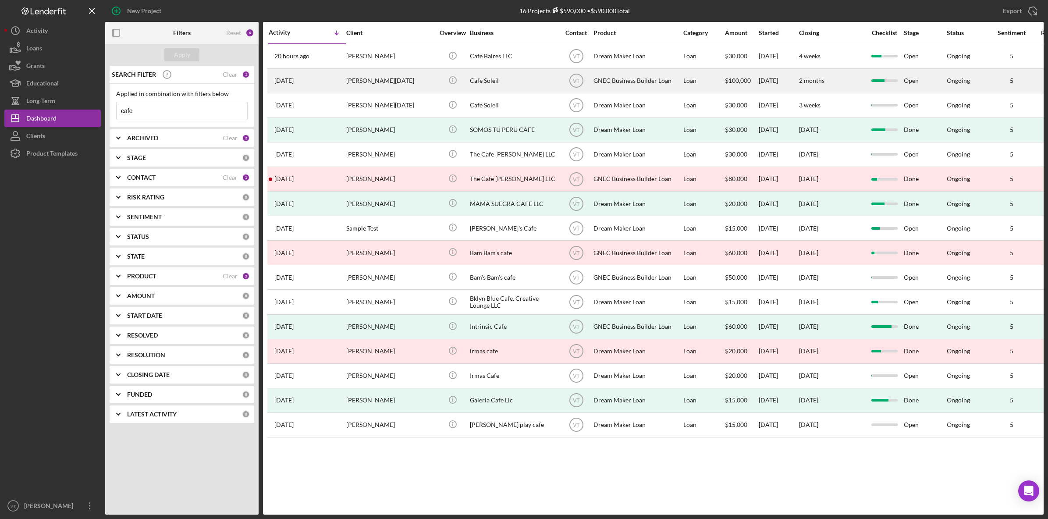
type input "cafe"
click at [471, 87] on div "Cafe Soleil" at bounding box center [514, 80] width 88 height 23
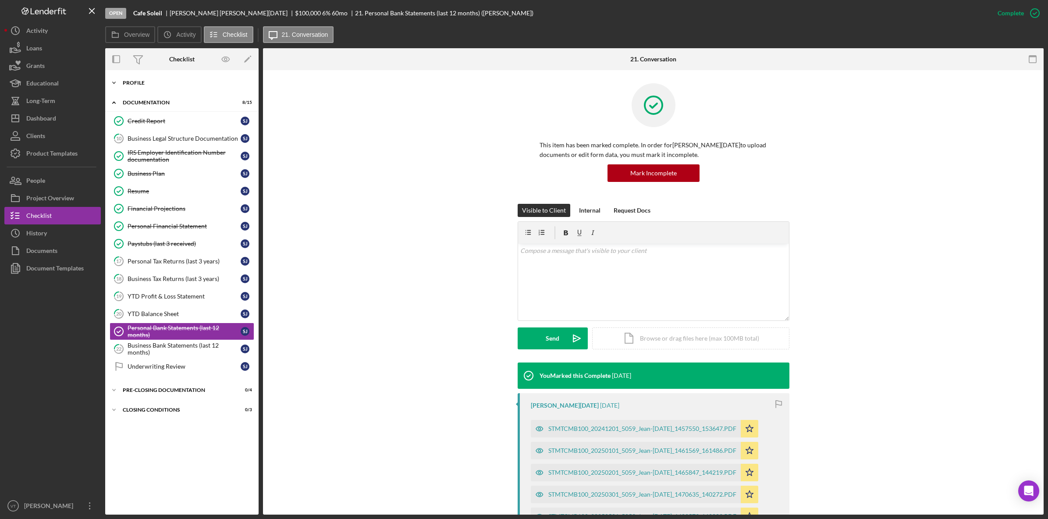
click at [119, 85] on icon "Icon/Expander" at bounding box center [114, 83] width 18 height 18
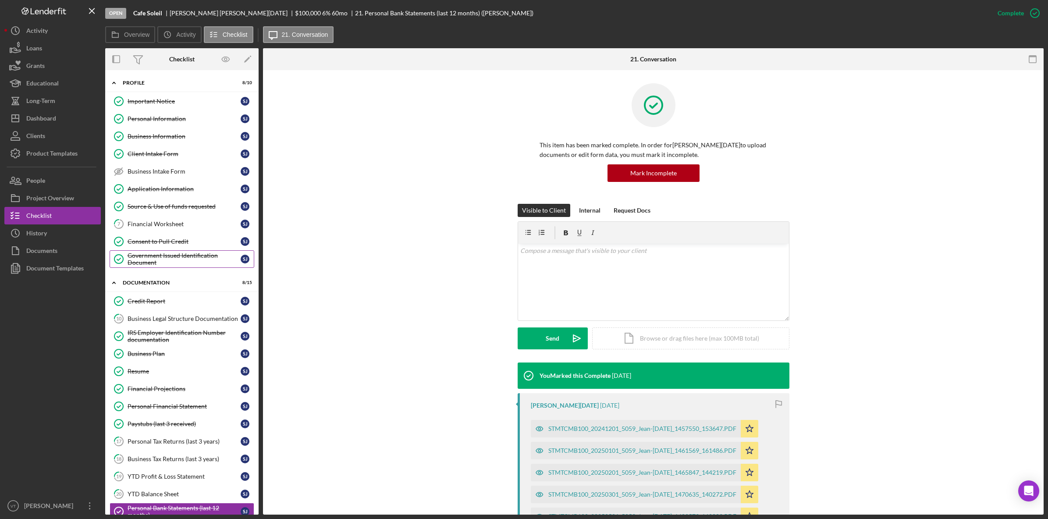
click at [161, 255] on div "Government Issued Identification Document" at bounding box center [184, 259] width 113 height 14
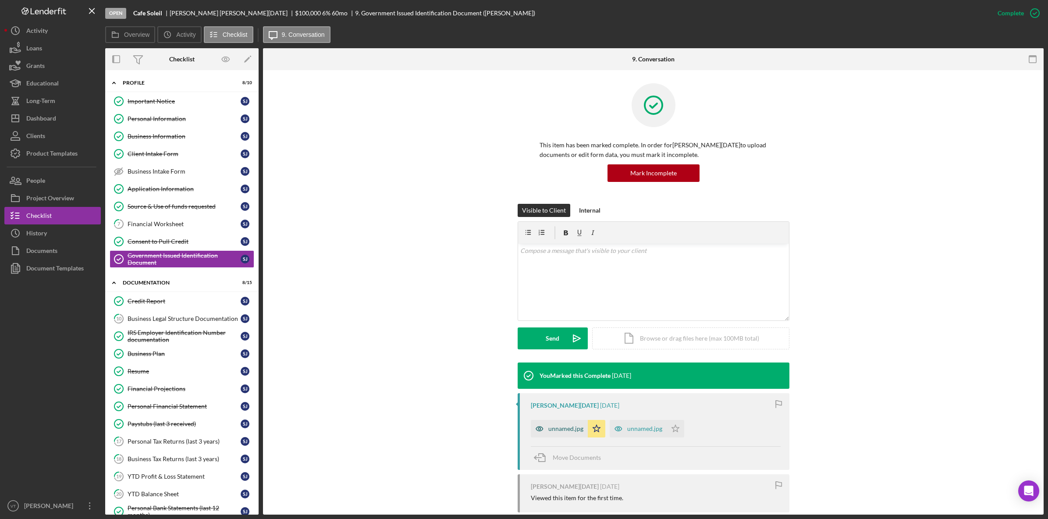
click at [471, 371] on div "unnamed.jpg" at bounding box center [559, 429] width 57 height 18
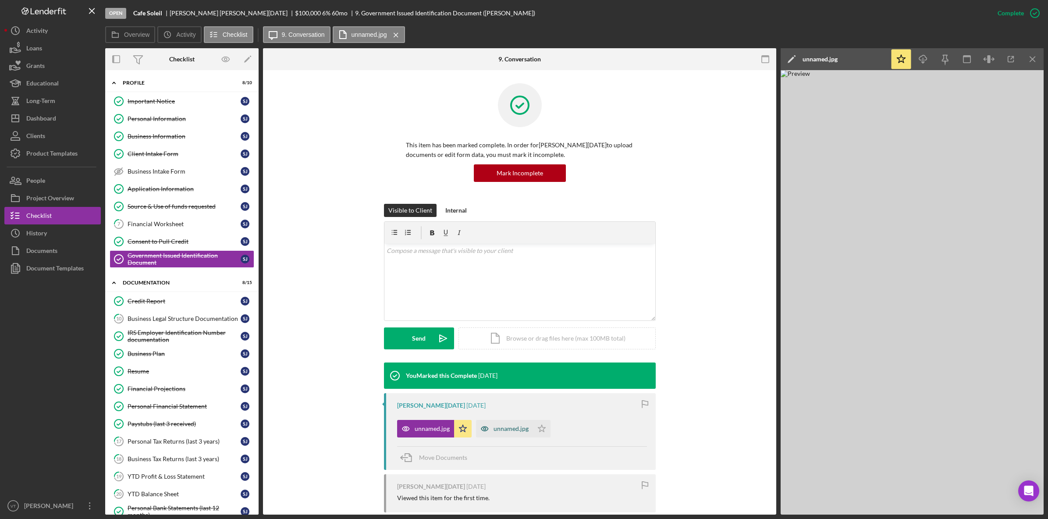
click at [471, 371] on div "unnamed.jpg" at bounding box center [511, 428] width 35 height 7
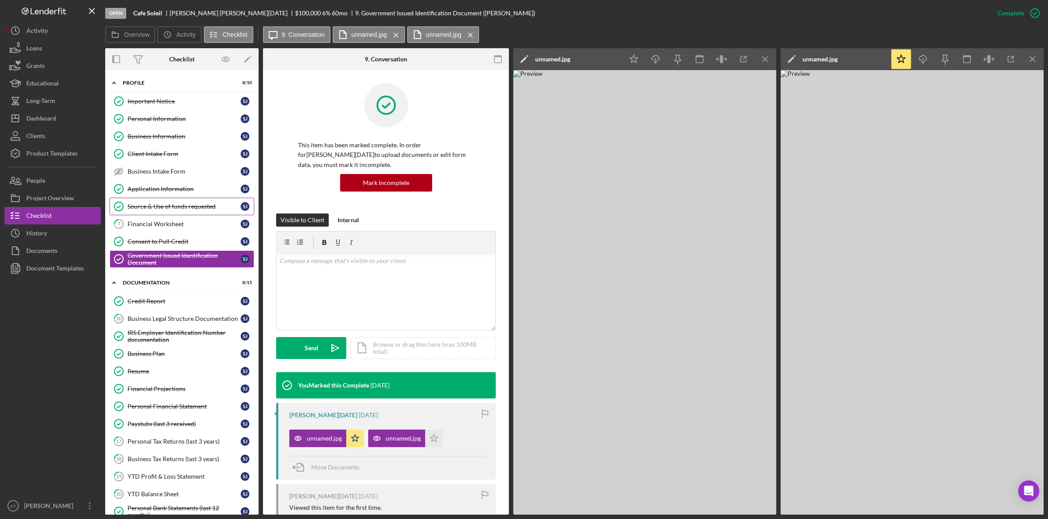
click at [155, 209] on div "Source & Use of funds requested" at bounding box center [184, 206] width 113 height 7
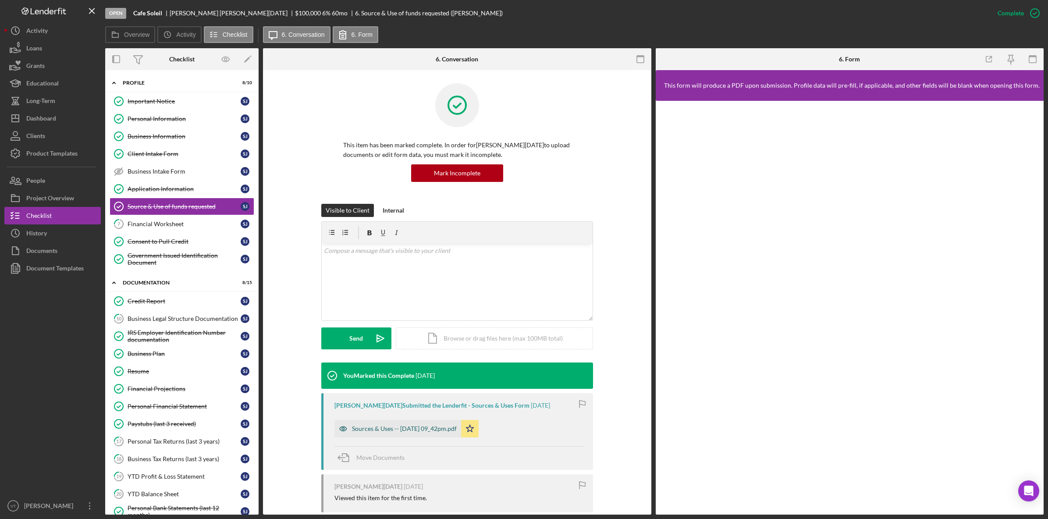
click at [388, 371] on div "Sources & Uses -- [DATE] 09_42pm.pdf" at bounding box center [404, 428] width 105 height 7
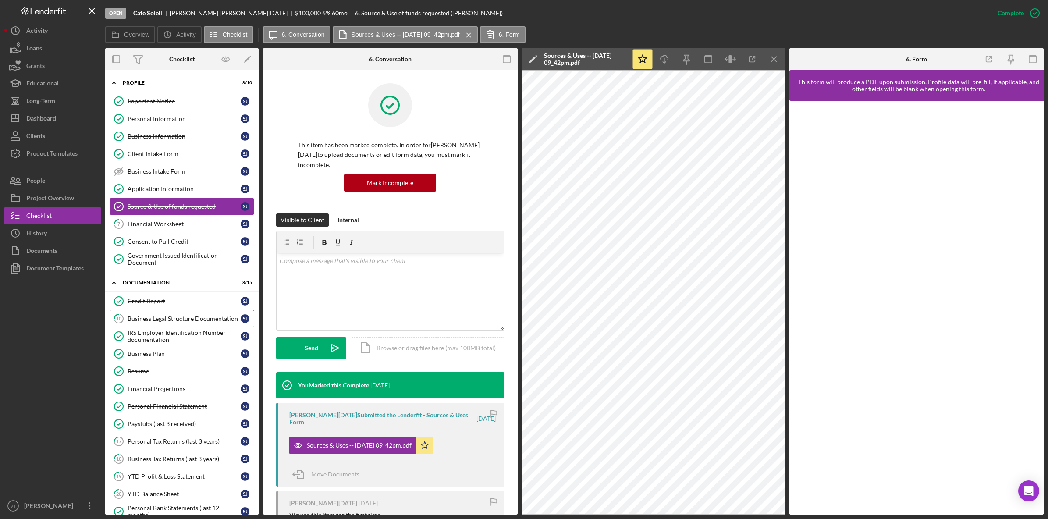
click at [161, 319] on div "Business Legal Structure Documentation" at bounding box center [184, 318] width 113 height 7
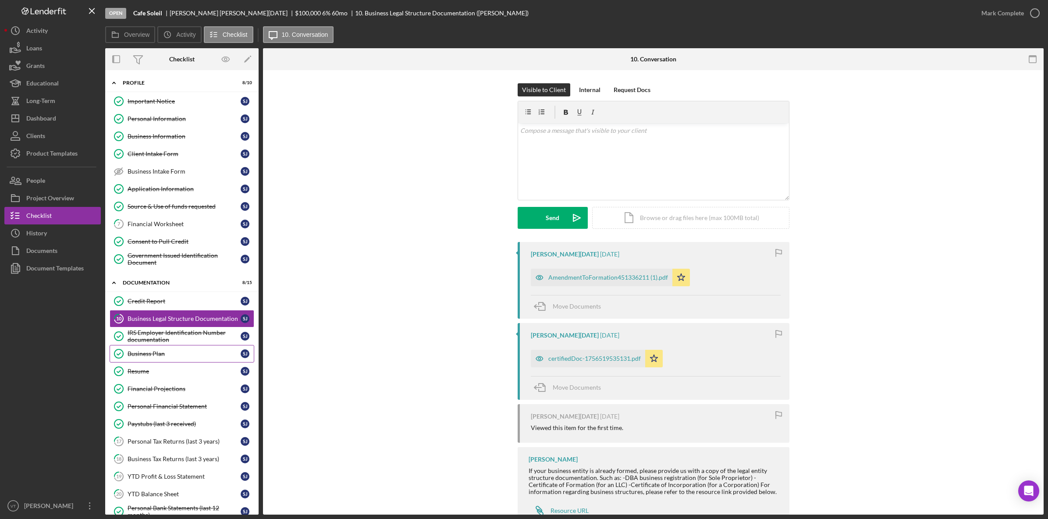
click at [164, 355] on div "Business Plan" at bounding box center [184, 353] width 113 height 7
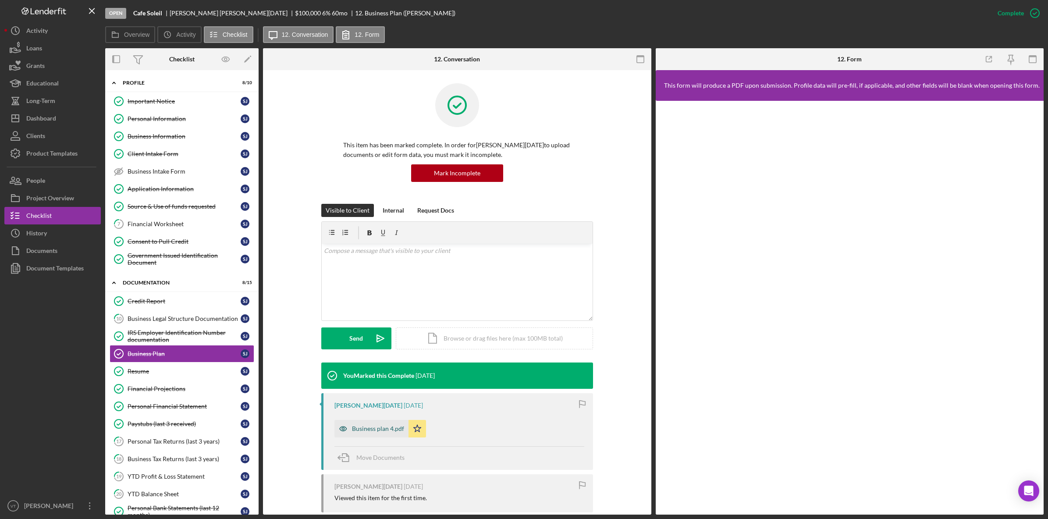
click at [371, 371] on div "Business plan 4.pdf" at bounding box center [378, 428] width 52 height 7
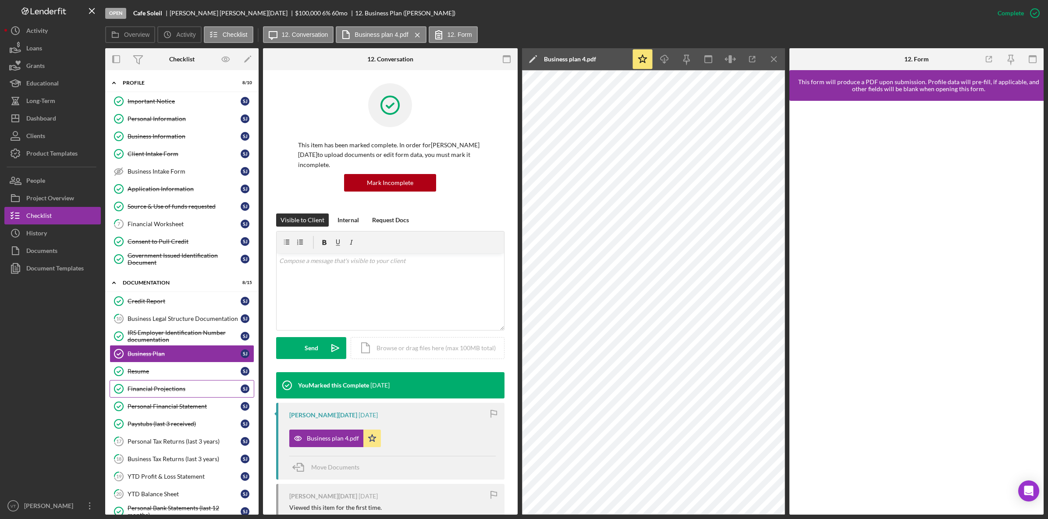
click at [178, 371] on div "Financial Projections" at bounding box center [184, 388] width 113 height 7
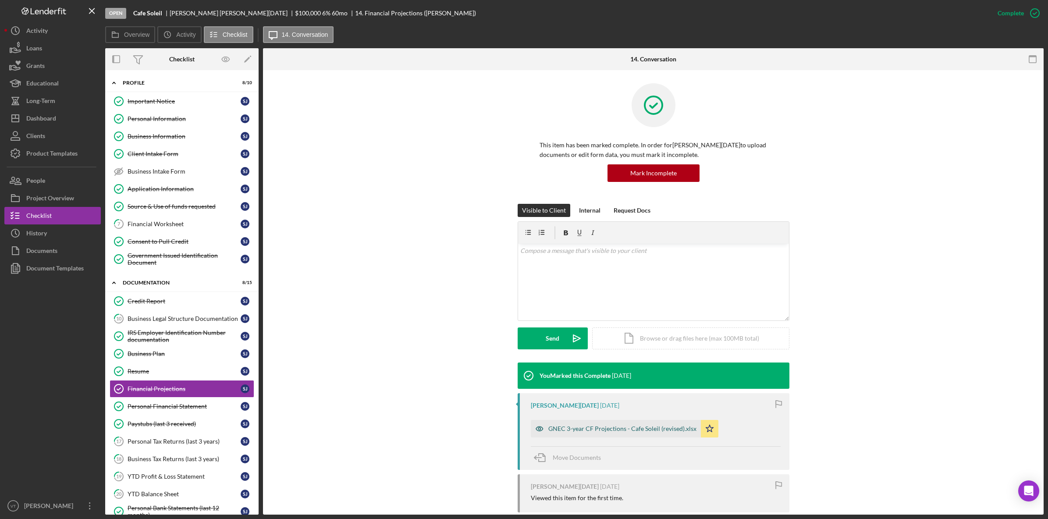
click at [471, 371] on div "GNEC 3-year CF Projections - Cafe Soleil (revised).xlsx" at bounding box center [622, 428] width 148 height 7
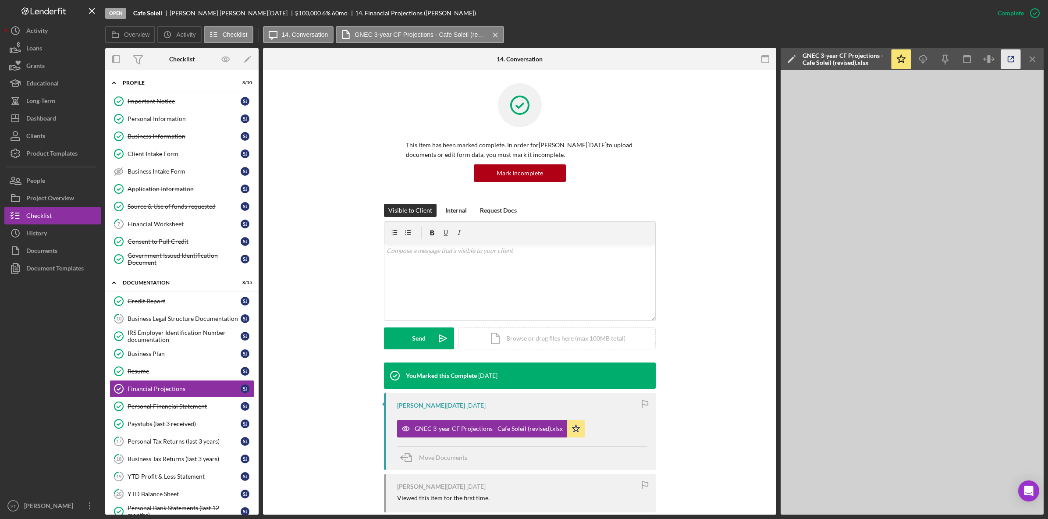
click at [471, 60] on icon "button" at bounding box center [1011, 60] width 20 height 20
click at [471, 57] on line "button" at bounding box center [1032, 59] width 5 height 5
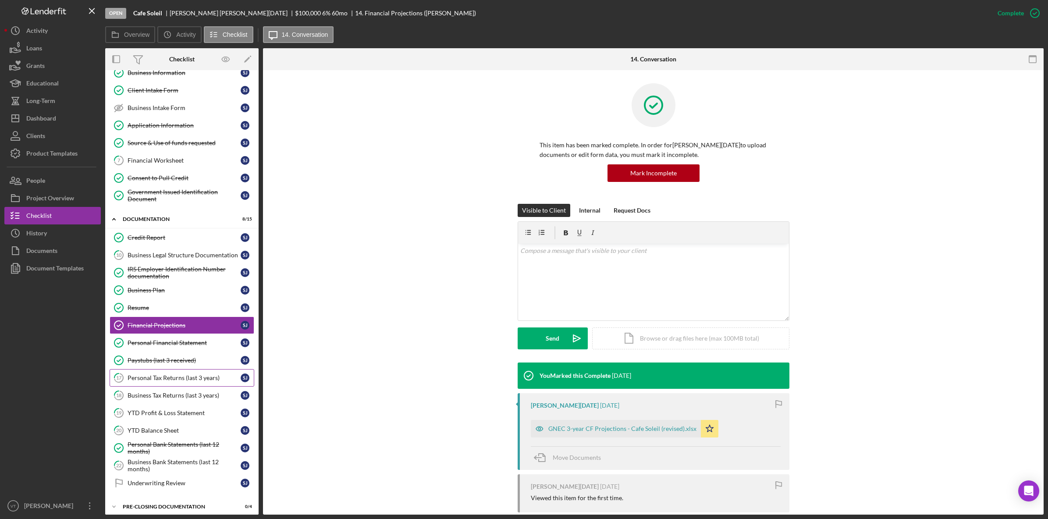
scroll to position [89, 0]
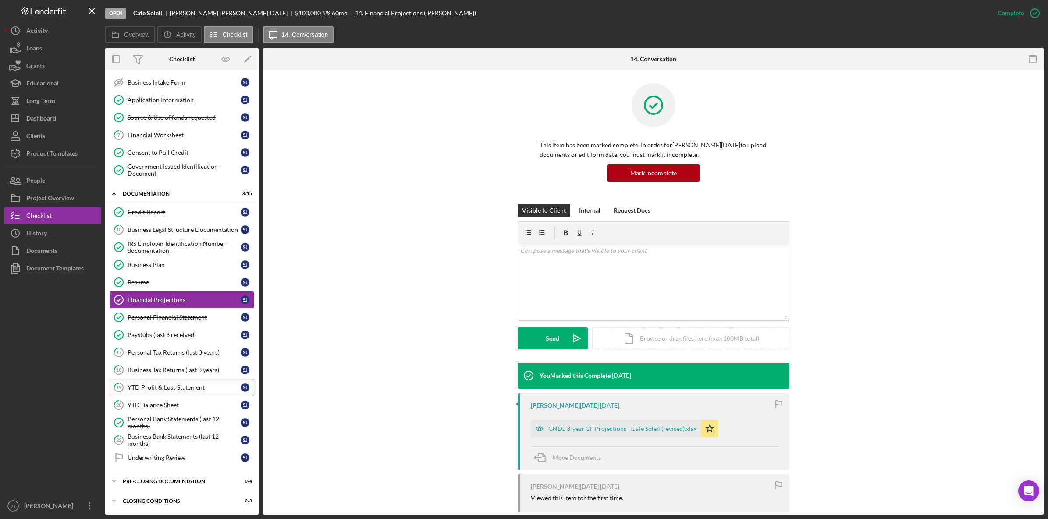
click at [149, 371] on div "YTD Profit & Loss Statement" at bounding box center [184, 387] width 113 height 7
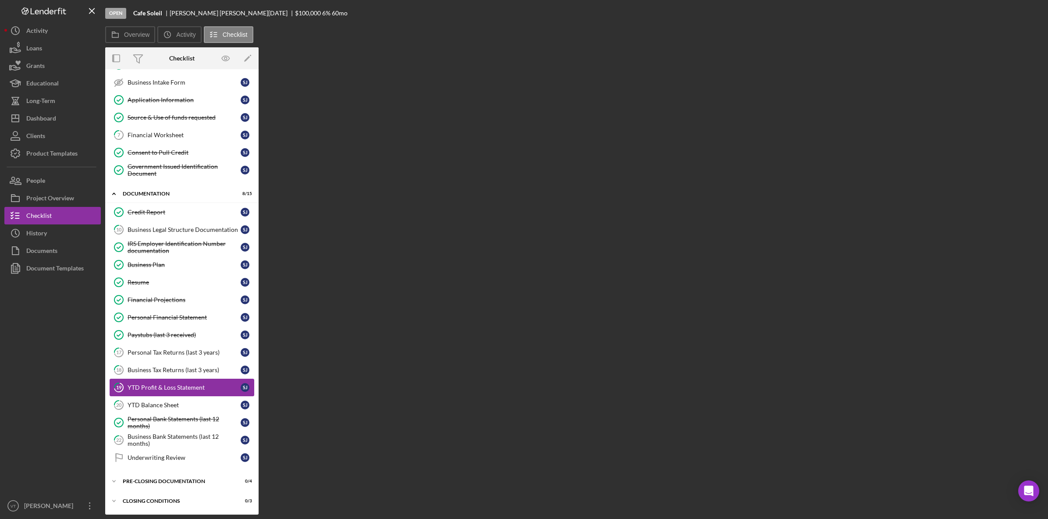
scroll to position [89, 0]
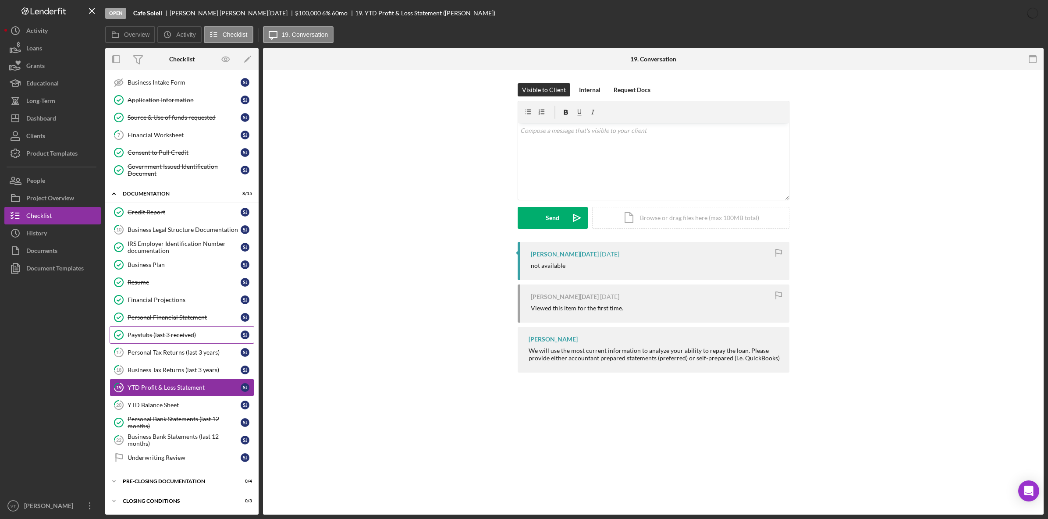
click at [142, 332] on div "Paystubs (last 3 received)" at bounding box center [184, 334] width 113 height 7
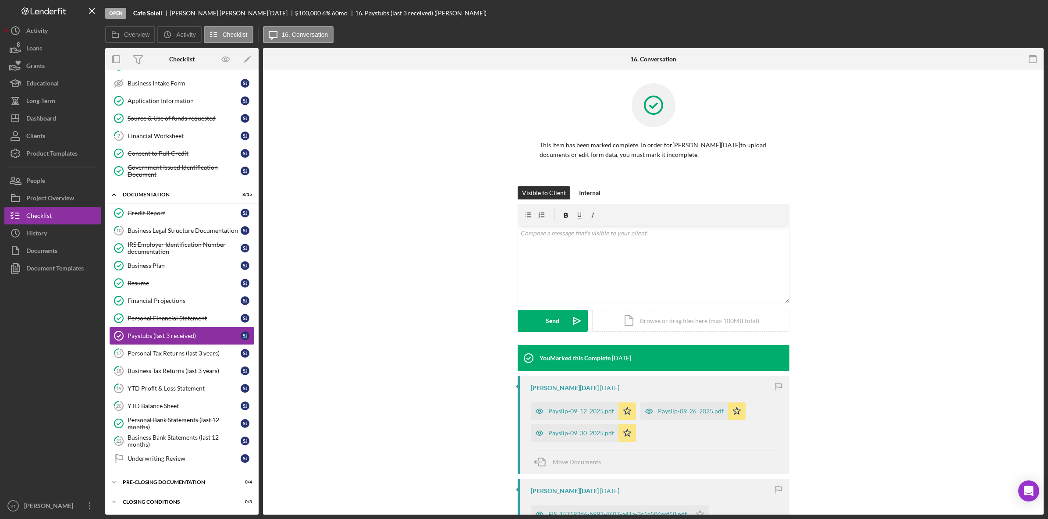
scroll to position [89, 0]
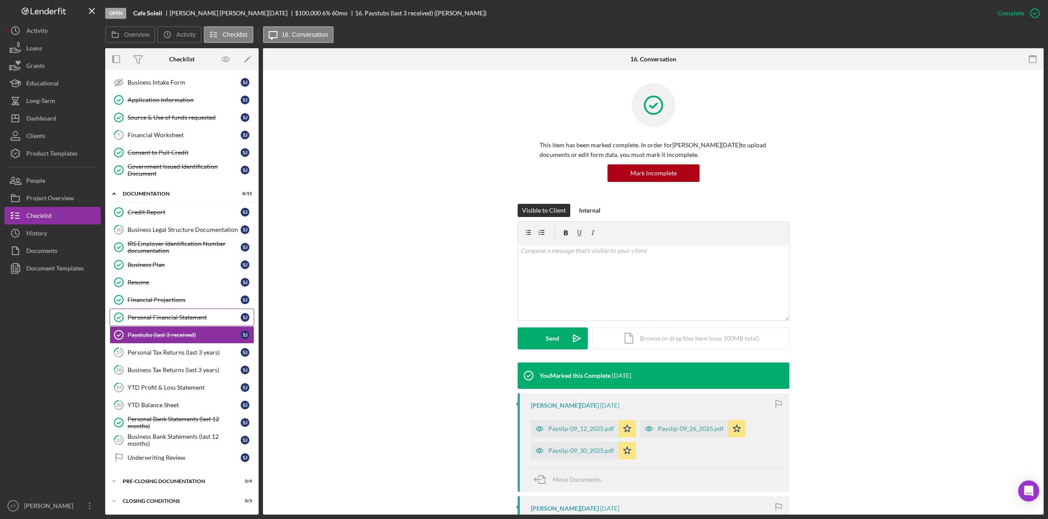
click at [168, 316] on div "Personal Financial Statement" at bounding box center [184, 317] width 113 height 7
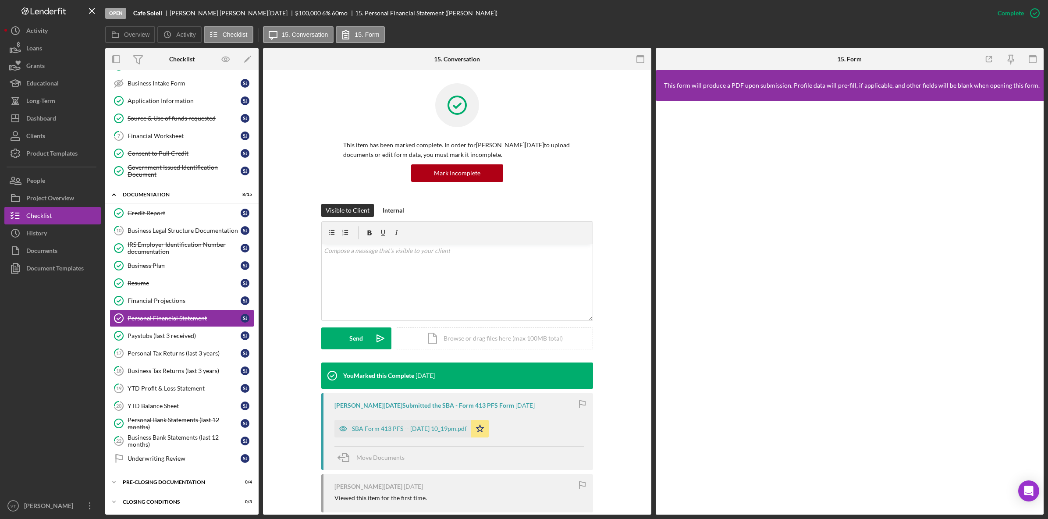
scroll to position [89, 0]
click at [412, 371] on div "SBA Form 413 PFS -- [DATE] 10_19pm.pdf" at bounding box center [409, 428] width 115 height 7
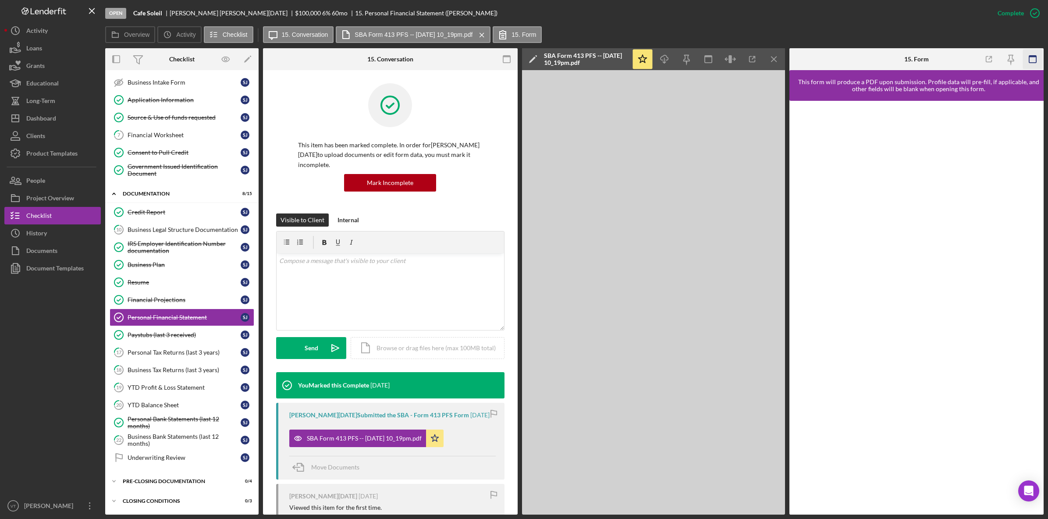
click at [471, 63] on rect "button" at bounding box center [1032, 59] width 7 height 7
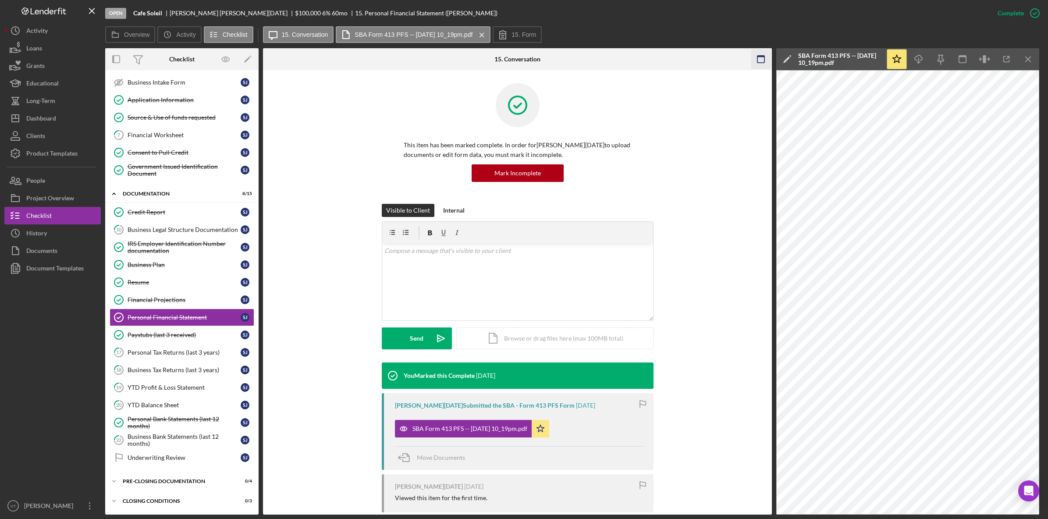
click at [471, 61] on icon "button" at bounding box center [761, 60] width 20 height 20
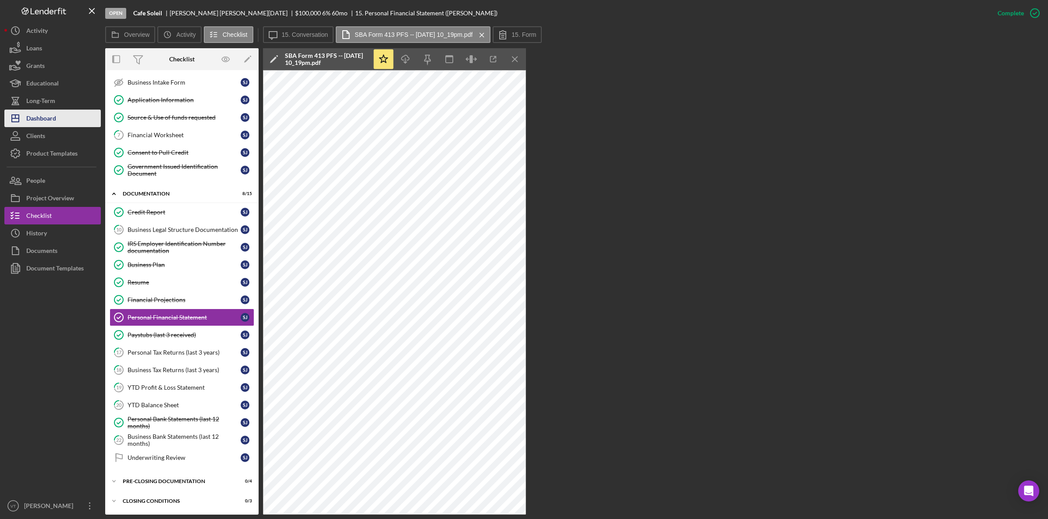
click at [47, 121] on div "Dashboard" at bounding box center [41, 120] width 30 height 20
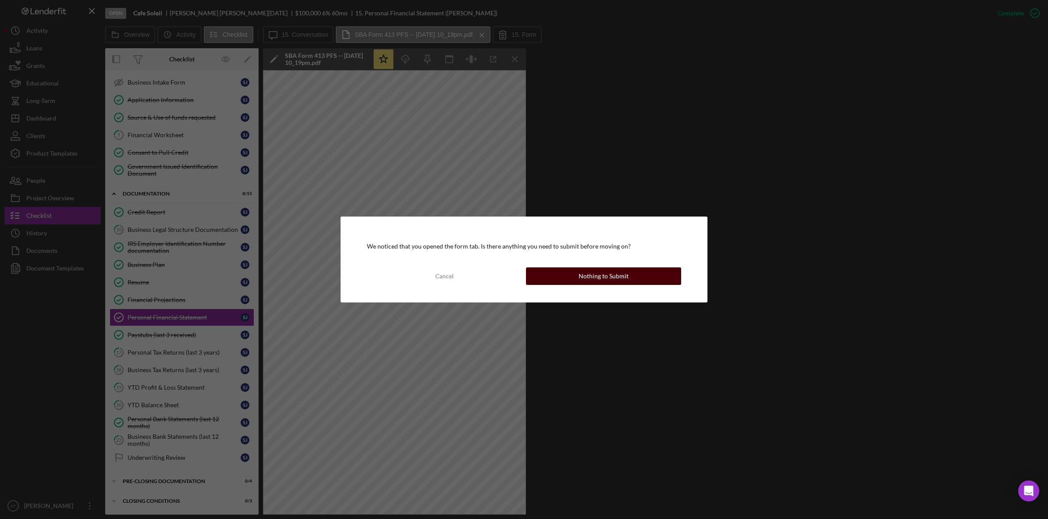
click at [471, 275] on div "Nothing to Submit" at bounding box center [604, 276] width 50 height 18
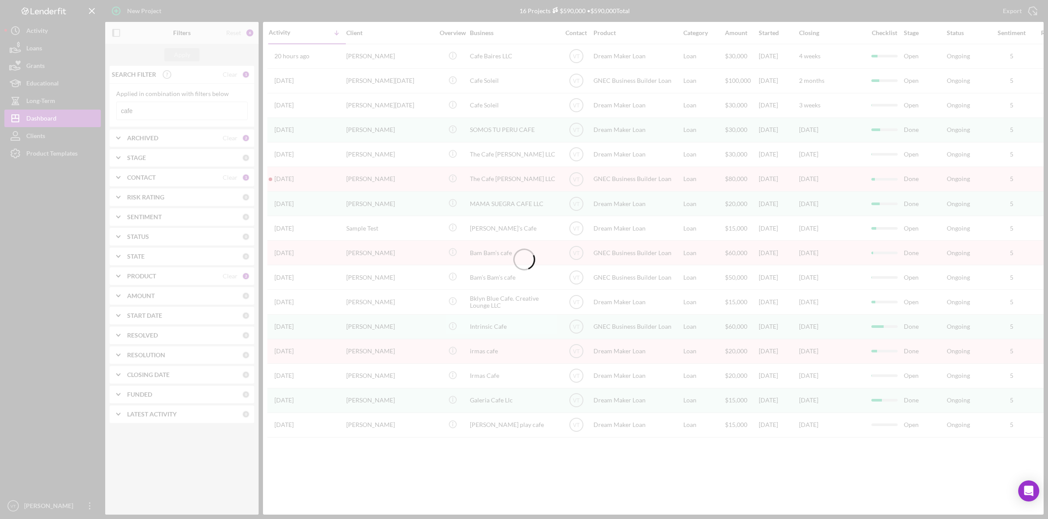
click at [163, 110] on div at bounding box center [524, 259] width 1048 height 519
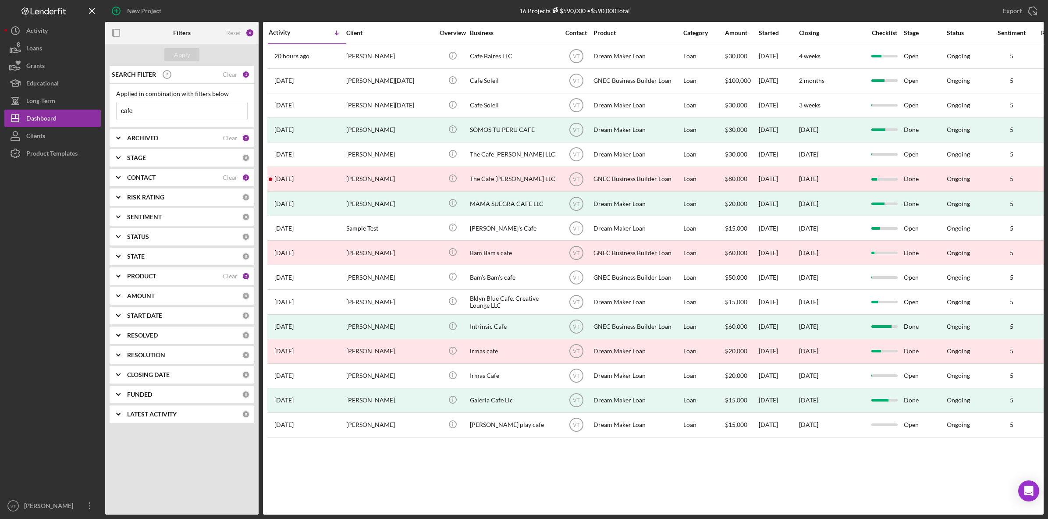
click at [163, 111] on input "cafe" at bounding box center [182, 111] width 131 height 18
drag, startPoint x: 163, startPoint y: 111, endPoint x: 135, endPoint y: 106, distance: 28.0
click at [135, 106] on input "cafe" at bounding box center [182, 111] width 131 height 18
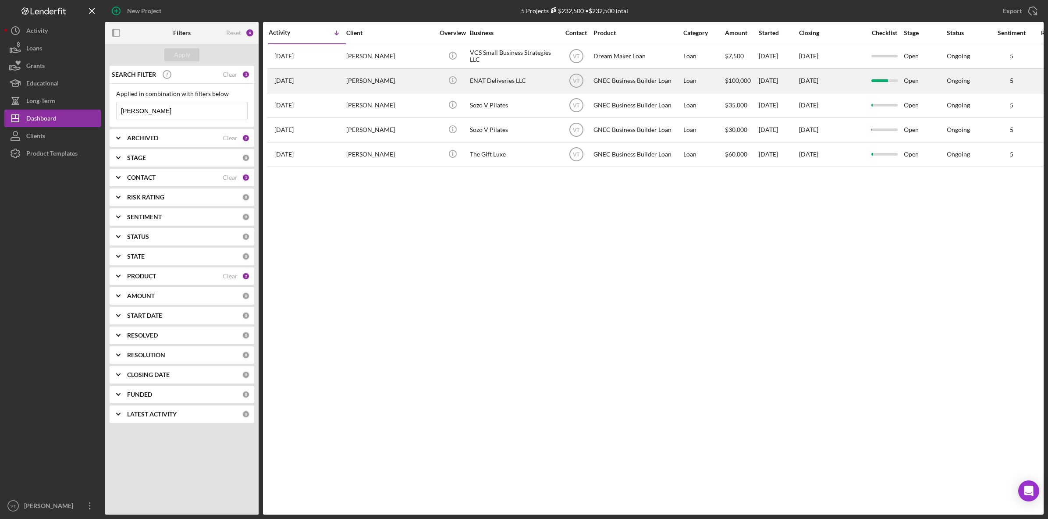
type input "[PERSON_NAME]"
click at [409, 83] on div "[PERSON_NAME]" at bounding box center [390, 80] width 88 height 23
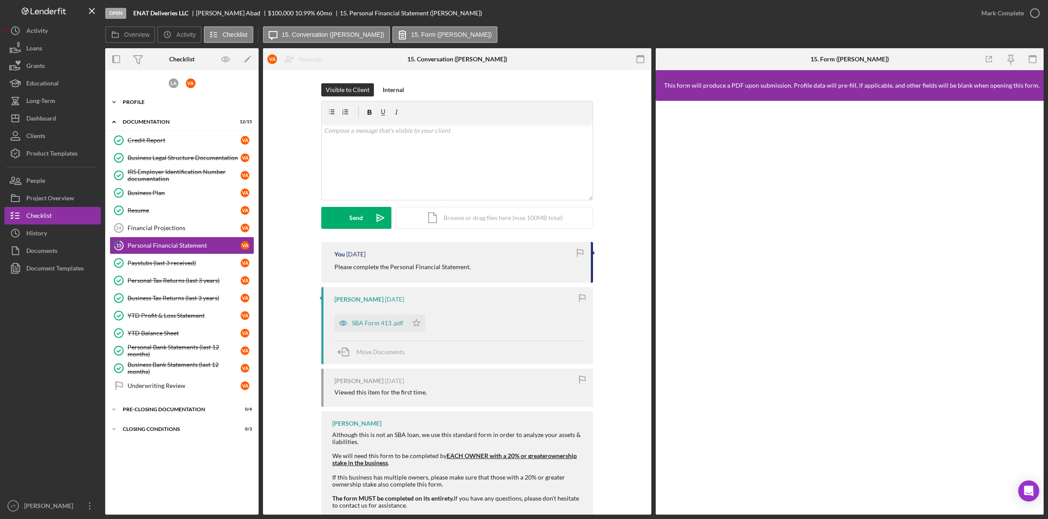
click at [117, 103] on icon "Icon/Expander" at bounding box center [114, 102] width 18 height 18
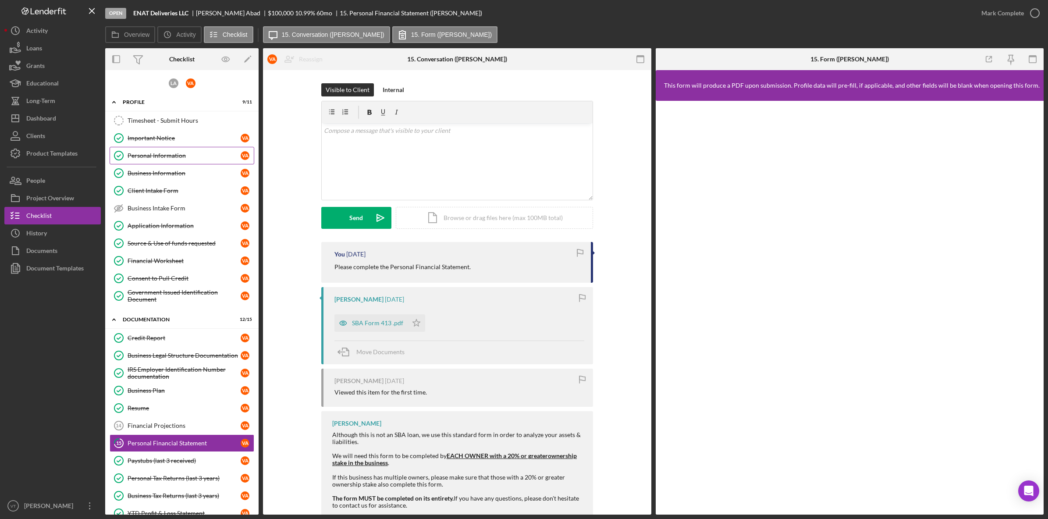
click at [193, 156] on div "Personal Information" at bounding box center [184, 155] width 113 height 7
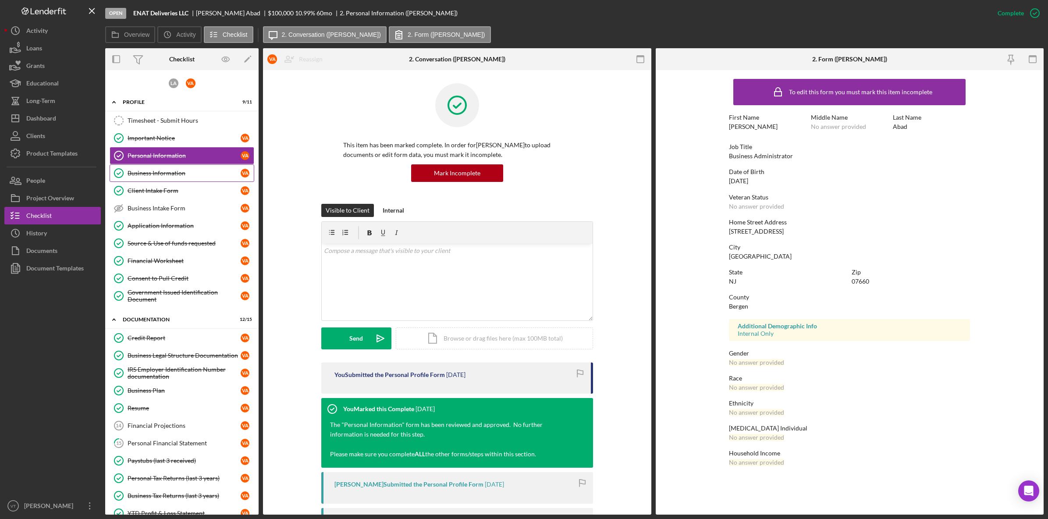
click at [159, 173] on div "Business Information" at bounding box center [184, 173] width 113 height 7
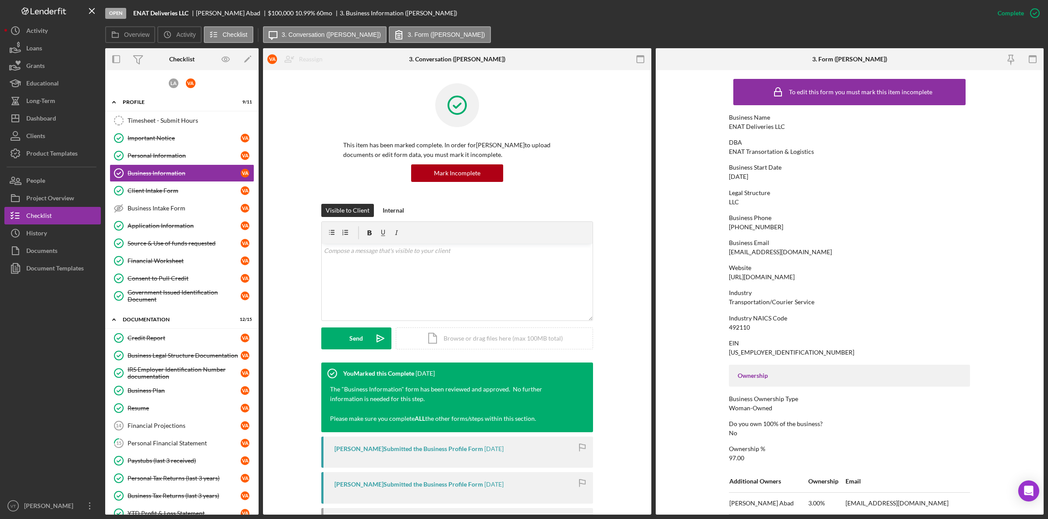
click at [471, 228] on div "[PHONE_NUMBER]" at bounding box center [756, 227] width 54 height 7
click at [182, 195] on link "Client Intake Form Client Intake Form V A" at bounding box center [182, 191] width 145 height 18
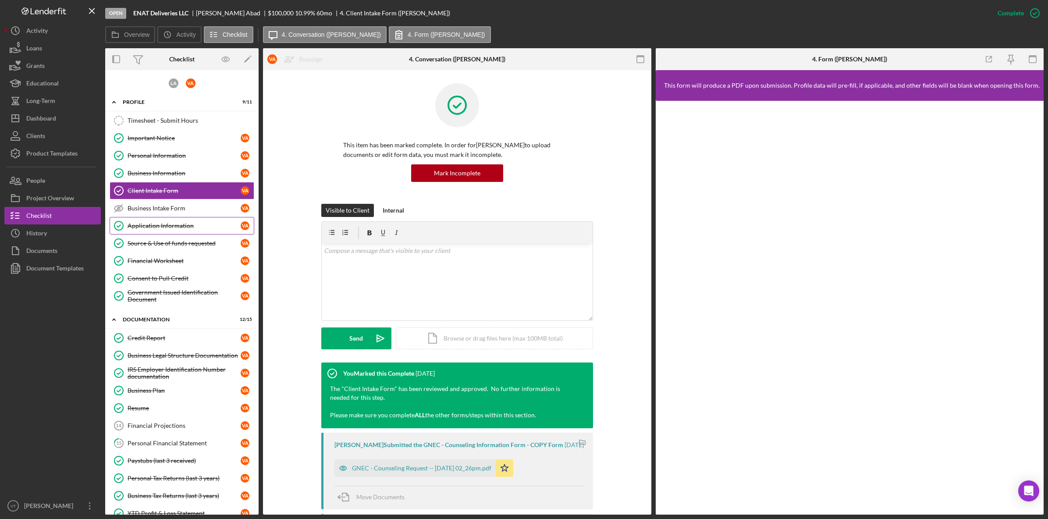
click at [161, 228] on div "Application Information" at bounding box center [184, 225] width 113 height 7
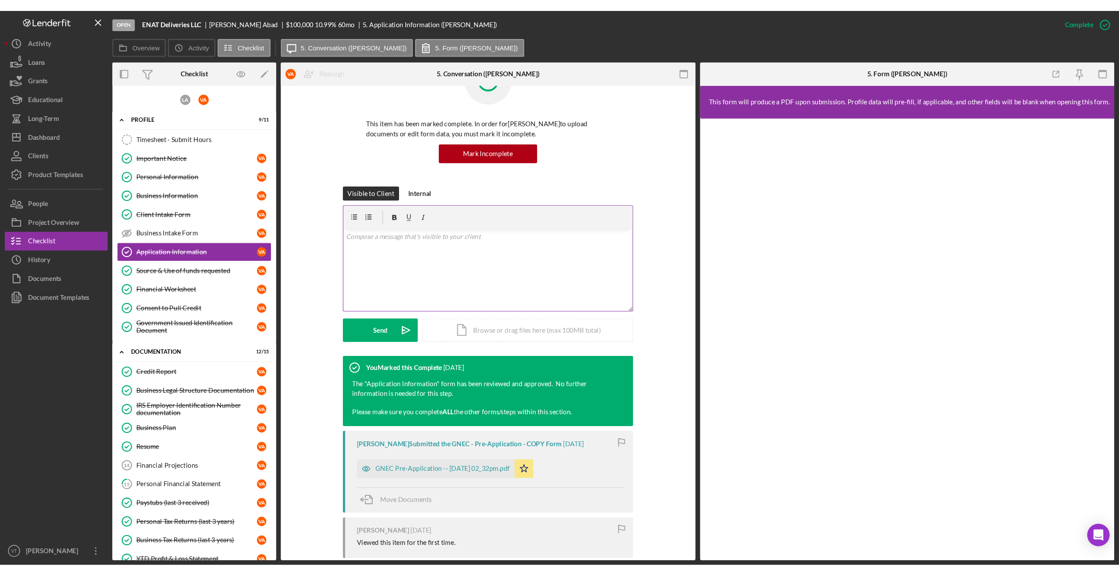
scroll to position [44, 0]
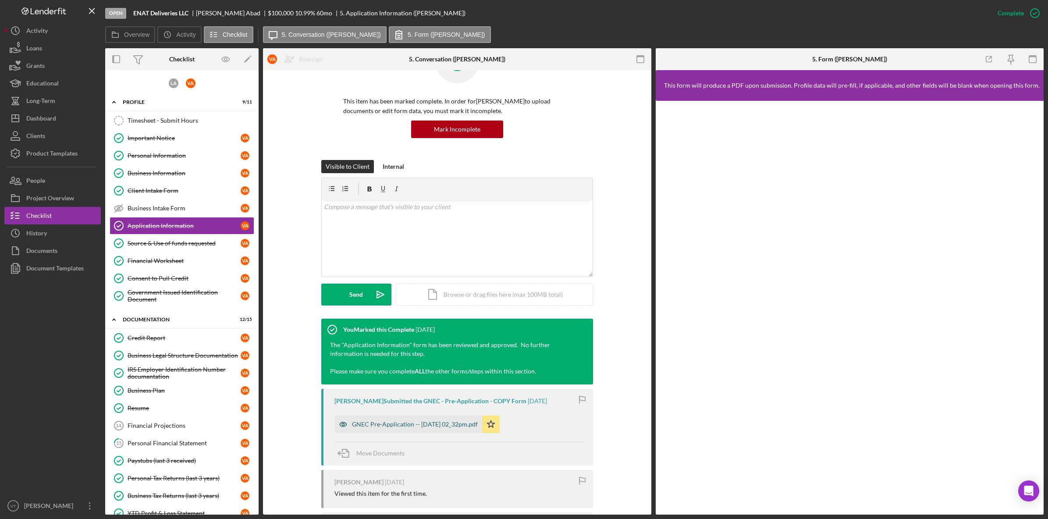
click at [449, 371] on div "GNEC Pre-Application -- [DATE] 02_32pm.pdf" at bounding box center [415, 424] width 126 height 7
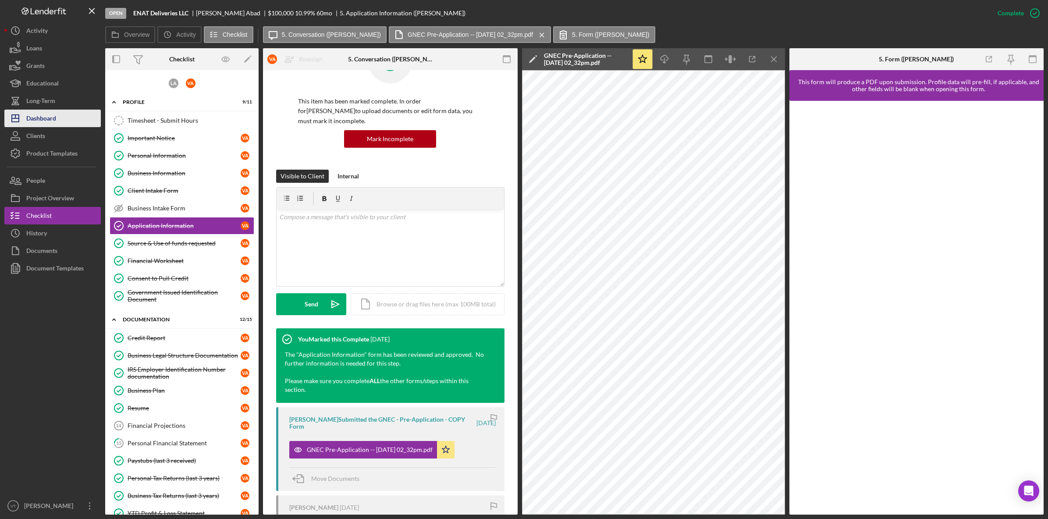
click at [46, 118] on div "Dashboard" at bounding box center [41, 120] width 30 height 20
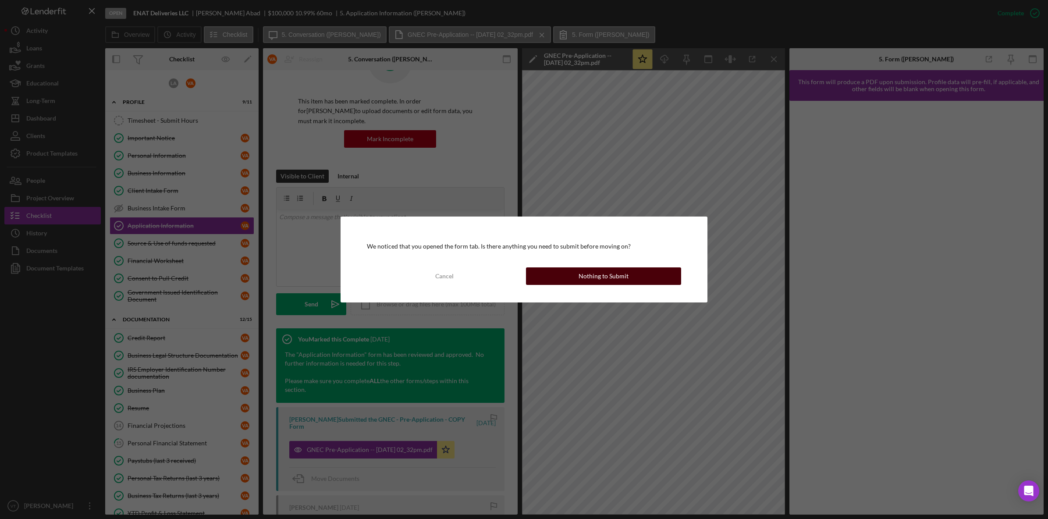
click at [471, 277] on div "Nothing to Submit" at bounding box center [604, 276] width 50 height 18
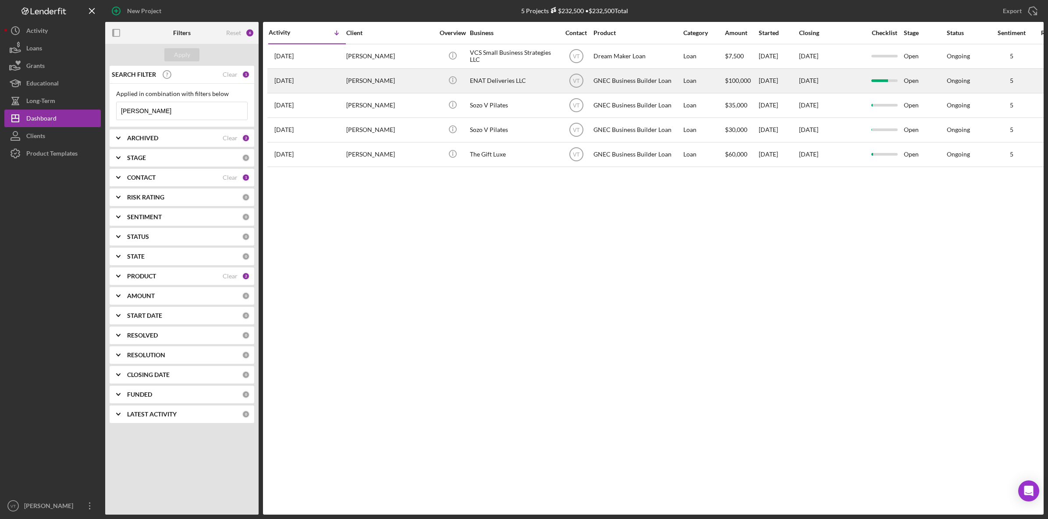
click at [469, 82] on td "ENAT Deliveries LLC" at bounding box center [514, 80] width 90 height 25
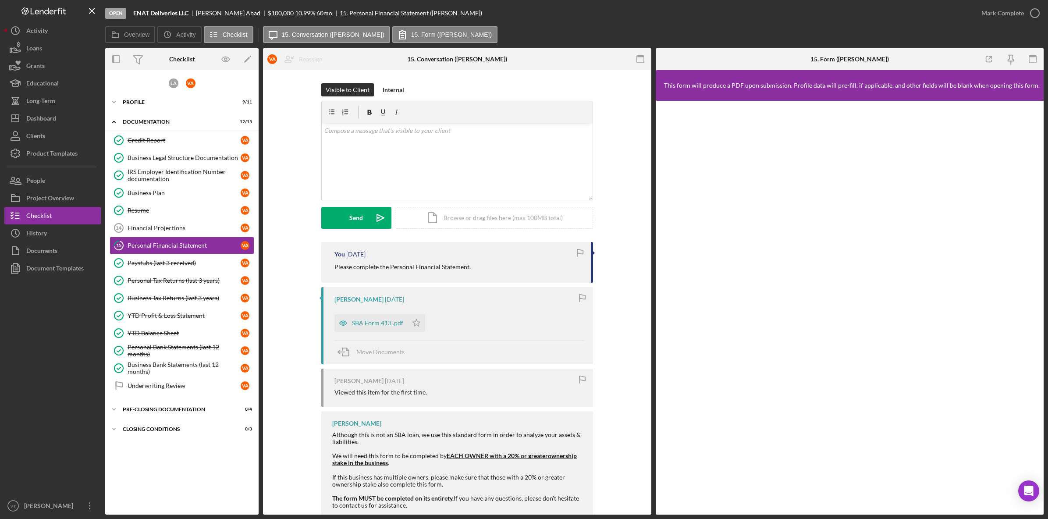
click at [64, 369] on div at bounding box center [52, 387] width 96 height 220
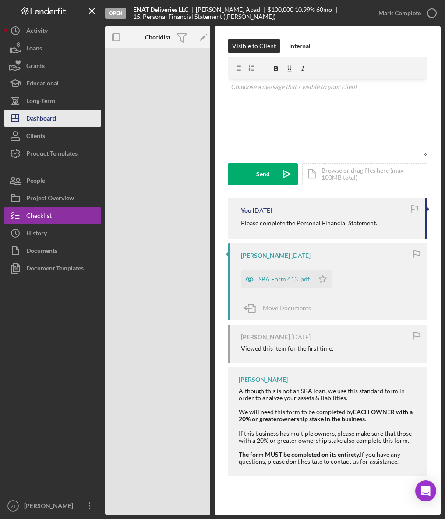
click at [52, 119] on div "Dashboard" at bounding box center [41, 120] width 30 height 20
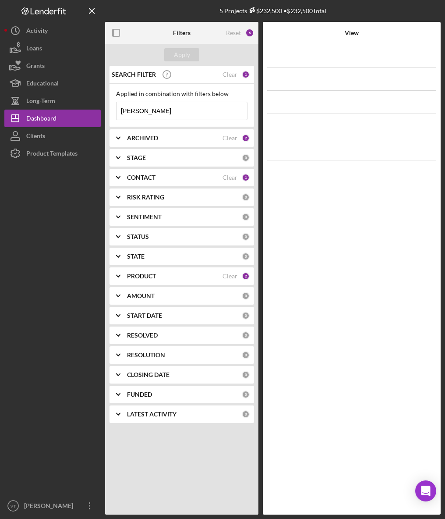
click at [173, 113] on input "[PERSON_NAME]" at bounding box center [182, 111] width 131 height 18
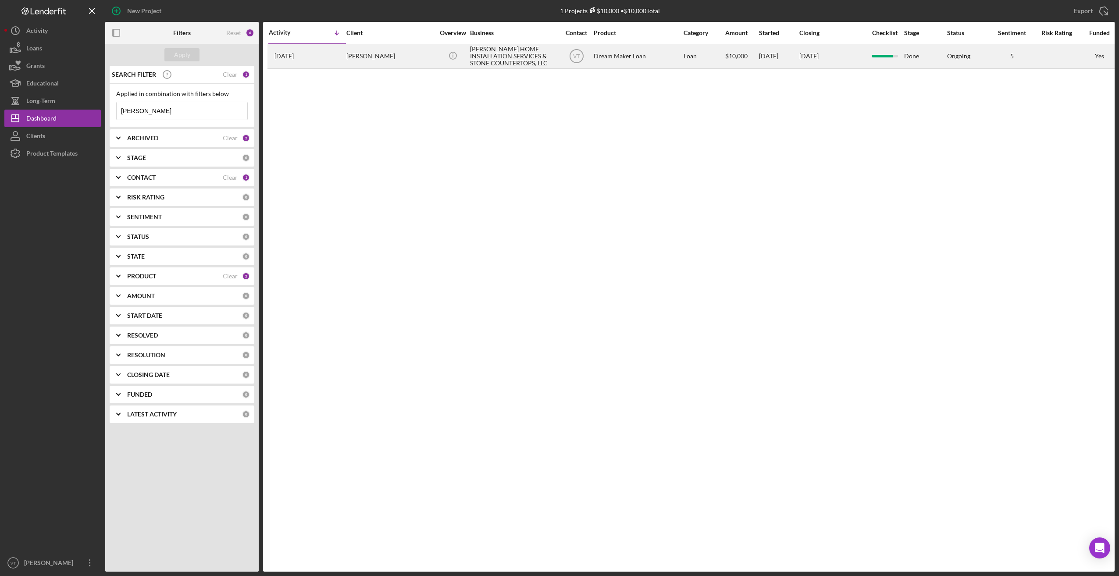
type input "[PERSON_NAME]"
click at [471, 56] on div "[PERSON_NAME] HOME INSTALLATION SERVICES & STONE COUNTERTOPS, LLC" at bounding box center [514, 56] width 88 height 23
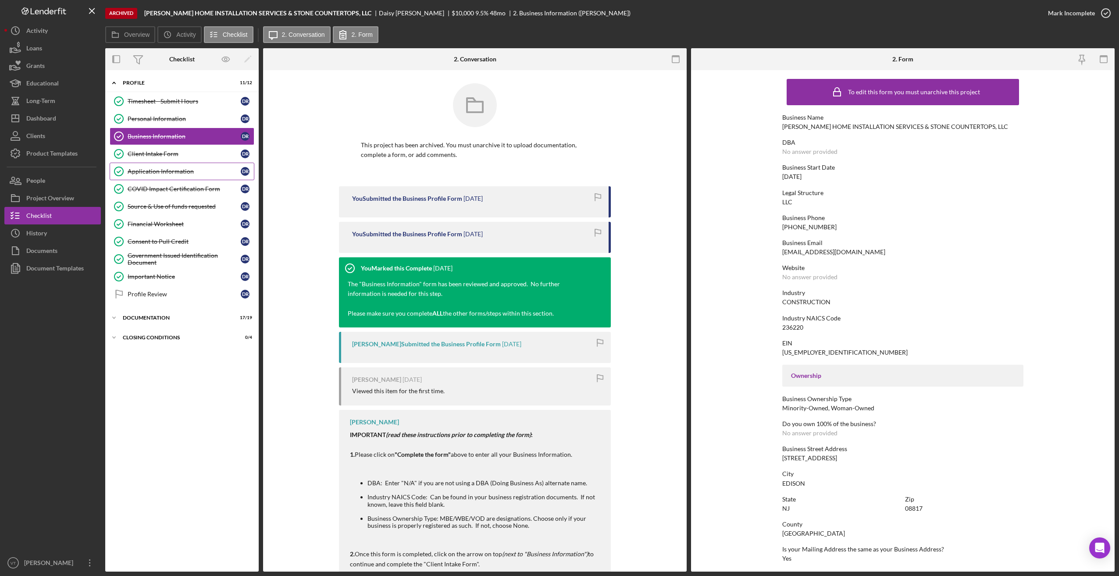
click at [150, 174] on div "Application Information" at bounding box center [184, 171] width 113 height 7
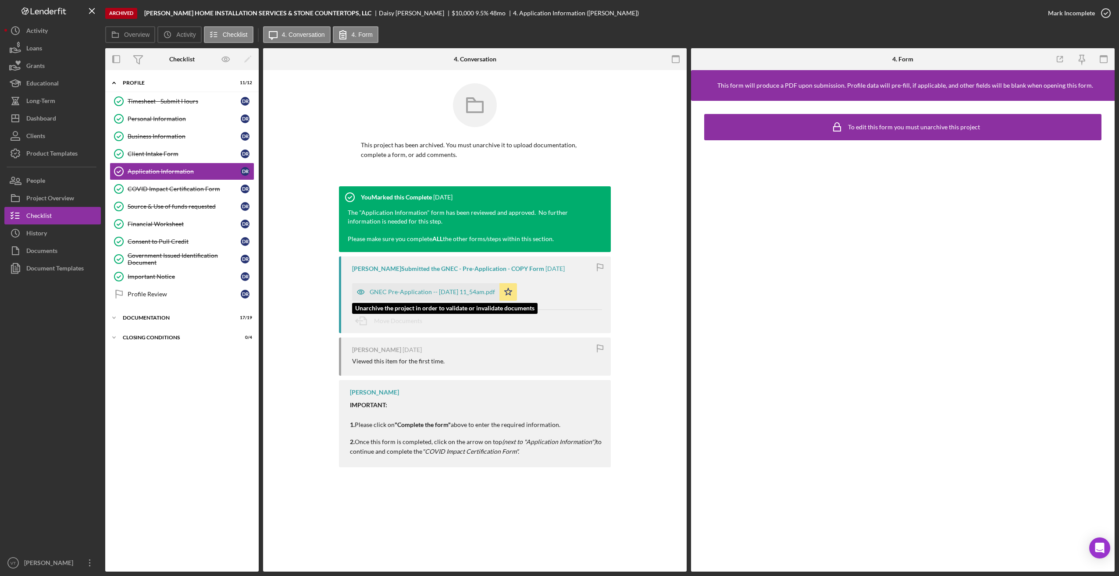
click at [388, 297] on div "GNEC Pre-Application -- [DATE] 11_54am.pdf" at bounding box center [425, 292] width 147 height 18
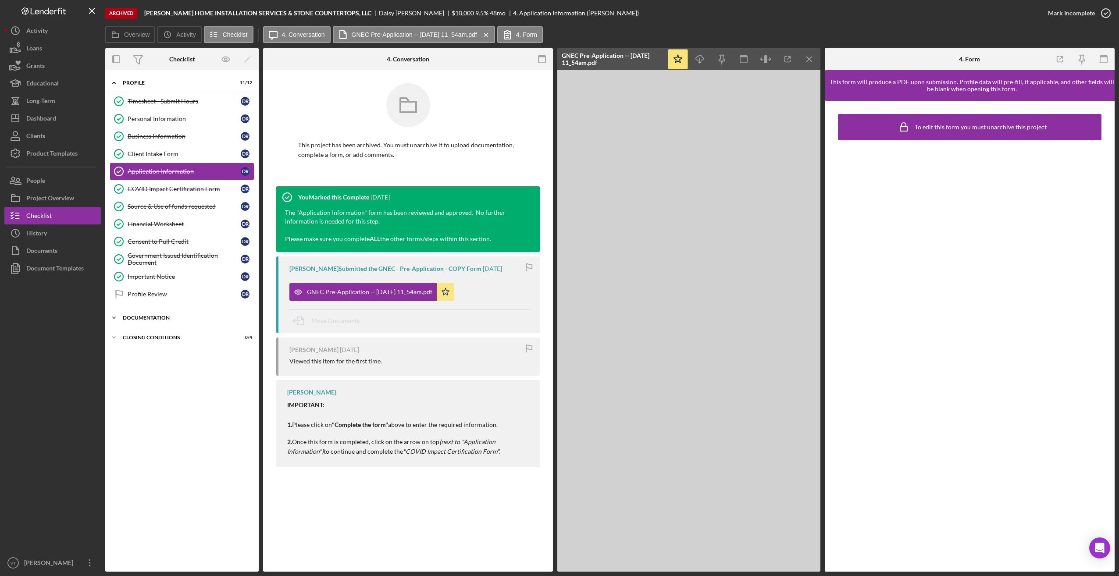
click at [146, 324] on div "Icon/Expander Documentation 17 / 19" at bounding box center [181, 318] width 153 height 18
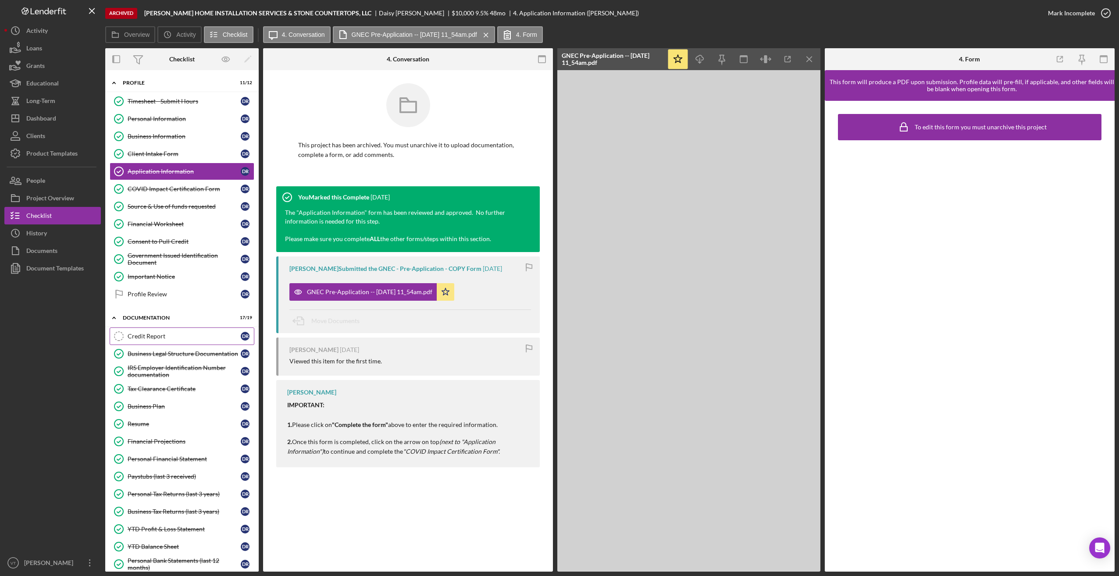
click at [152, 339] on div "Credit Report" at bounding box center [184, 336] width 113 height 7
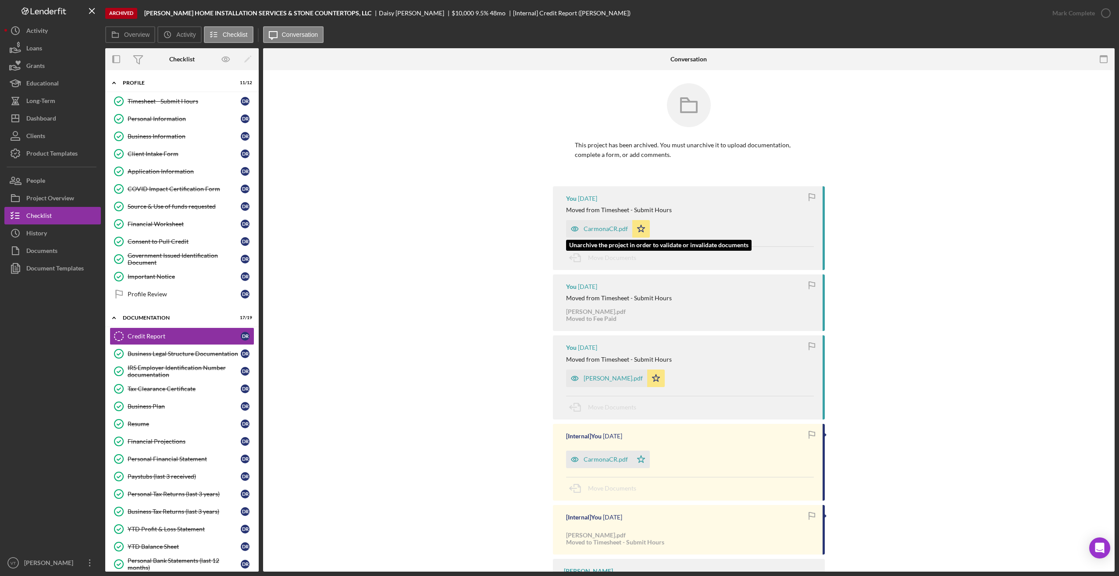
click at [471, 226] on div "CarmonaCR.pdf" at bounding box center [605, 228] width 44 height 7
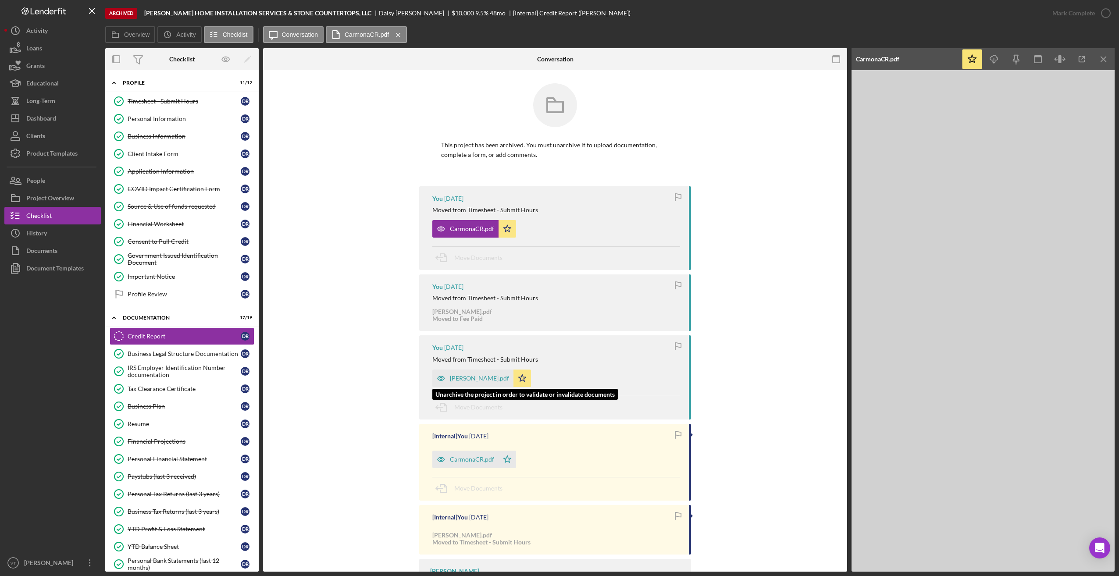
click at [471, 371] on div "[PERSON_NAME].pdf" at bounding box center [479, 378] width 59 height 7
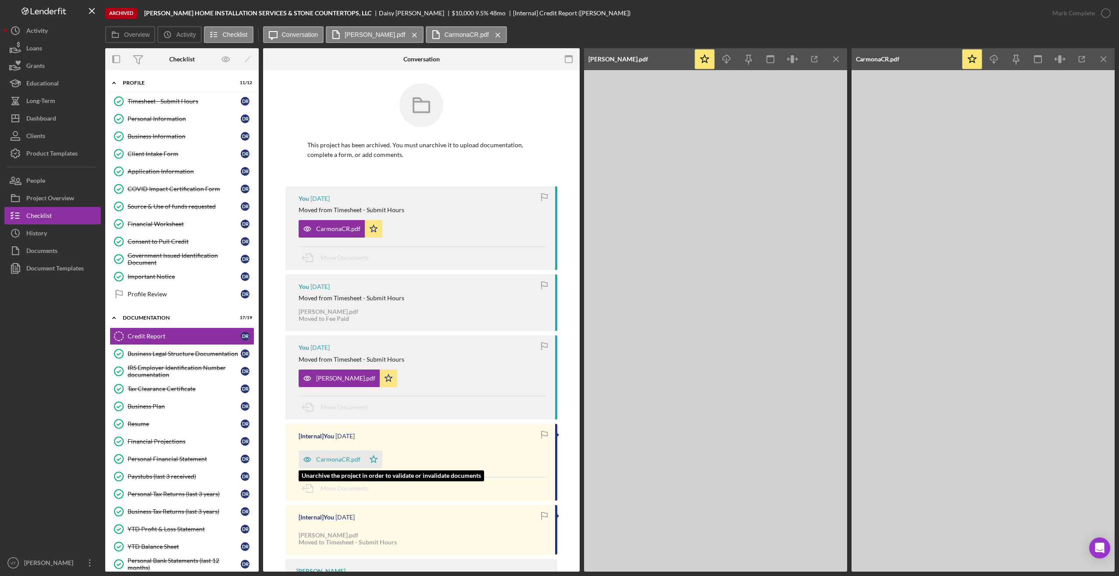
click at [323, 371] on div "CarmonaCR.pdf" at bounding box center [338, 459] width 44 height 7
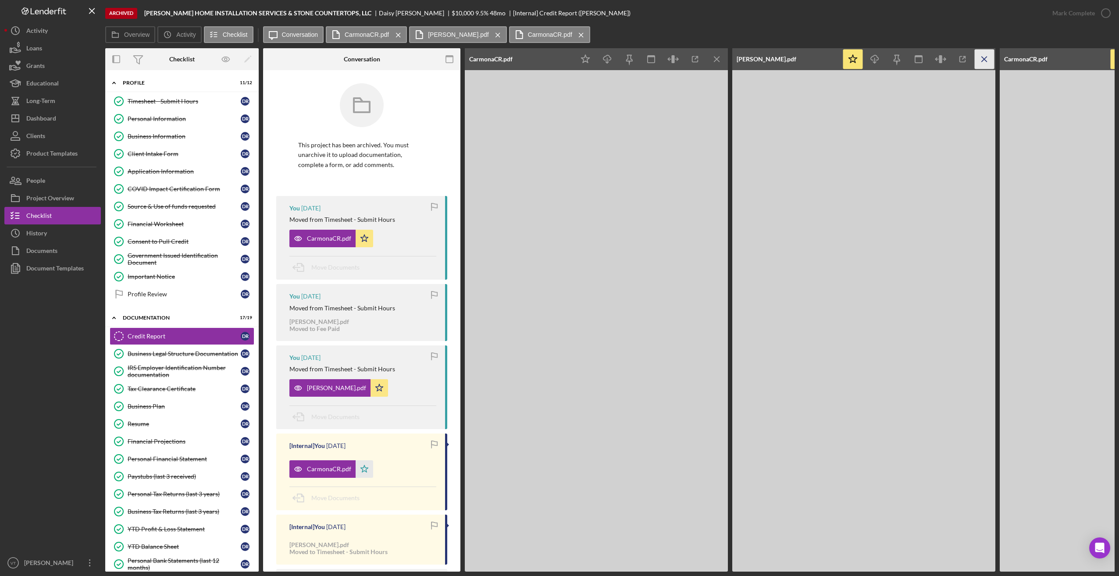
click at [471, 57] on icon "Icon/Menu Close" at bounding box center [984, 60] width 20 height 20
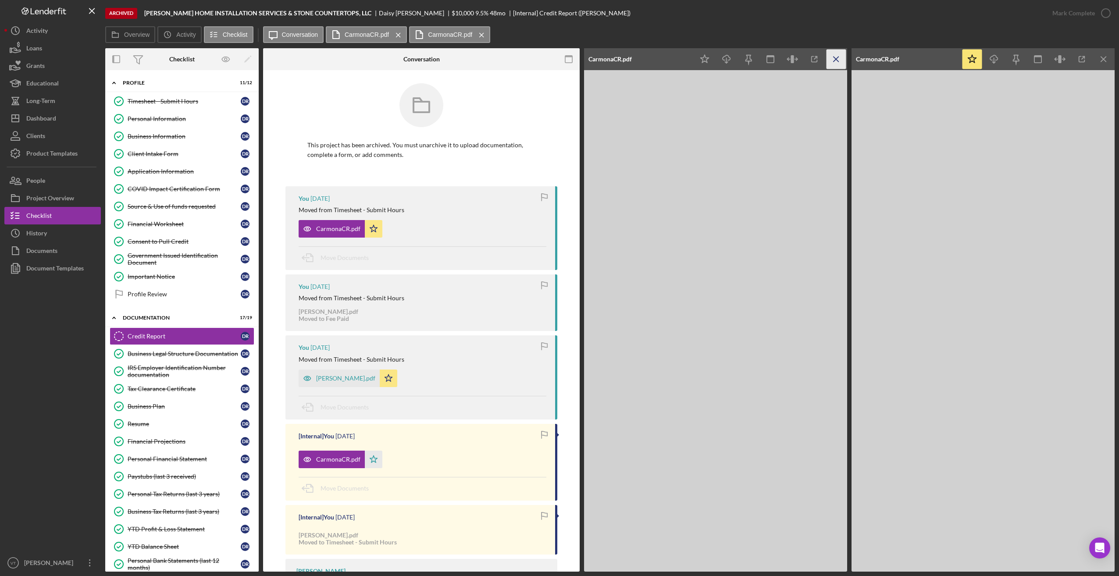
click at [471, 56] on icon "Icon/Menu Close" at bounding box center [836, 60] width 20 height 20
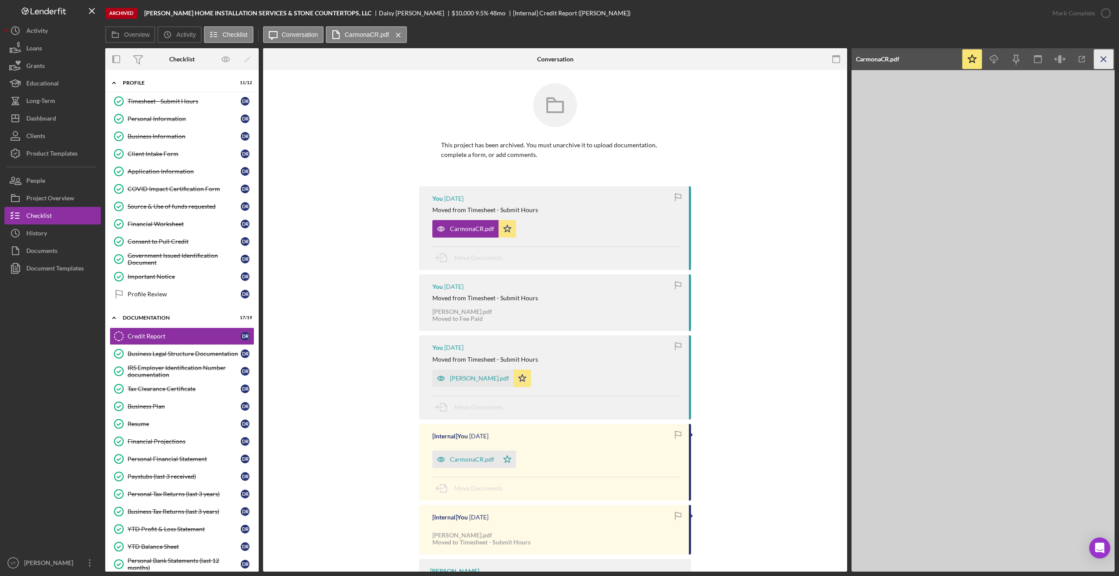
click at [471, 58] on icon "Icon/Menu Close" at bounding box center [1104, 60] width 20 height 20
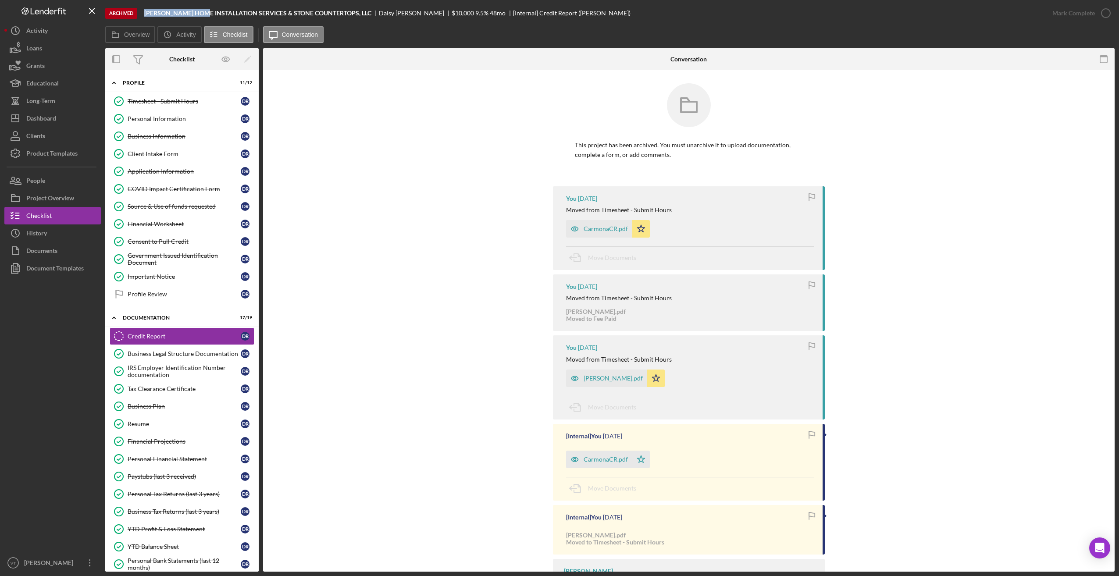
drag, startPoint x: 146, startPoint y: 11, endPoint x: 213, endPoint y: 10, distance: 67.5
click at [213, 10] on b "[PERSON_NAME] HOME INSTALLATION SERVICES & STONE COUNTERTOPS, LLC" at bounding box center [257, 13] width 227 height 7
click at [224, 12] on b "[PERSON_NAME] HOME INSTALLATION SERVICES & STONE COUNTERTOPS, LLC" at bounding box center [257, 13] width 227 height 7
drag, startPoint x: 145, startPoint y: 12, endPoint x: 399, endPoint y: 13, distance: 253.8
click at [399, 13] on div "[PERSON_NAME] HOME INSTALLATION SERVICES & STONE COUNTERTOPS, LLC [PERSON_NAME]…" at bounding box center [387, 13] width 486 height 7
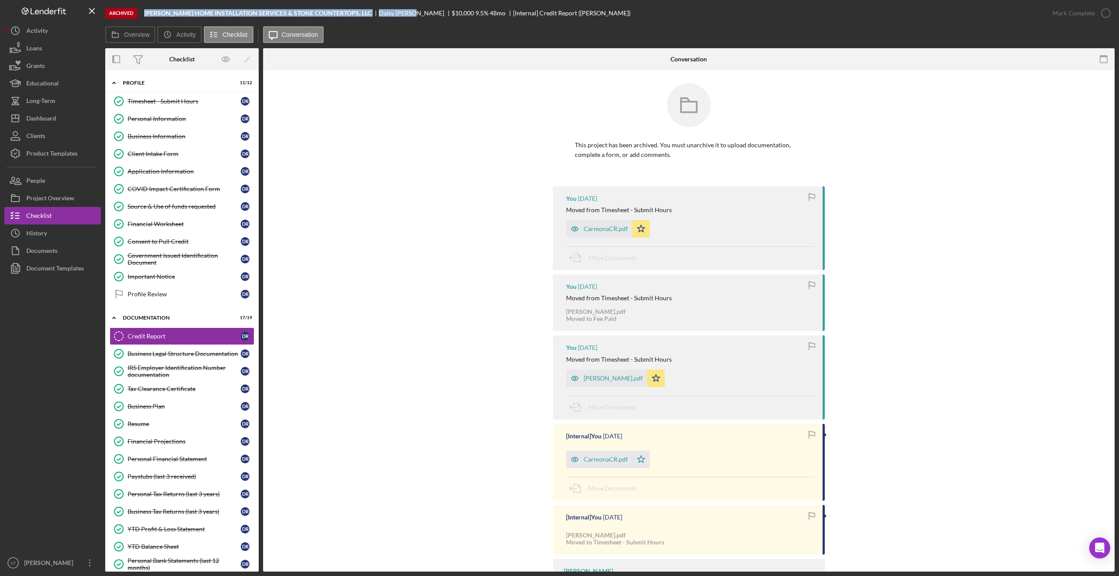
copy div "[PERSON_NAME] HOME INSTALLATION SERVICES & STONE COUNTERTOPS, LLC [PERSON_NAME]"
click at [47, 119] on div "Dashboard" at bounding box center [41, 120] width 30 height 20
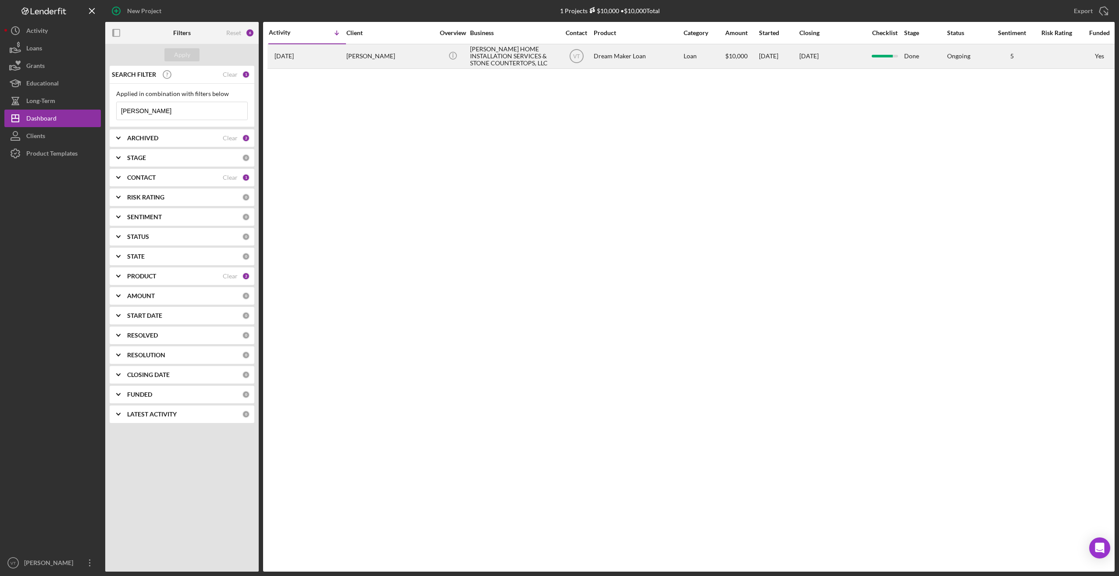
click at [341, 59] on div "[DATE] [PERSON_NAME]" at bounding box center [307, 56] width 77 height 23
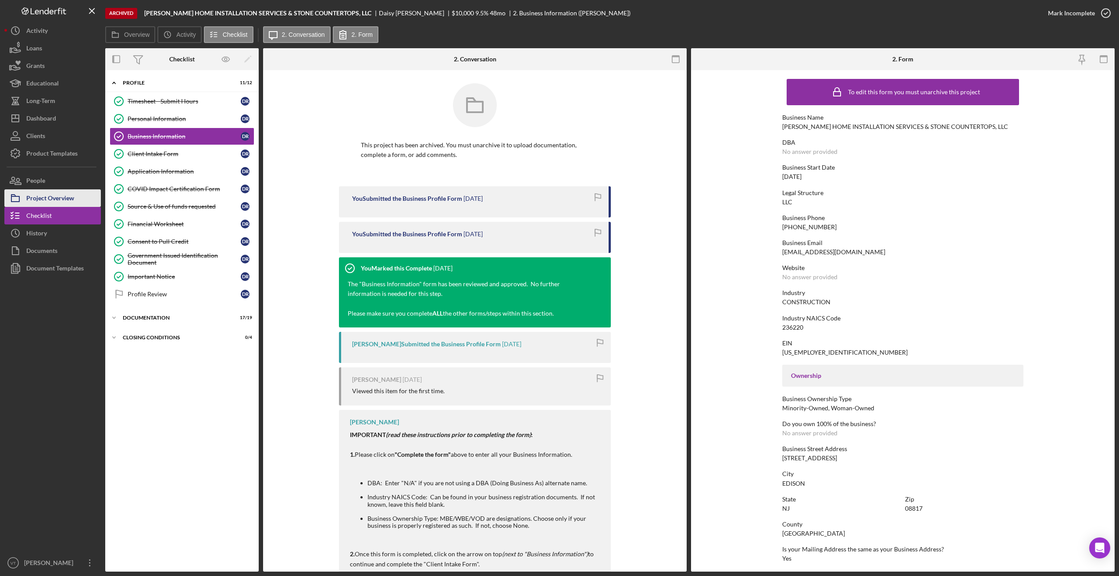
click at [77, 197] on button "Project Overview" at bounding box center [52, 198] width 96 height 18
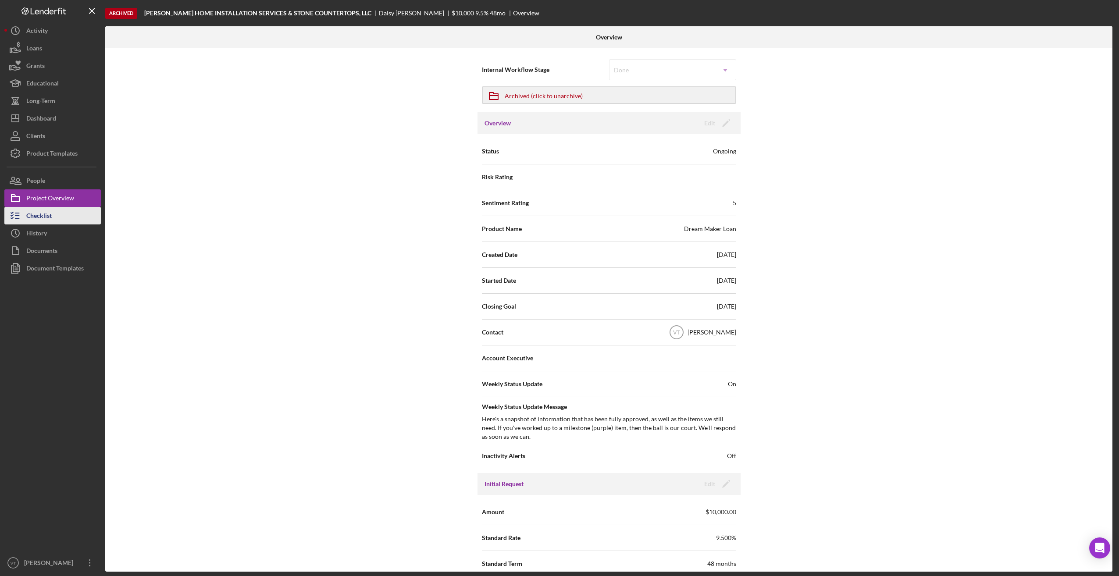
click at [42, 217] on div "Checklist" at bounding box center [38, 217] width 25 height 20
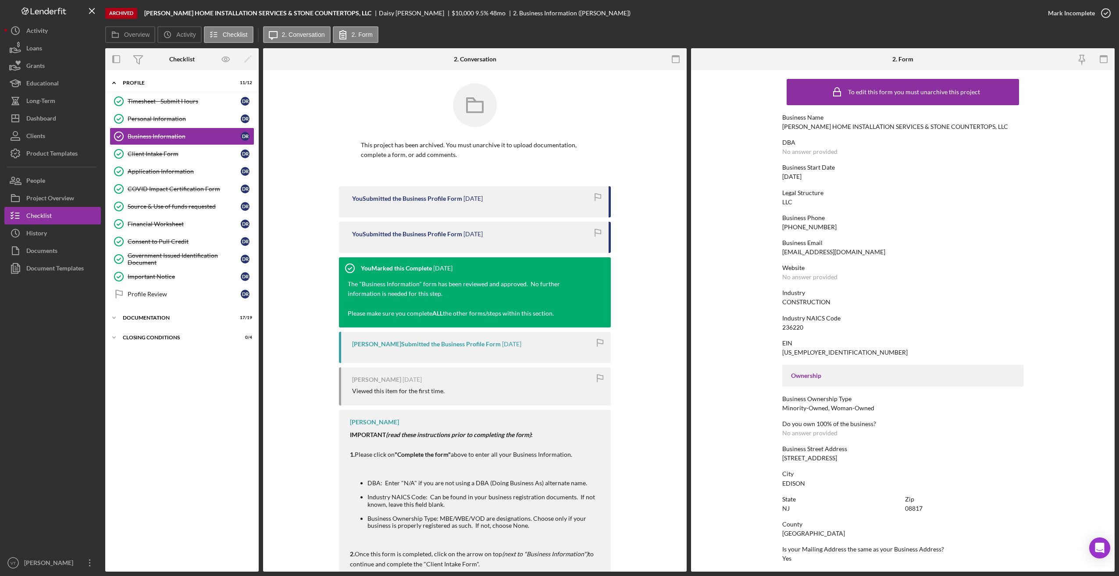
click at [471, 255] on div "[EMAIL_ADDRESS][DOMAIN_NAME]" at bounding box center [833, 252] width 103 height 7
drag, startPoint x: 865, startPoint y: 252, endPoint x: 774, endPoint y: 252, distance: 91.6
click at [471, 252] on form "To edit this form you must unarchive this project Business Name [PERSON_NAME] H…" at bounding box center [902, 320] width 423 height 501
copy div "[EMAIL_ADDRESS][DOMAIN_NAME]"
click at [232, 371] on div "Icon/Expander Profile 11 / 12 Timesheet - Submit Hours Timesheet - Submit Hours…" at bounding box center [181, 321] width 153 height 493
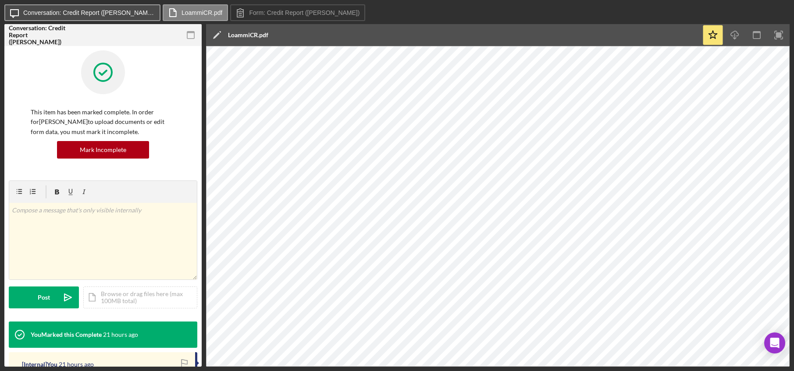
click at [78, 13] on label "Conversation: Credit Report (Loammi C.)" at bounding box center [88, 12] width 131 height 7
